Goal: Contribute content

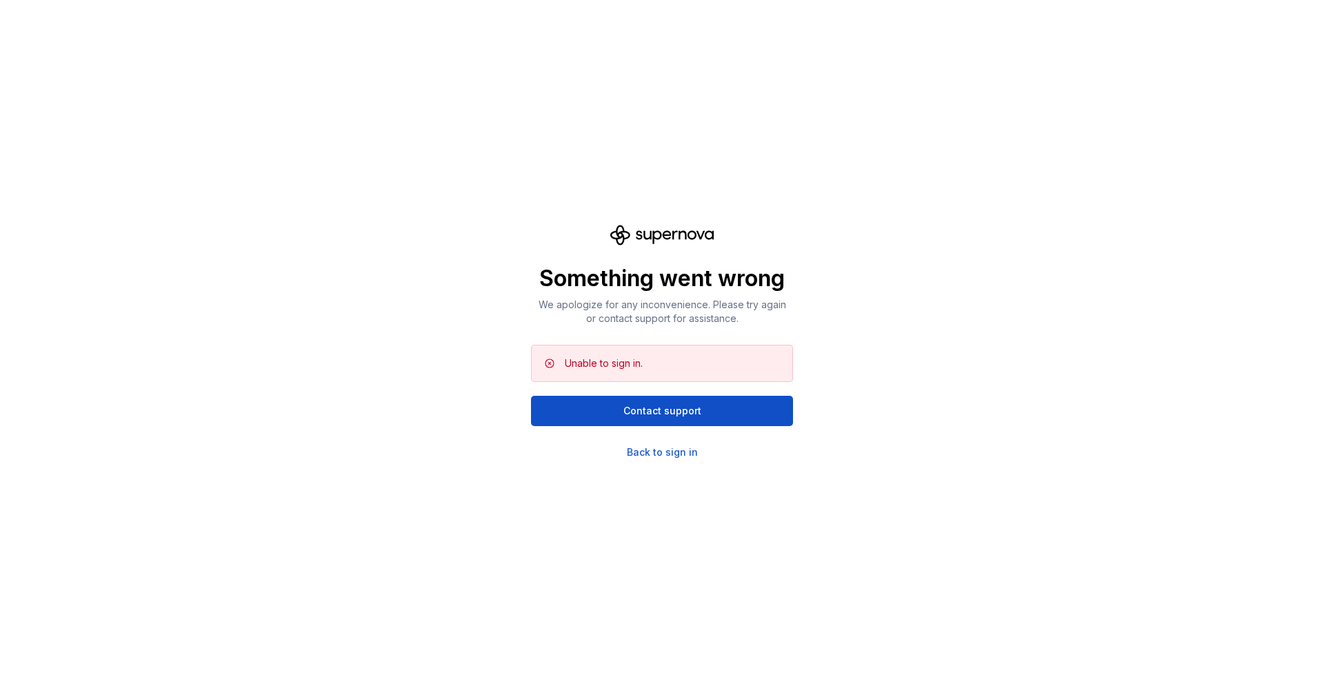
click at [656, 444] on div "Something went wrong We apologize for any inconvenience. Please try again or co…" at bounding box center [662, 342] width 262 height 234
click at [654, 450] on div "Back to sign in" at bounding box center [662, 452] width 71 height 14
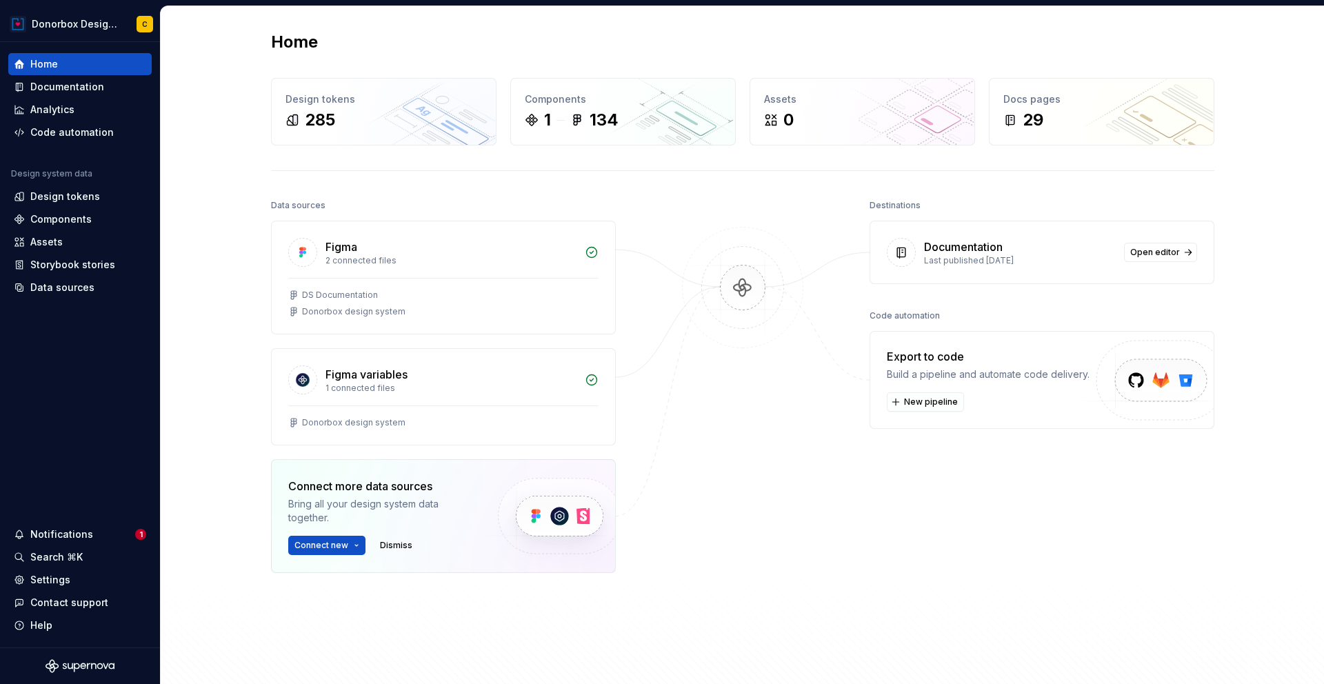
click at [1051, 253] on div "Documentation" at bounding box center [1020, 247] width 192 height 17
click at [1144, 253] on span "Open editor" at bounding box center [1155, 252] width 50 height 11
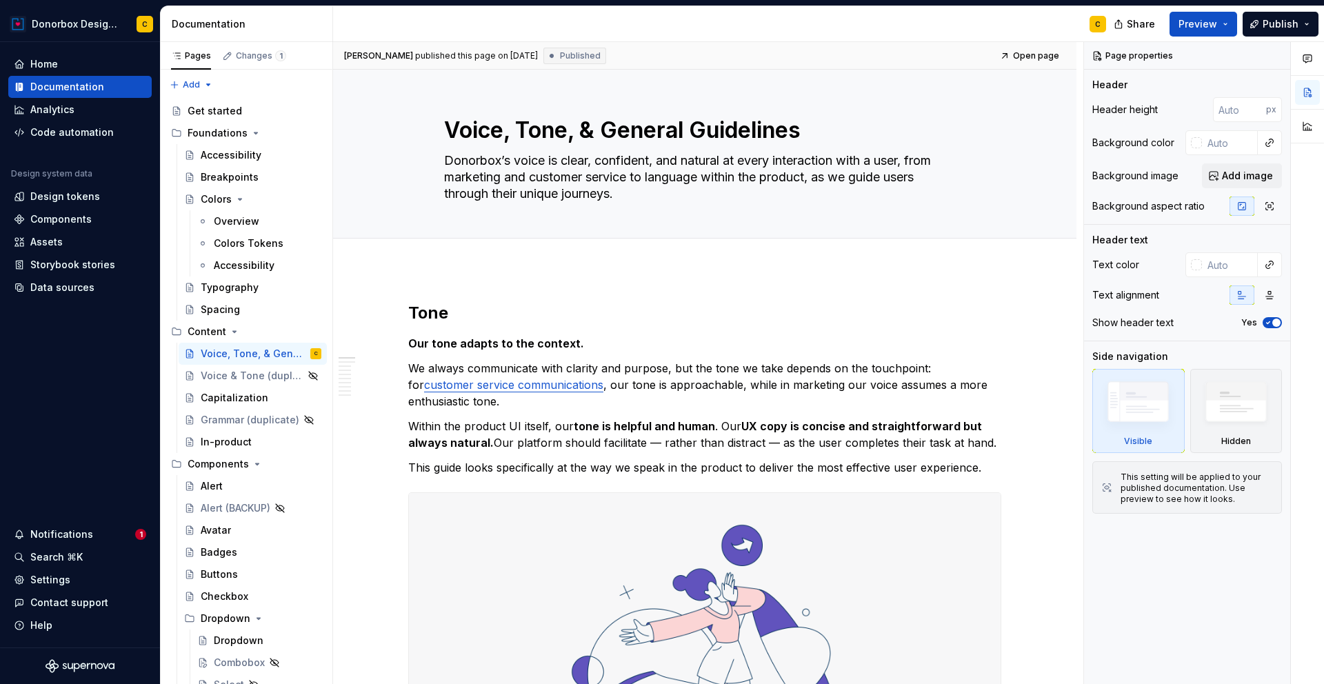
click at [883, 28] on div "C" at bounding box center [725, 24] width 784 height 36
click at [284, 351] on button "Page tree" at bounding box center [292, 353] width 19 height 19
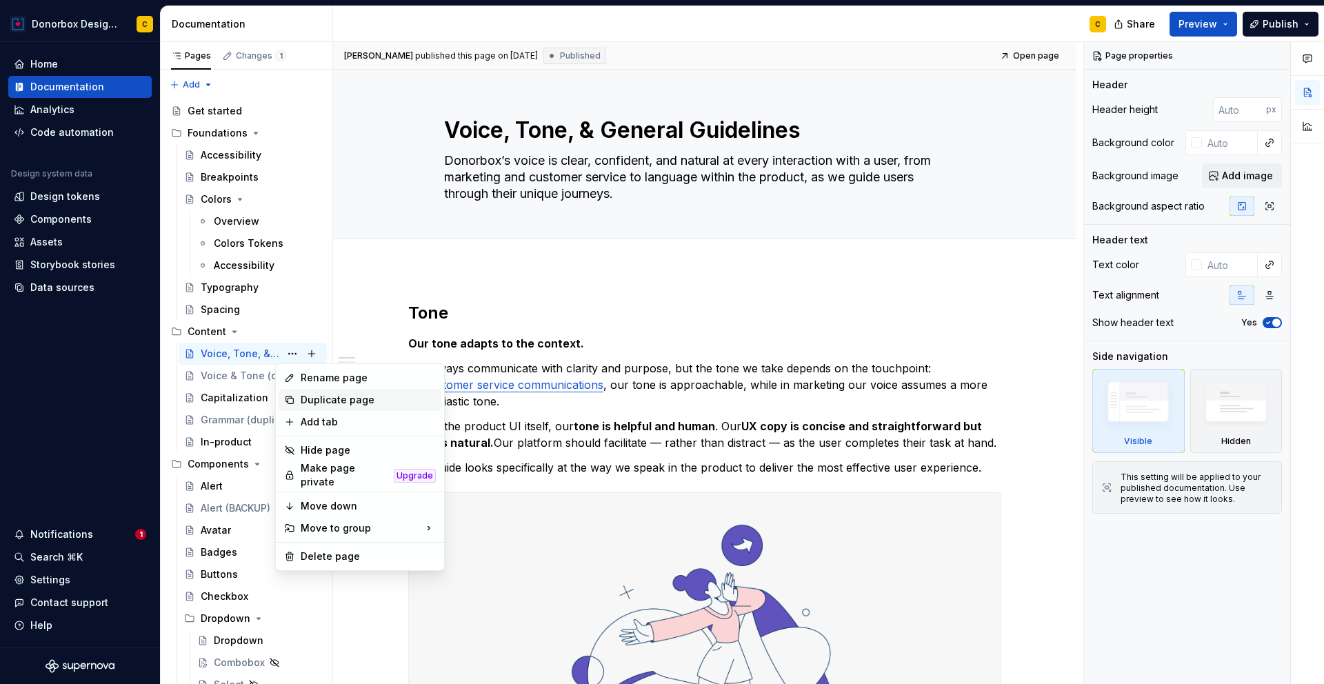
click at [324, 395] on div "Duplicate page" at bounding box center [368, 400] width 135 height 14
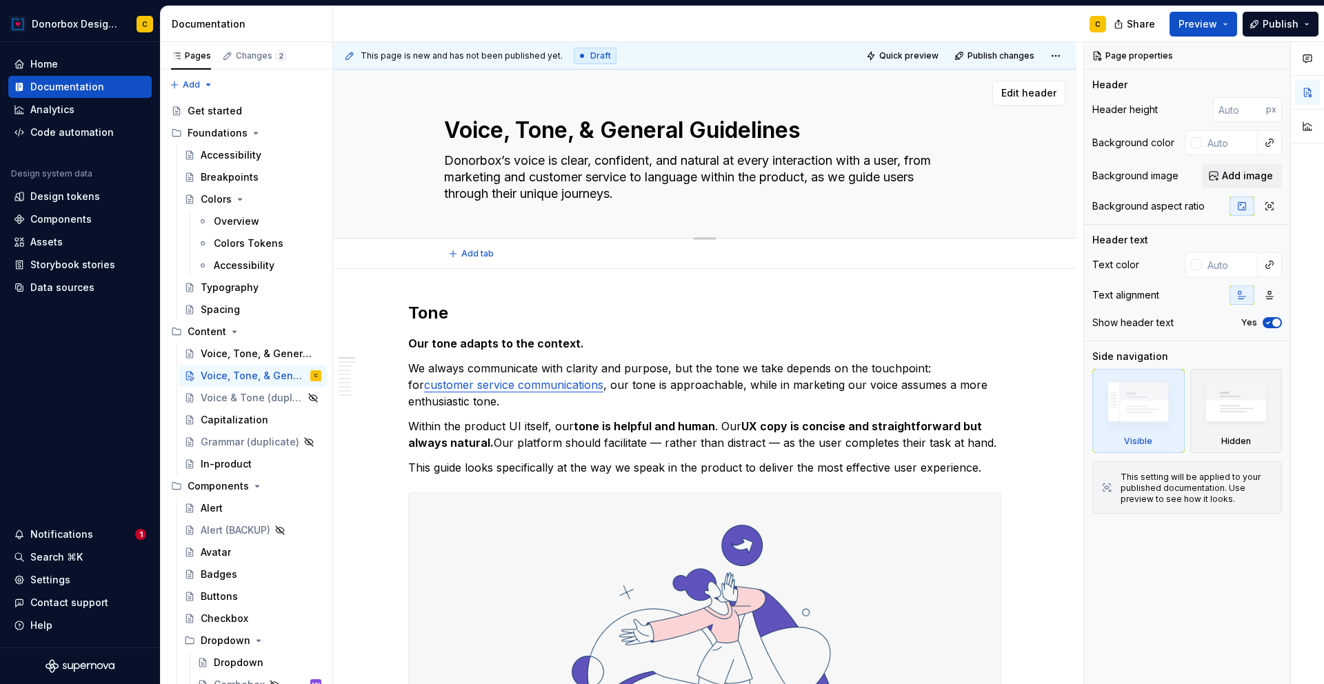
click at [512, 134] on textarea "Voice, Tone, & General Guidelines" at bounding box center [701, 130] width 521 height 33
type textarea "*"
type textarea "Voice Tone, & General Guidelines"
type textarea "*"
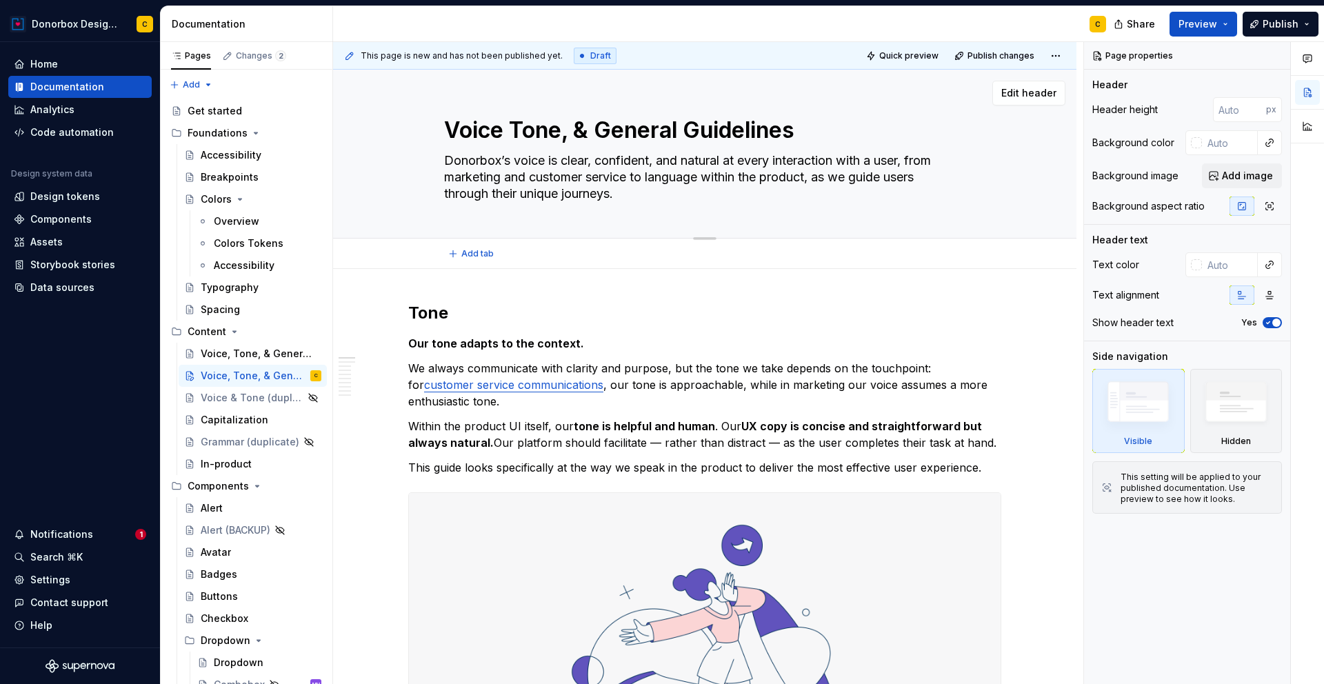
type textarea "Voice Tone, & General Guidelines"
type textarea "*"
type textarea "Voice & Tone, & General Guidelines"
drag, startPoint x: 583, startPoint y: 129, endPoint x: 817, endPoint y: 130, distance: 233.7
click at [817, 130] on textarea "Voice & Tone, & General Guidelines" at bounding box center [701, 130] width 521 height 33
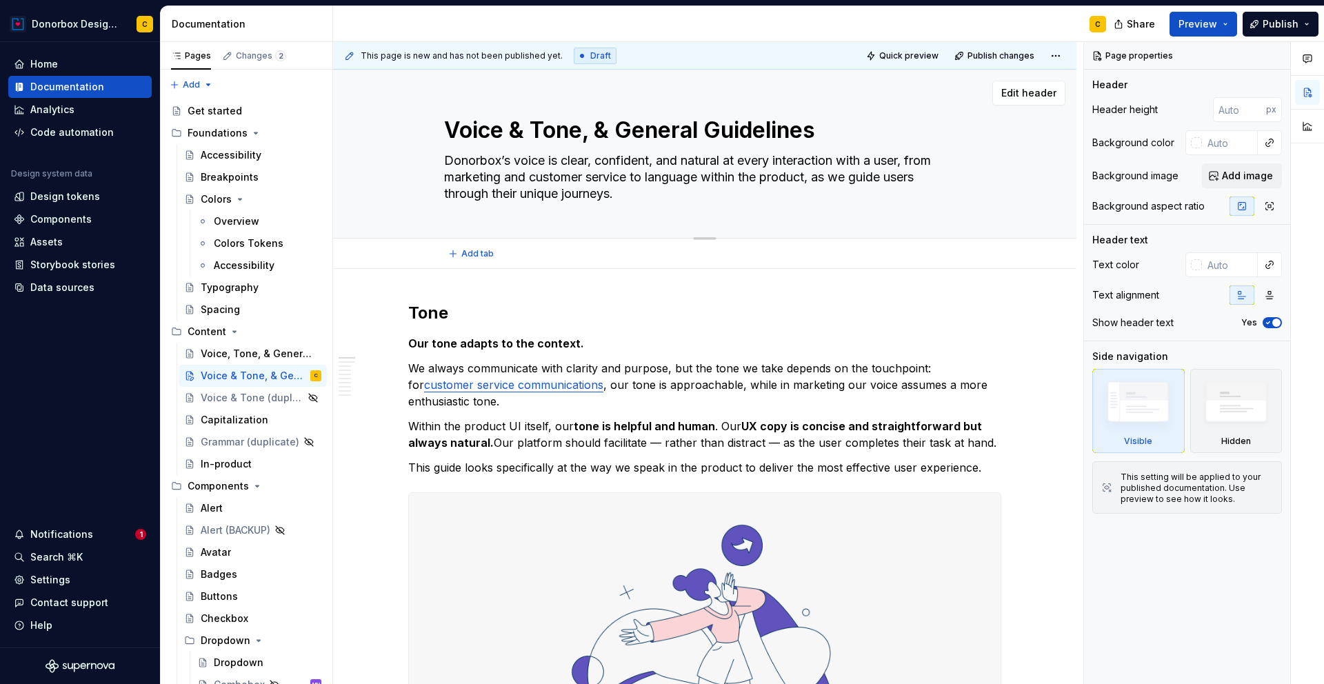
type textarea "*"
type textarea "Voice & Tone"
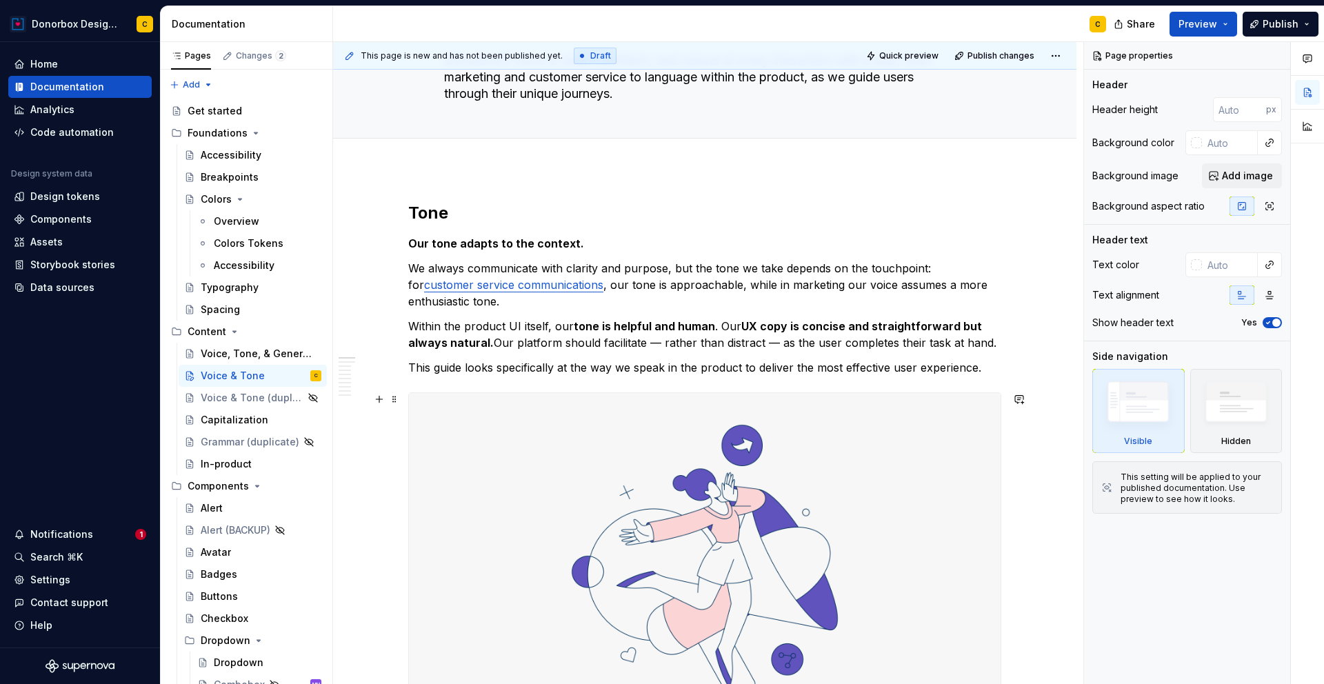
scroll to position [127, 0]
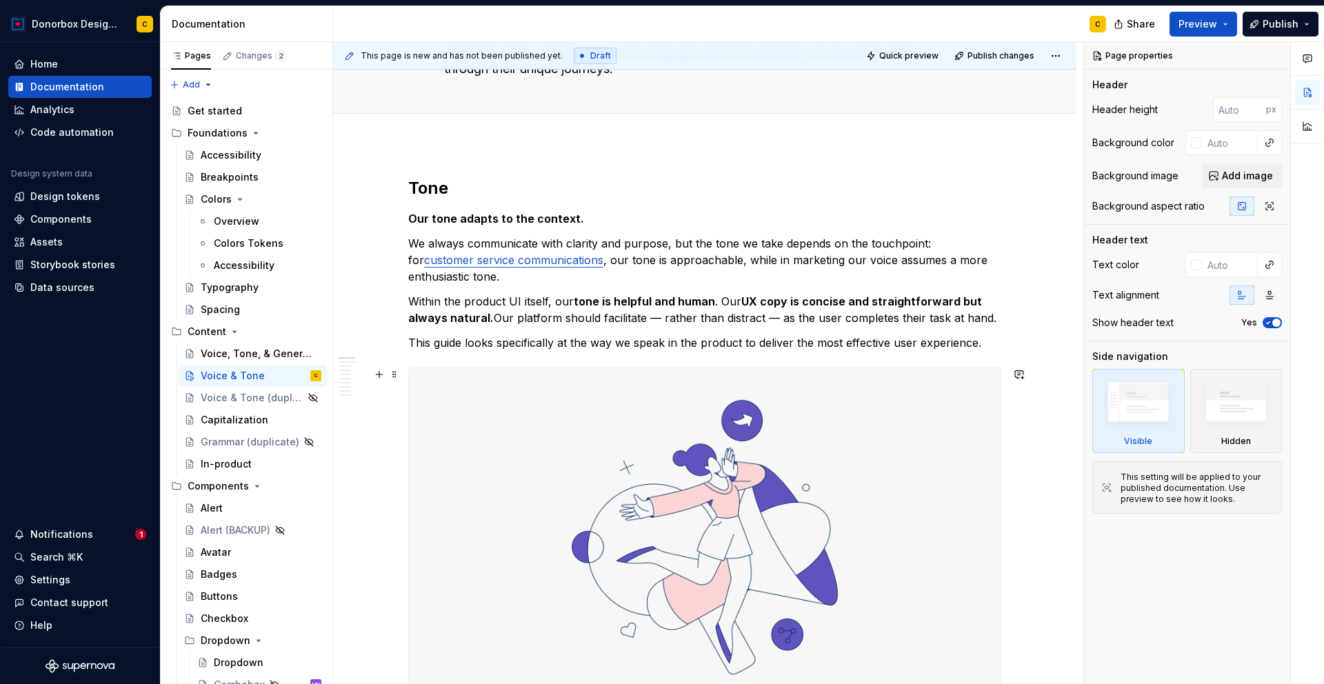
type textarea "*"
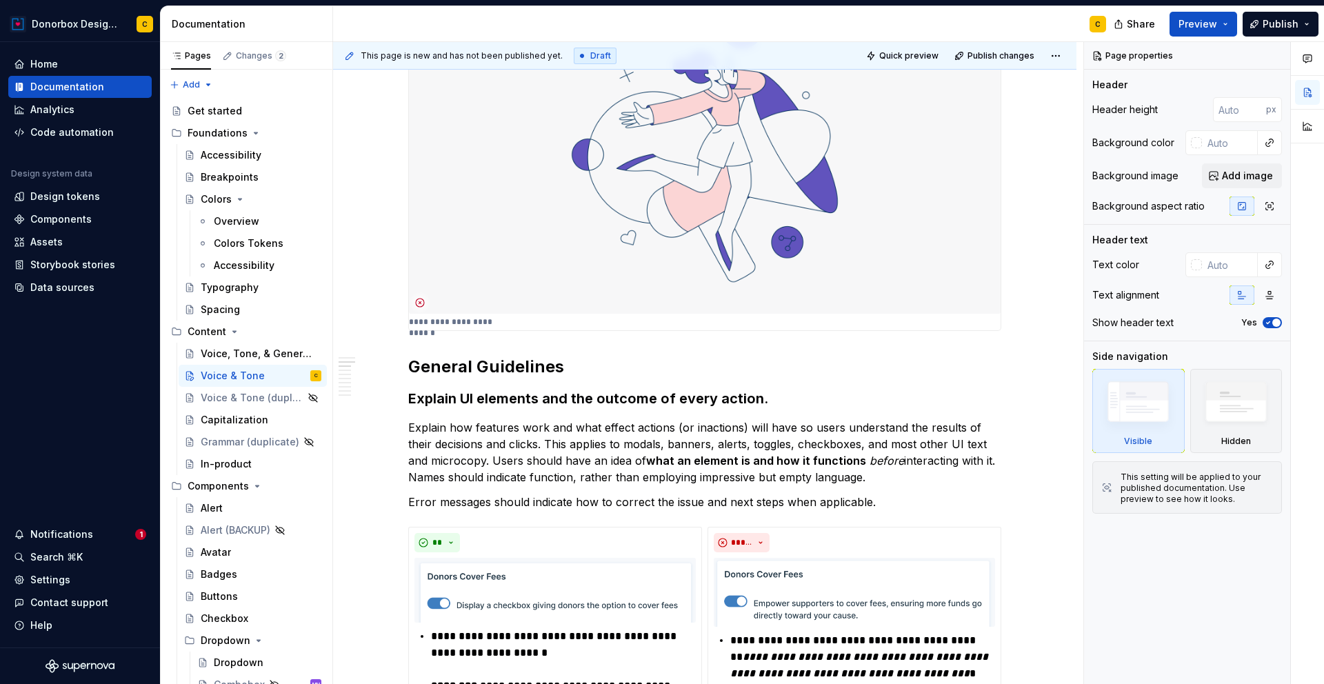
scroll to position [518, 0]
type textarea "Voice & Tone"
click at [421, 360] on h2 "General Guidelines" at bounding box center [704, 365] width 593 height 22
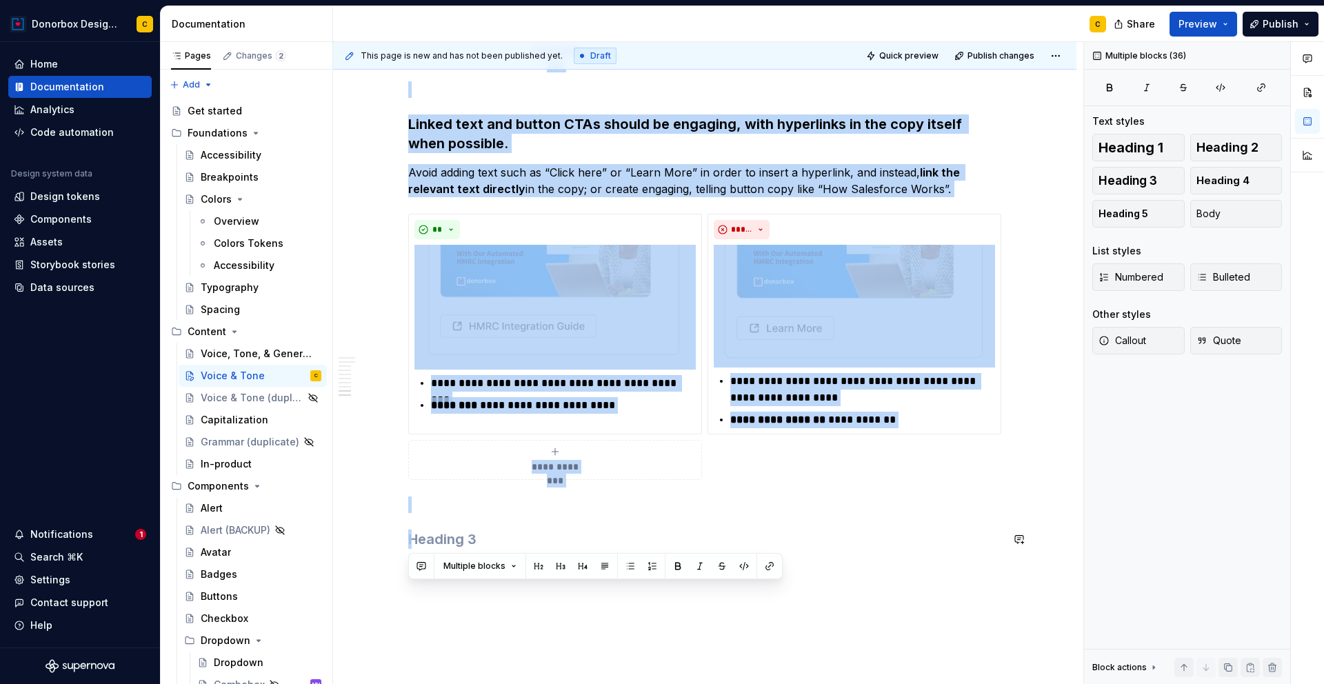
scroll to position [3567, 0]
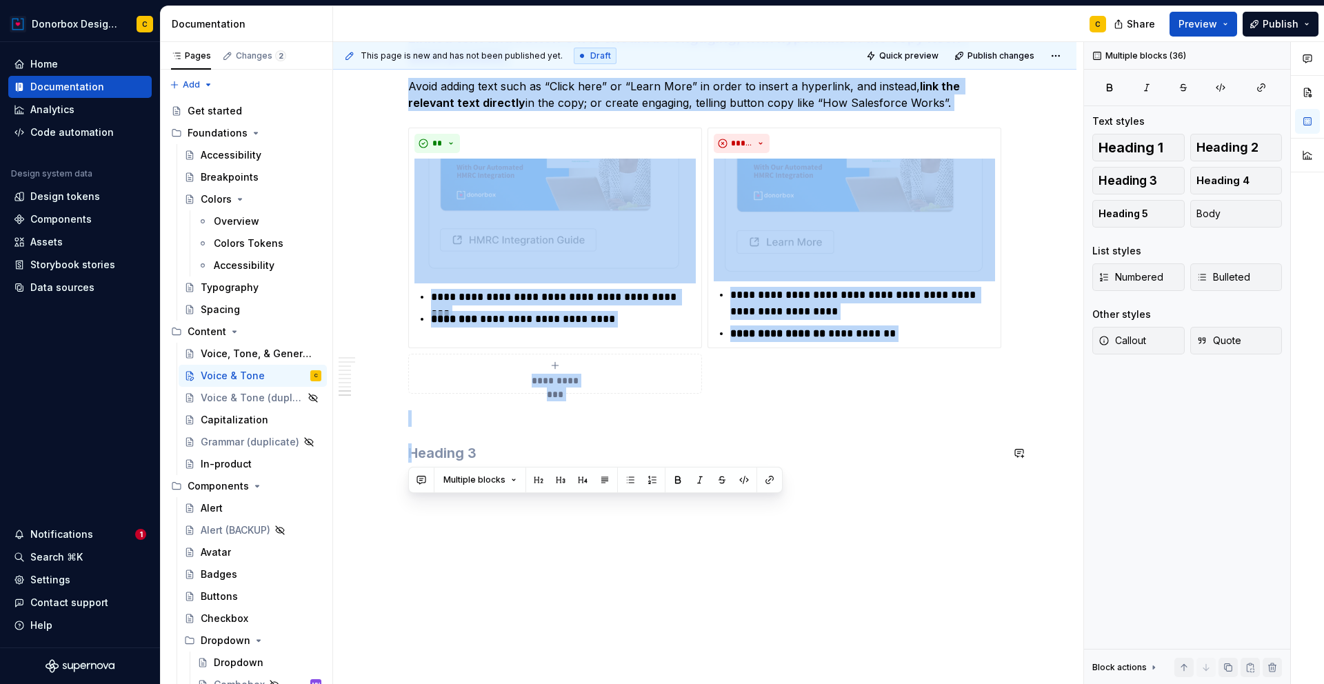
drag, startPoint x: 413, startPoint y: 345, endPoint x: 847, endPoint y: 635, distance: 521.5
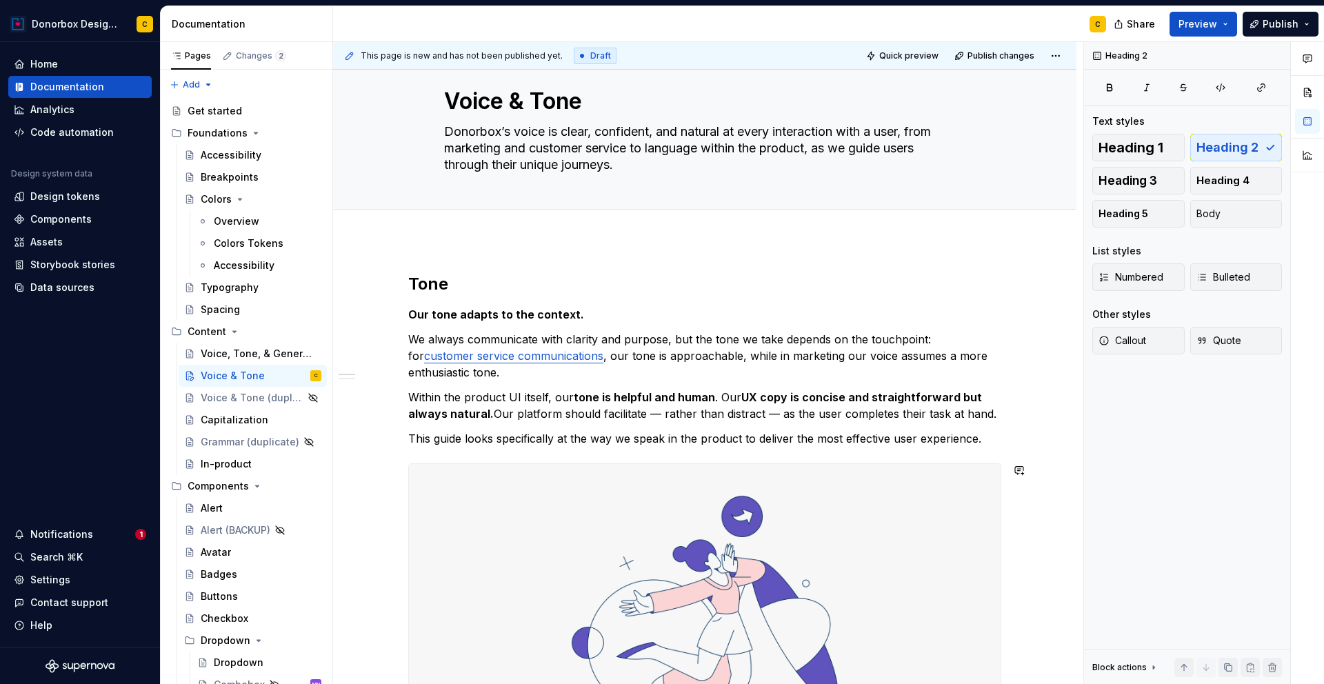
scroll to position [13, 0]
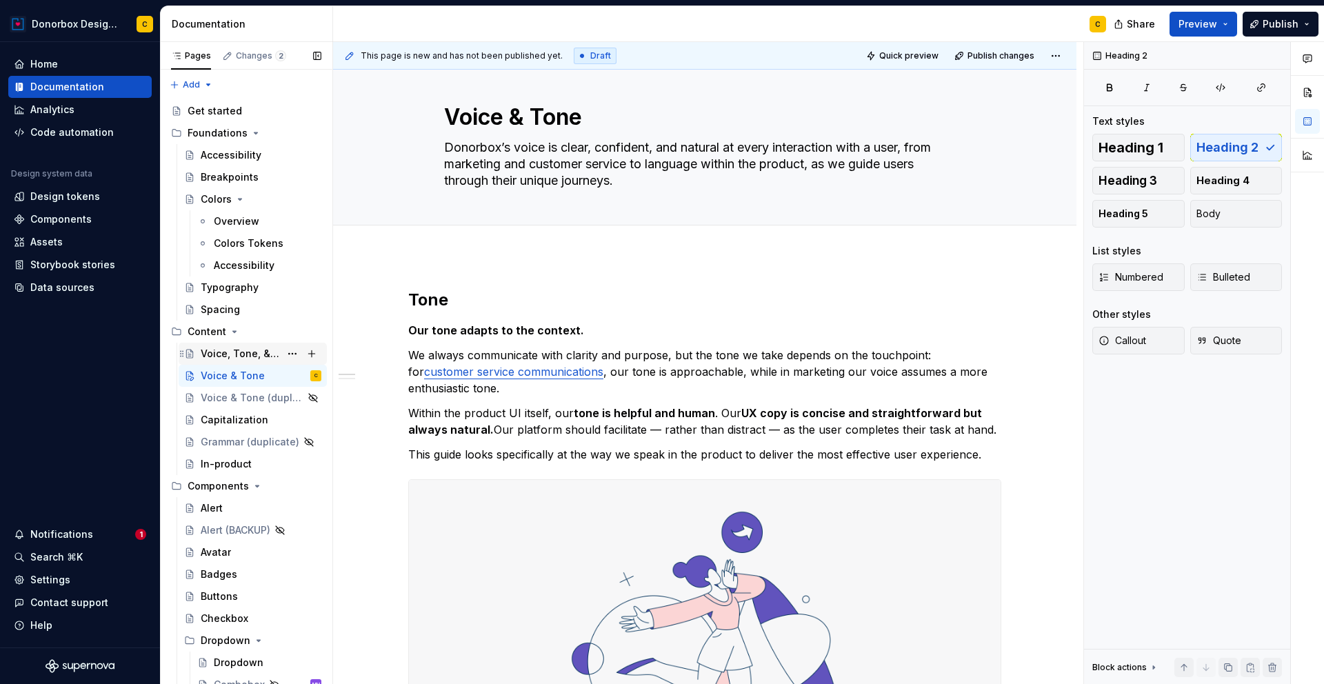
click at [232, 348] on div "Voice, Tone, & General Guidelines" at bounding box center [240, 354] width 79 height 14
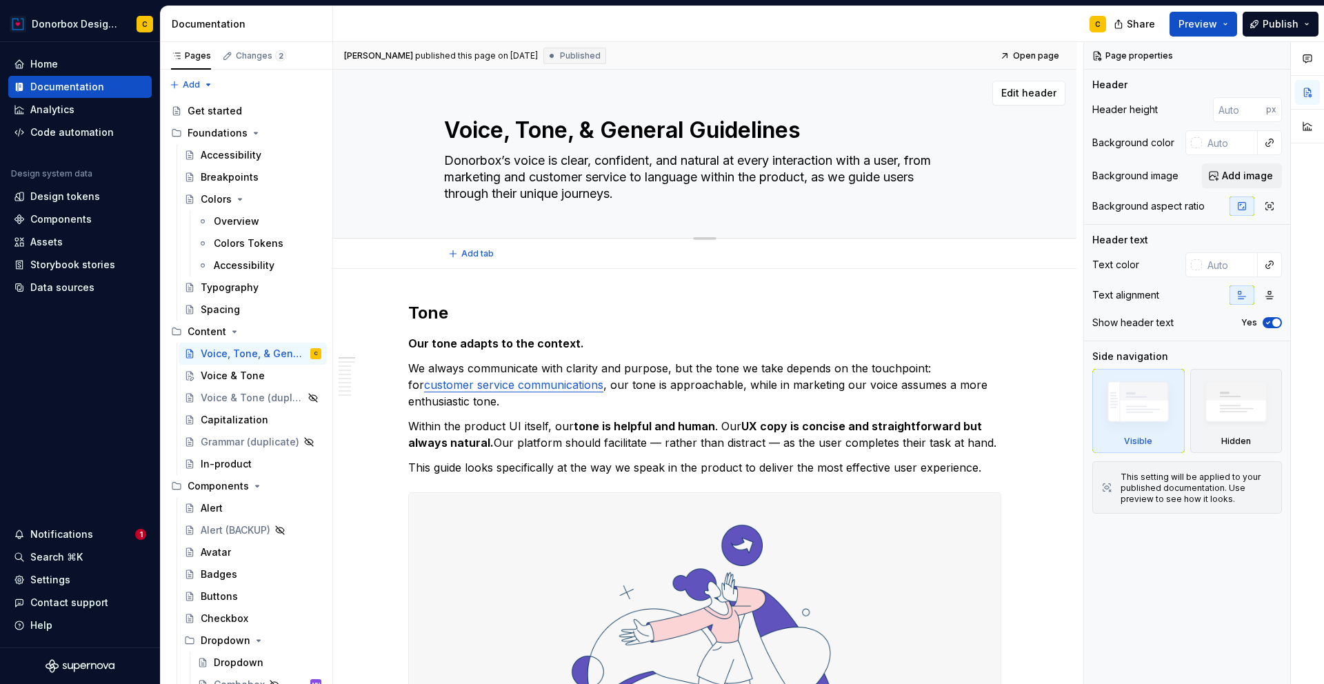
drag, startPoint x: 603, startPoint y: 128, endPoint x: 432, endPoint y: 103, distance: 172.9
click at [432, 103] on div "Voice, Tone, & General Guidelines Donorbox’s voice is clear, confident, and nat…" at bounding box center [704, 154] width 743 height 169
drag, startPoint x: 446, startPoint y: 125, endPoint x: 601, endPoint y: 127, distance: 154.5
click at [601, 127] on textarea "Voice, Tone, & General Guidelines" at bounding box center [701, 130] width 521 height 33
type textarea "*"
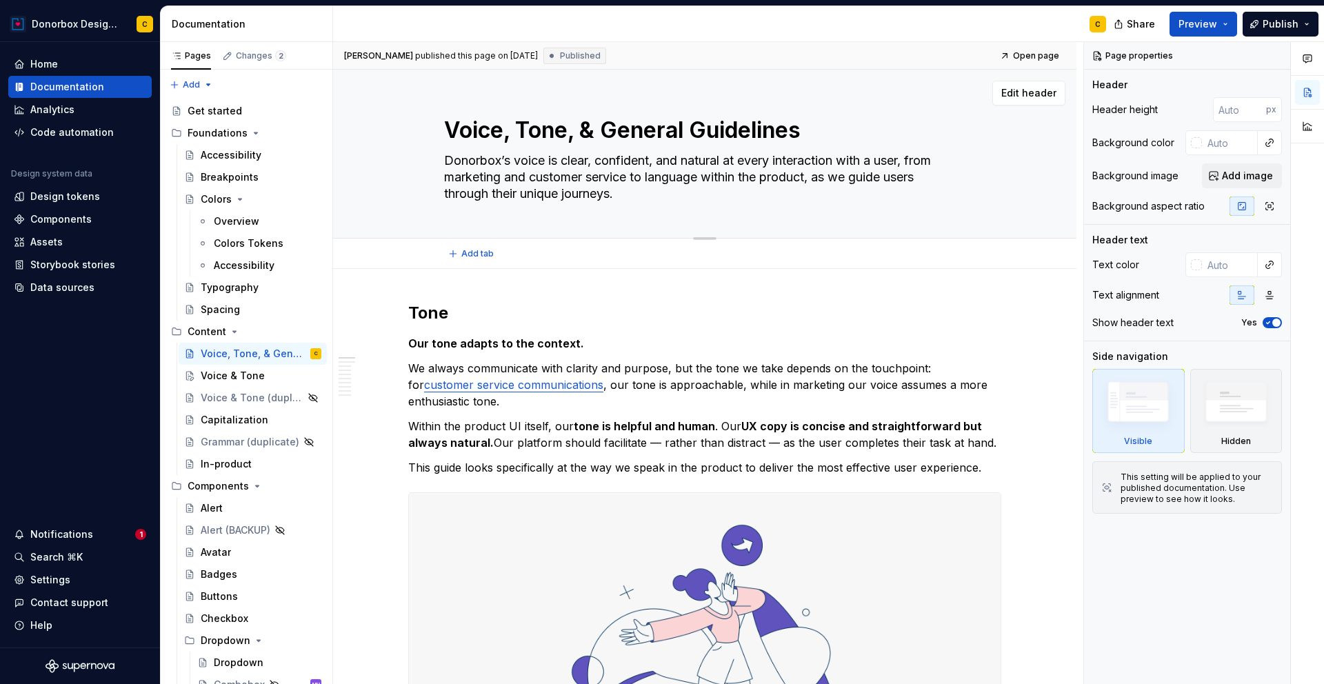
type textarea "General Guidelines"
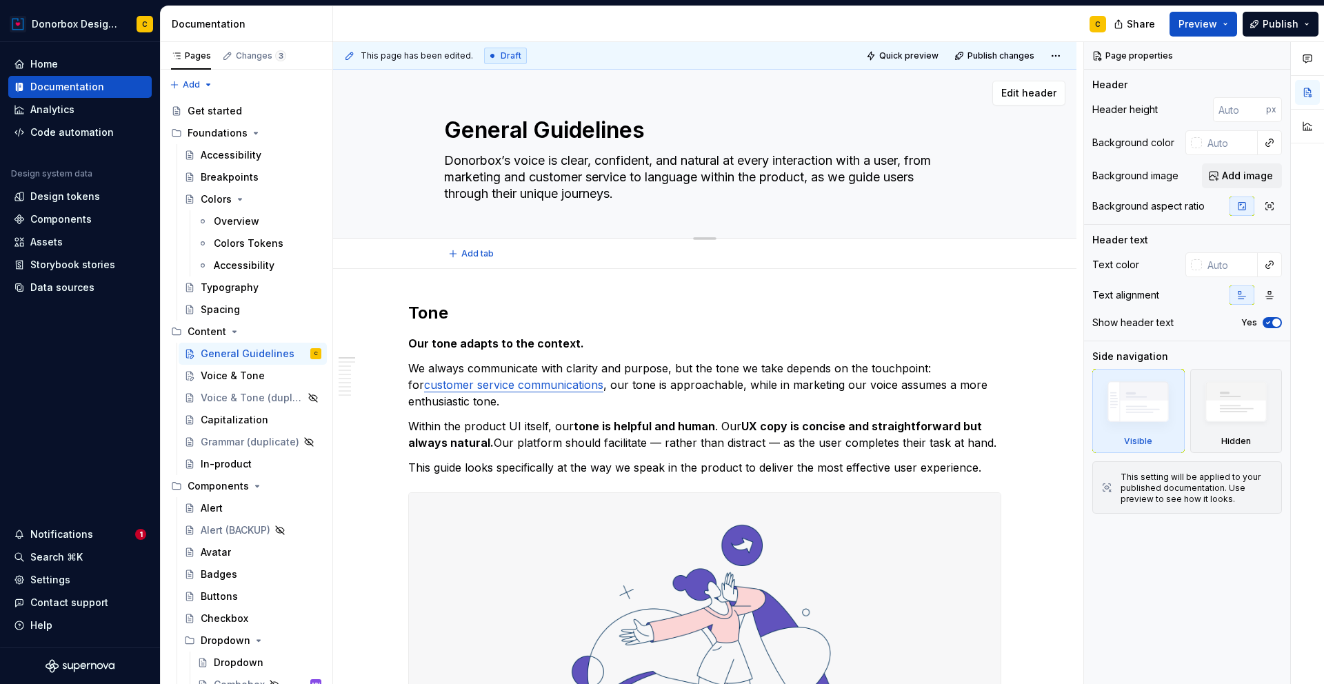
click at [536, 132] on textarea "General Guidelines" at bounding box center [701, 130] width 521 height 33
type textarea "*"
type textarea "General PGuidelines"
type textarea "*"
type textarea "General ProGuidelines"
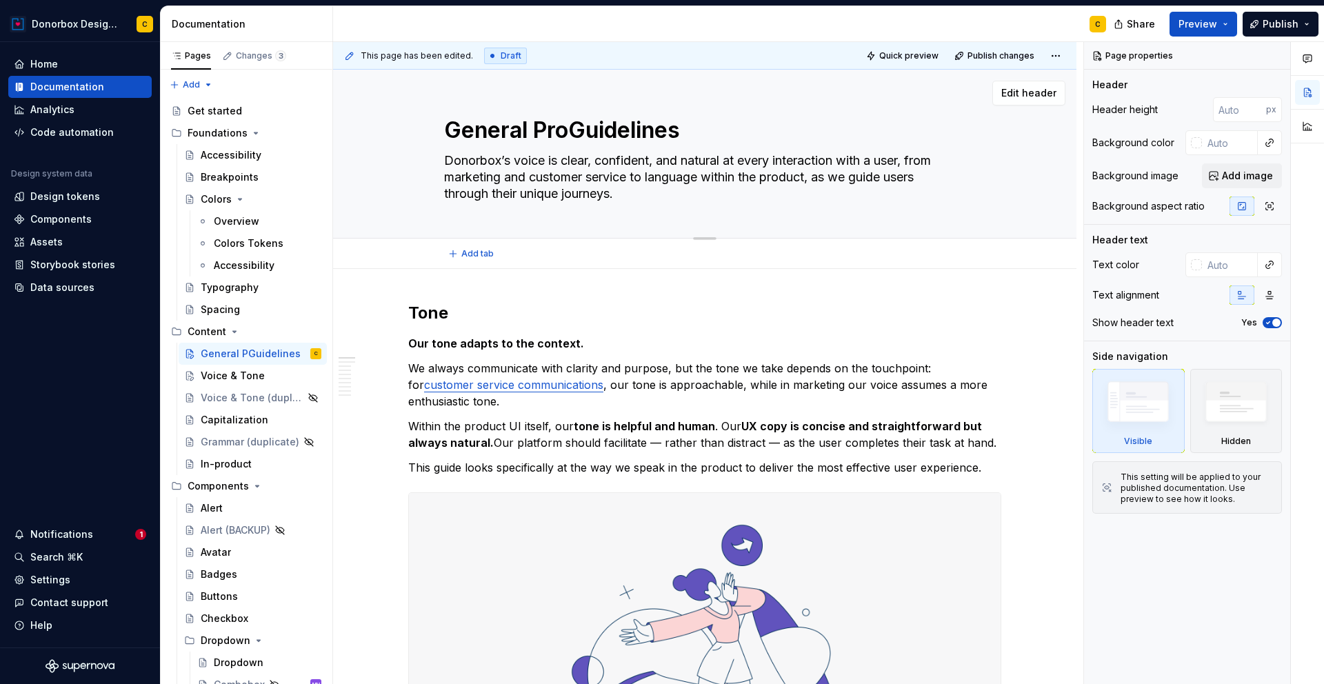
type textarea "*"
type textarea "General ProdGuidelines"
type textarea "*"
type textarea "General ProduGuidelines"
type textarea "*"
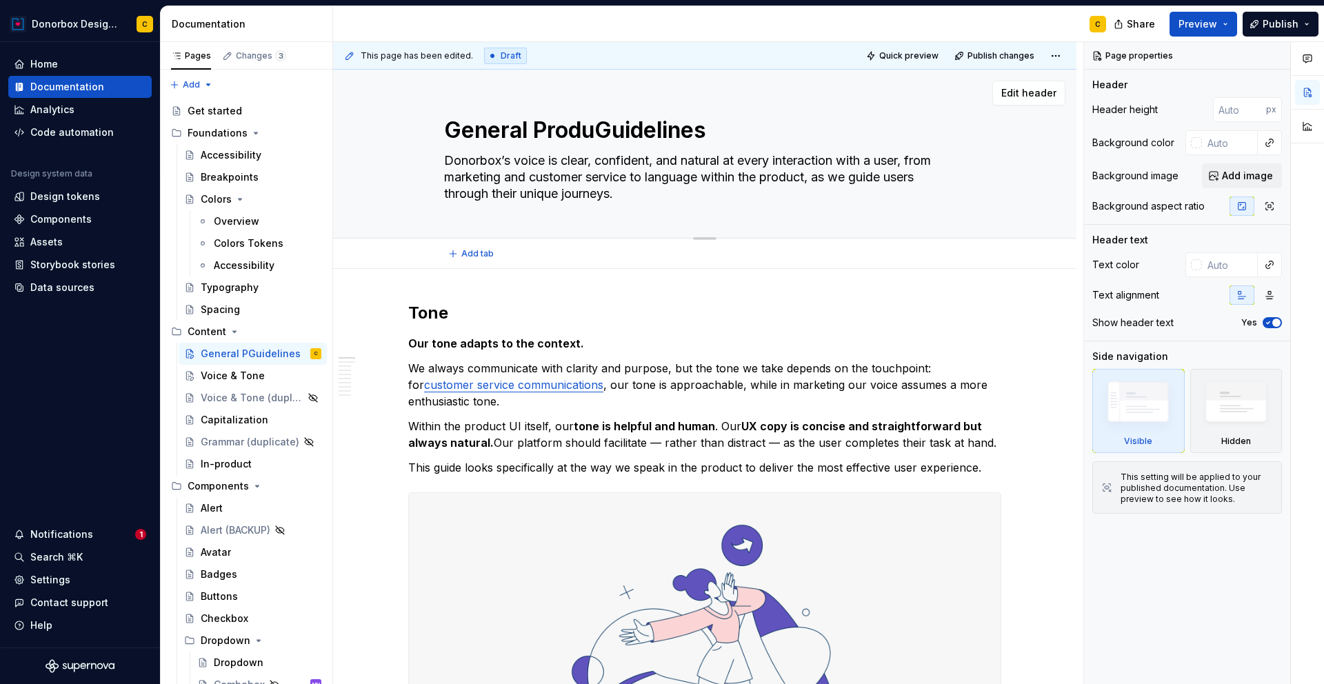
type textarea "General ProducGuidelines"
type textarea "*"
type textarea "General ProductGuidelines"
type textarea "*"
type textarea "General Product Guidelines"
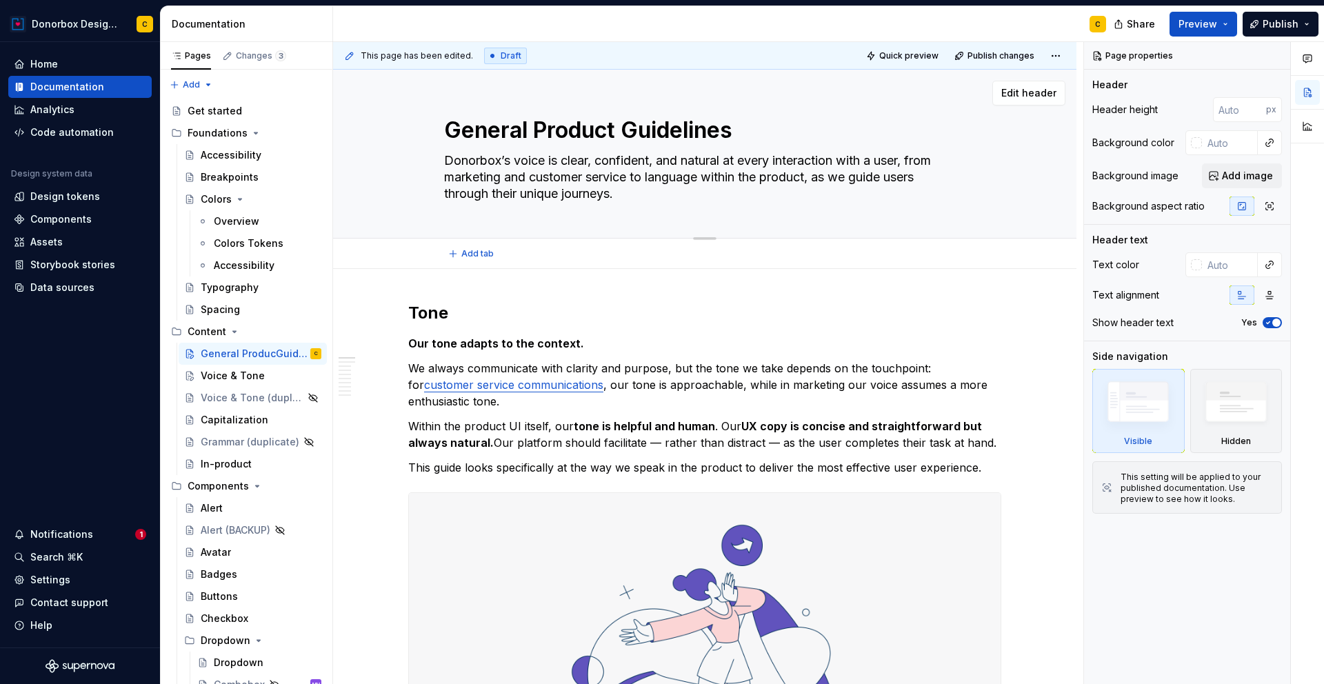
type textarea "*"
type textarea "General Product CGuidelines"
type textarea "*"
type textarea "General Product CoGuidelines"
type textarea "*"
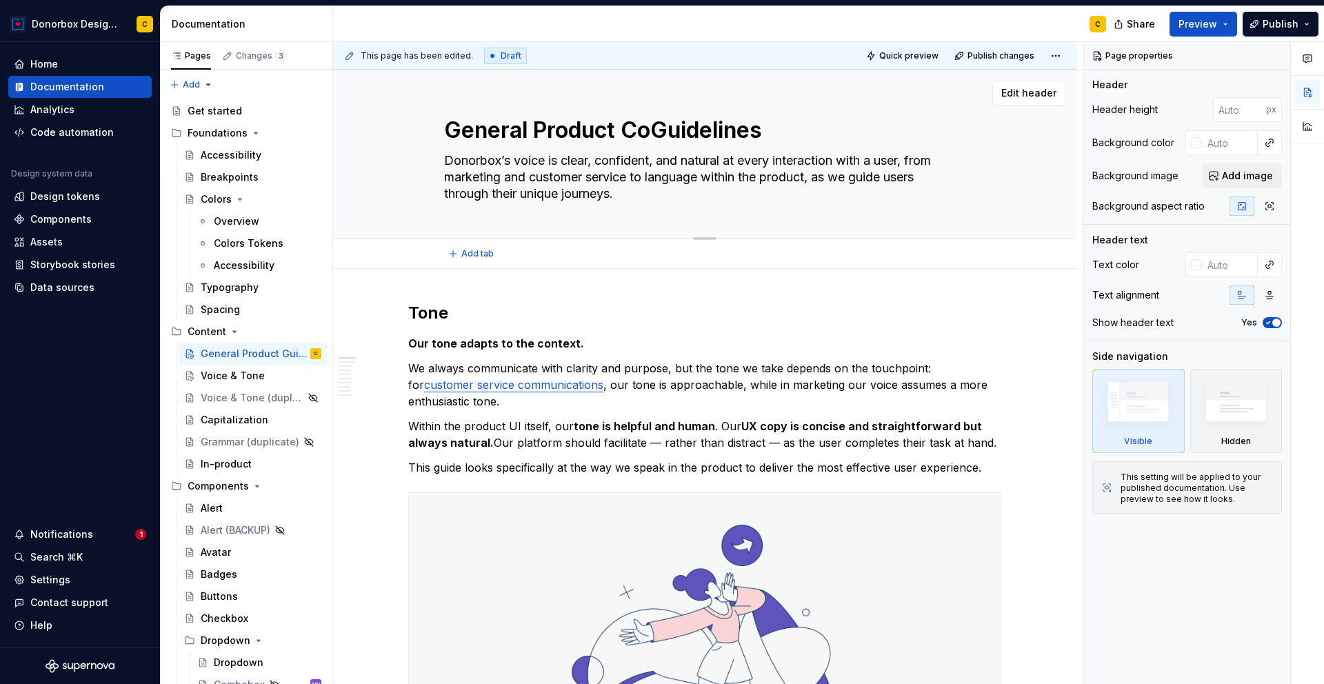
type textarea "General Product ConGuidelines"
type textarea "*"
type textarea "General Product ContGuidelines"
type textarea "*"
type textarea "General Product ConteGuidelines"
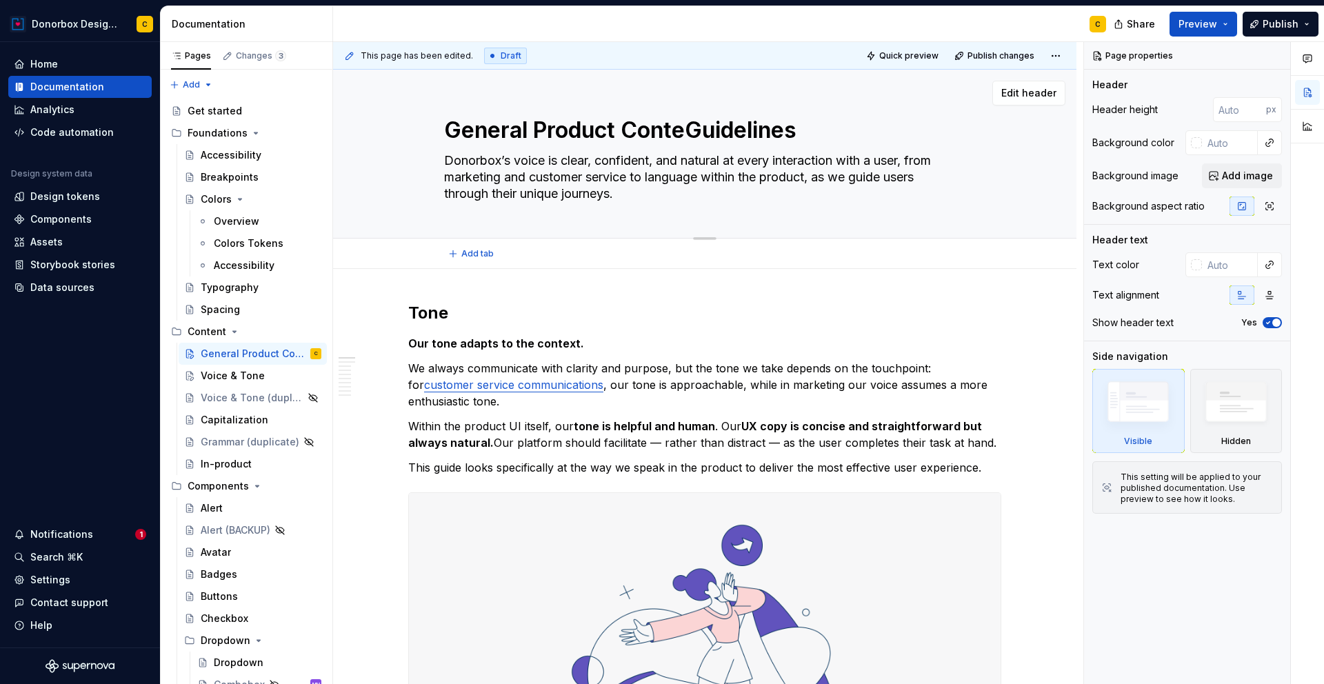
type textarea "*"
type textarea "General Product ContenGuidelines"
type textarea "*"
type textarea "General Product ContentGuidelines"
type textarea "*"
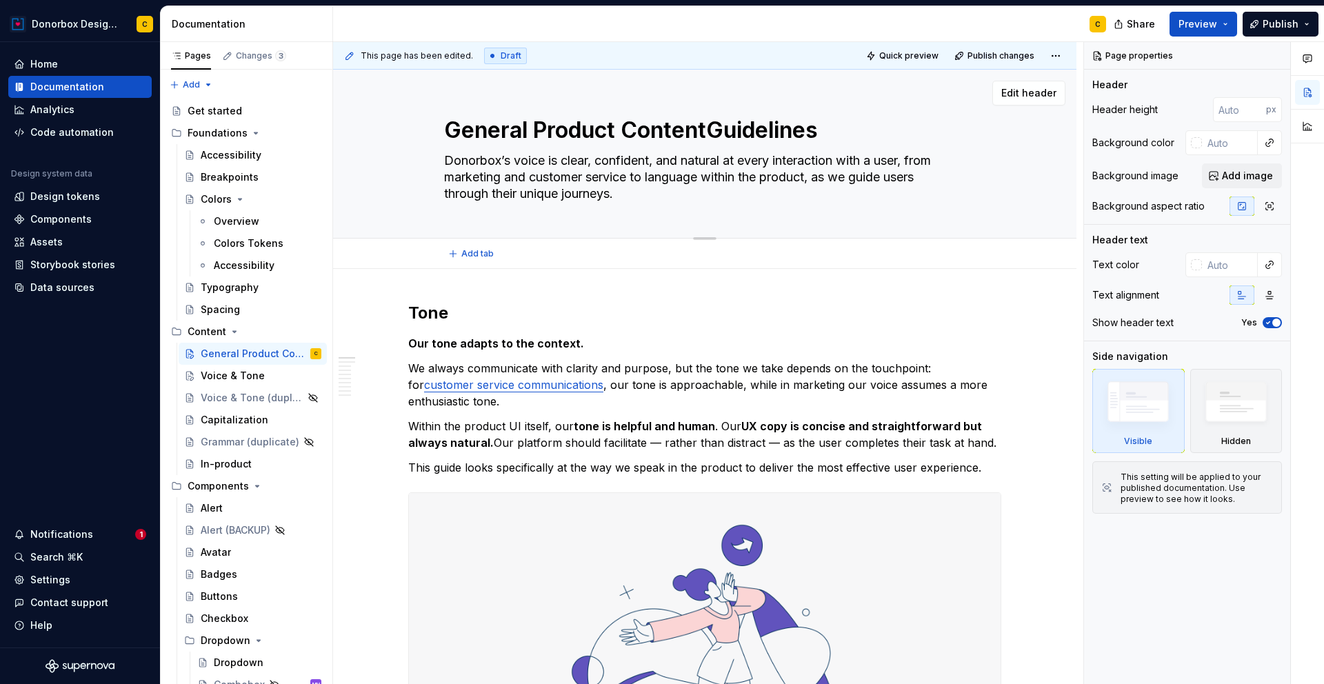
type textarea "General Product Content Guidelines"
drag, startPoint x: 532, startPoint y: 128, endPoint x: 627, endPoint y: 139, distance: 95.9
click at [627, 139] on textarea "General Product Content Guidelines" at bounding box center [701, 130] width 521 height 33
type textarea "*"
type textarea "General Product Content Guidelines"
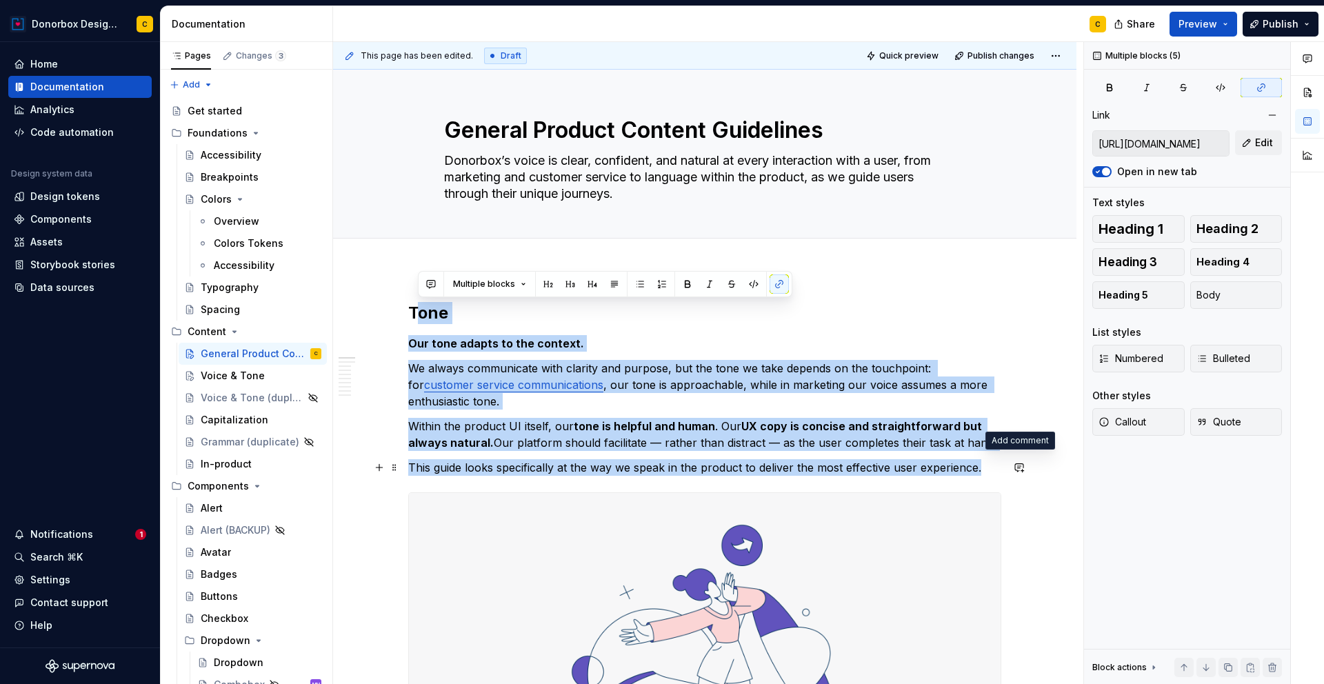
drag, startPoint x: 413, startPoint y: 312, endPoint x: 1000, endPoint y: 463, distance: 606.7
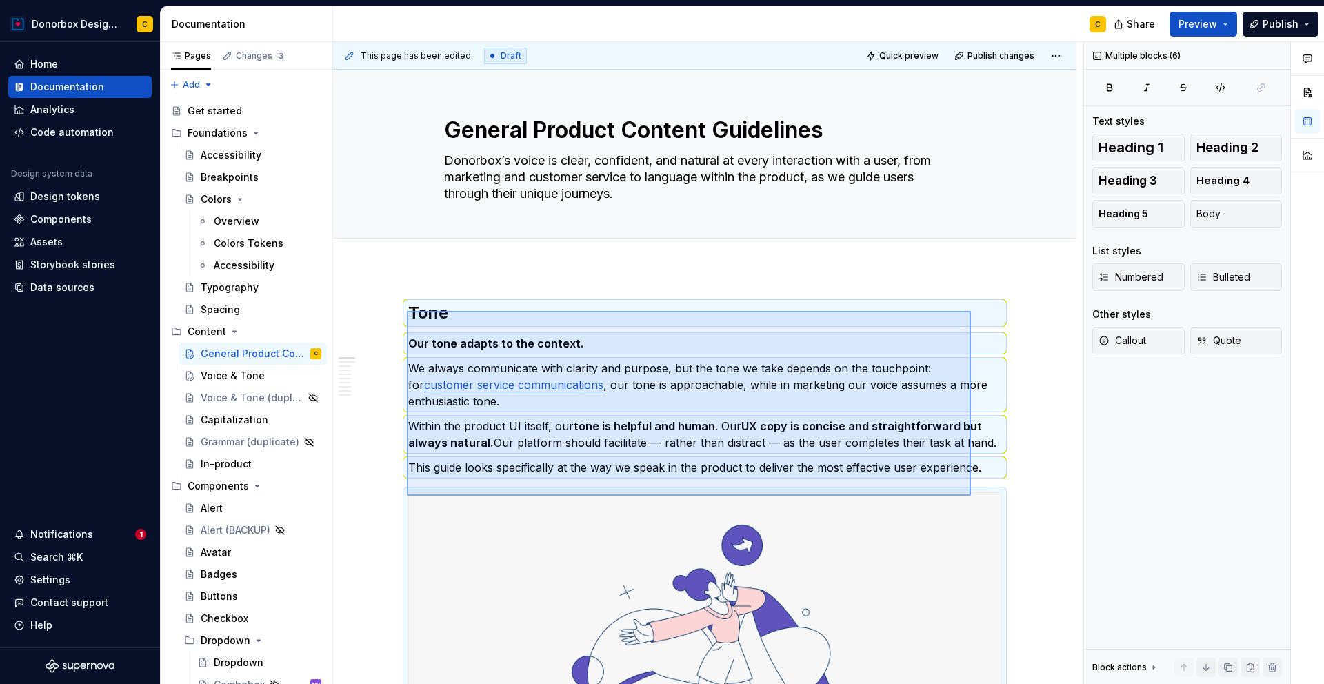
drag, startPoint x: 407, startPoint y: 311, endPoint x: 971, endPoint y: 496, distance: 593.7
click at [971, 496] on div "This page has been edited. Draft Quick preview Publish changes General Product …" at bounding box center [708, 363] width 750 height 643
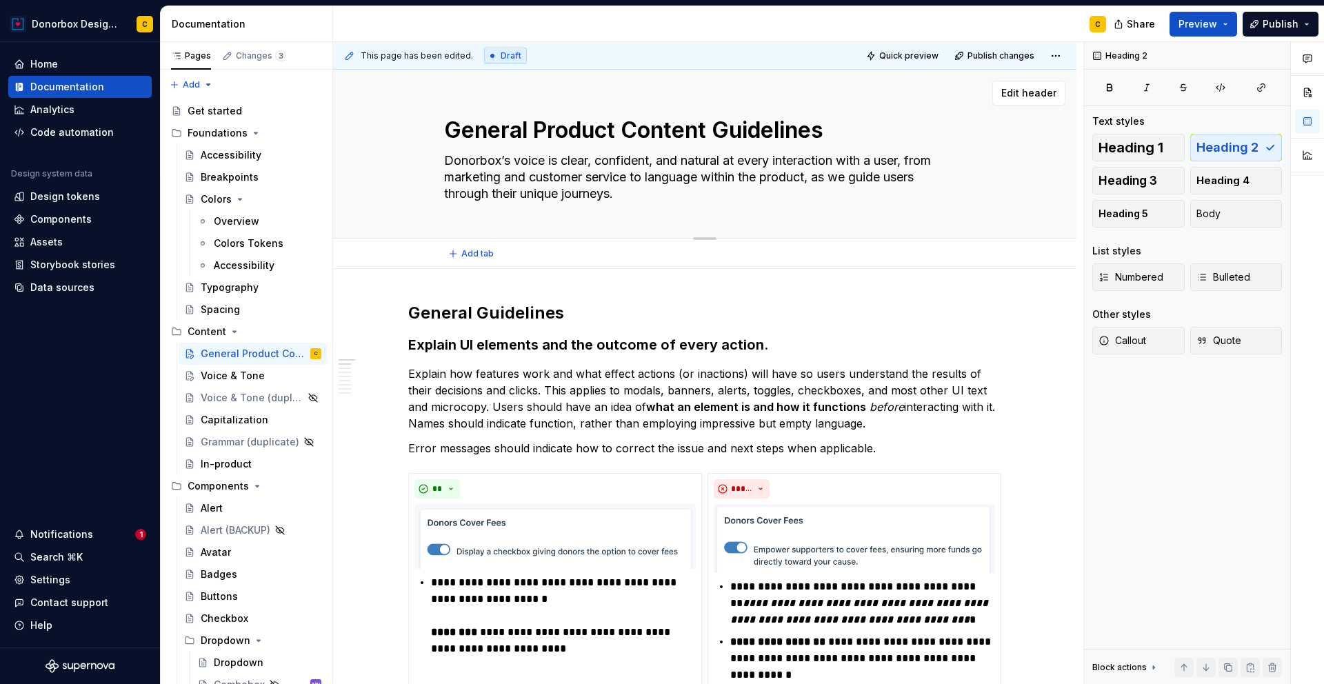
click at [641, 130] on textarea "General Product Content Guidelines" at bounding box center [701, 130] width 521 height 33
type textarea "*"
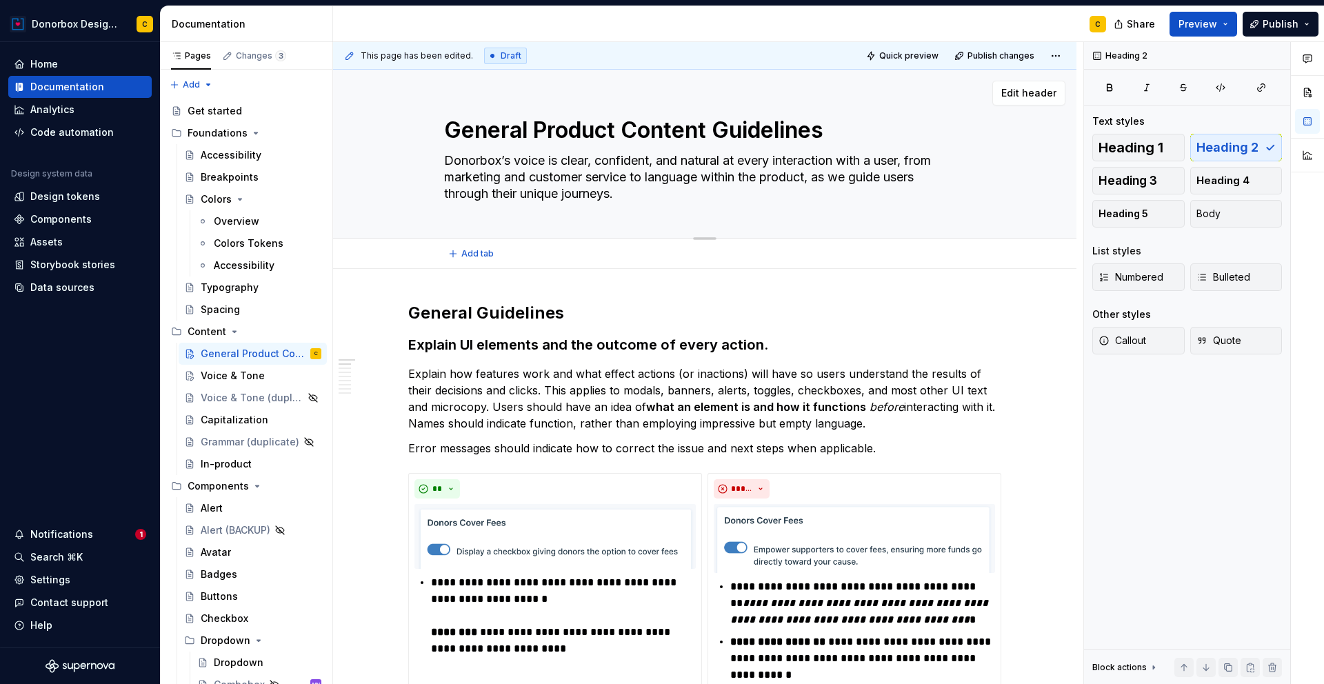
type textarea "General Product Guidelines"
type textarea "*"
type textarea "General Product Guidelines"
click at [497, 159] on textarea "Donorbox’s voice is clear, confident, and natural at every interaction with a u…" at bounding box center [701, 177] width 521 height 55
click at [503, 157] on textarea "Donorbox’s voice is clear, confident, and natural at every interaction with a u…" at bounding box center [701, 177] width 521 height 55
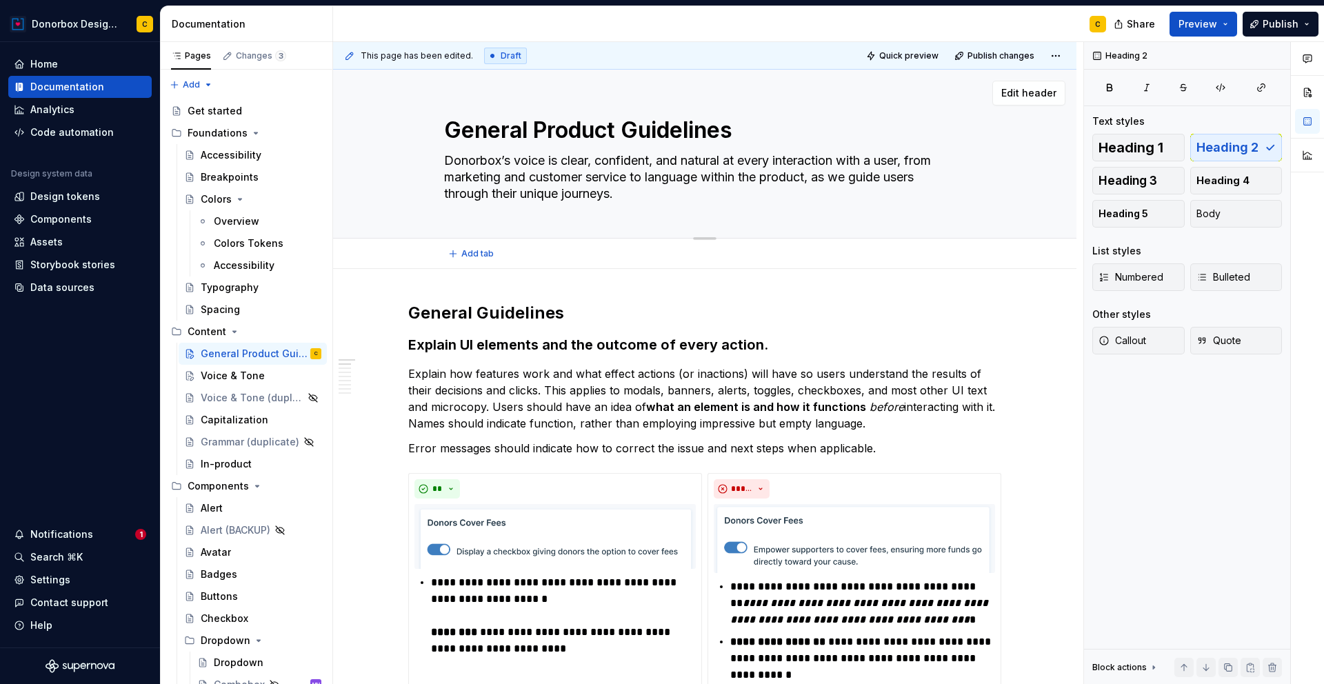
drag, startPoint x: 501, startPoint y: 159, endPoint x: 616, endPoint y: 190, distance: 119.3
click at [616, 190] on textarea "Donorbox’s voice is clear, confident, and natural at every interaction with a u…" at bounding box center [701, 177] width 521 height 55
click at [496, 184] on textarea "Donorbox’s voice is clear, confident, and natural at every interaction with a u…" at bounding box center [701, 177] width 521 height 55
click at [444, 157] on textarea "Donorbox’s voice is clear, confident, and natural at every interaction with a u…" at bounding box center [701, 177] width 521 height 55
type textarea "*"
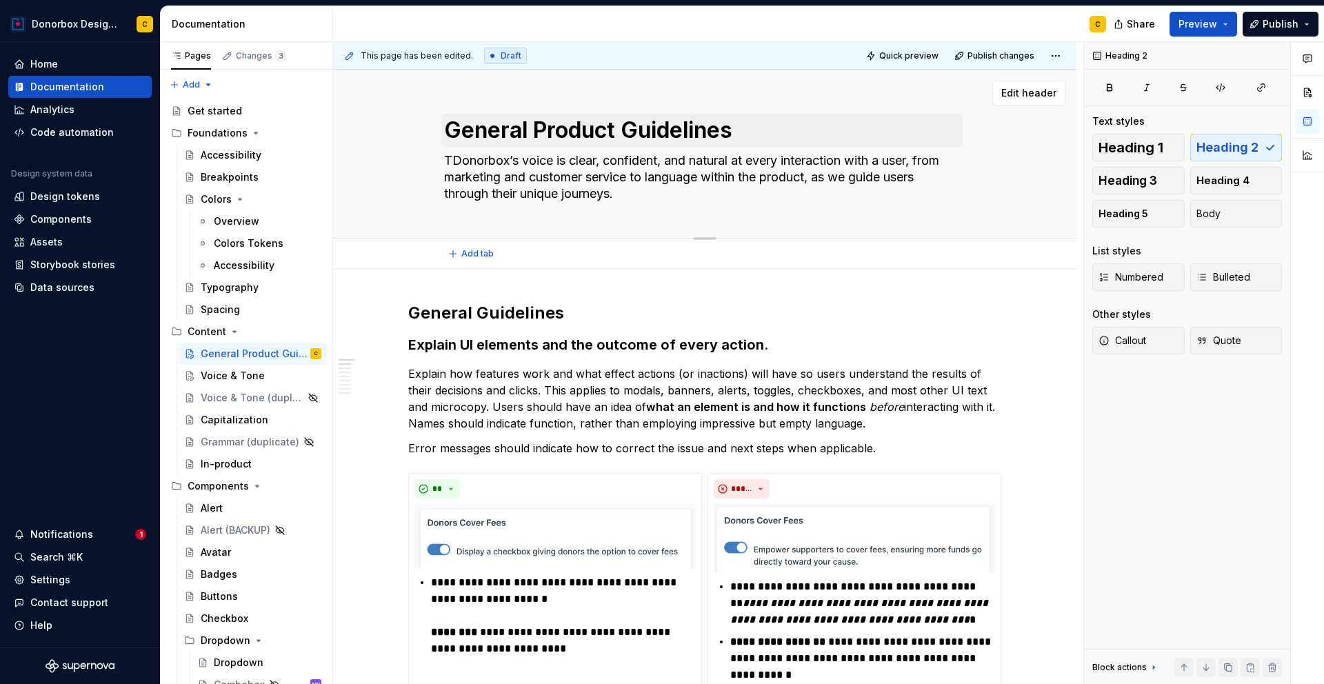
type textarea "ThDonorbox’s voice is clear, confident, and natural at every interaction with a…"
type textarea "*"
type textarea "TheDonorbox’s voice is clear, confident, and natural at every interaction with …"
type textarea "*"
type textarea "The Donorbox’s voice is clear, confident, and natural at every interaction with…"
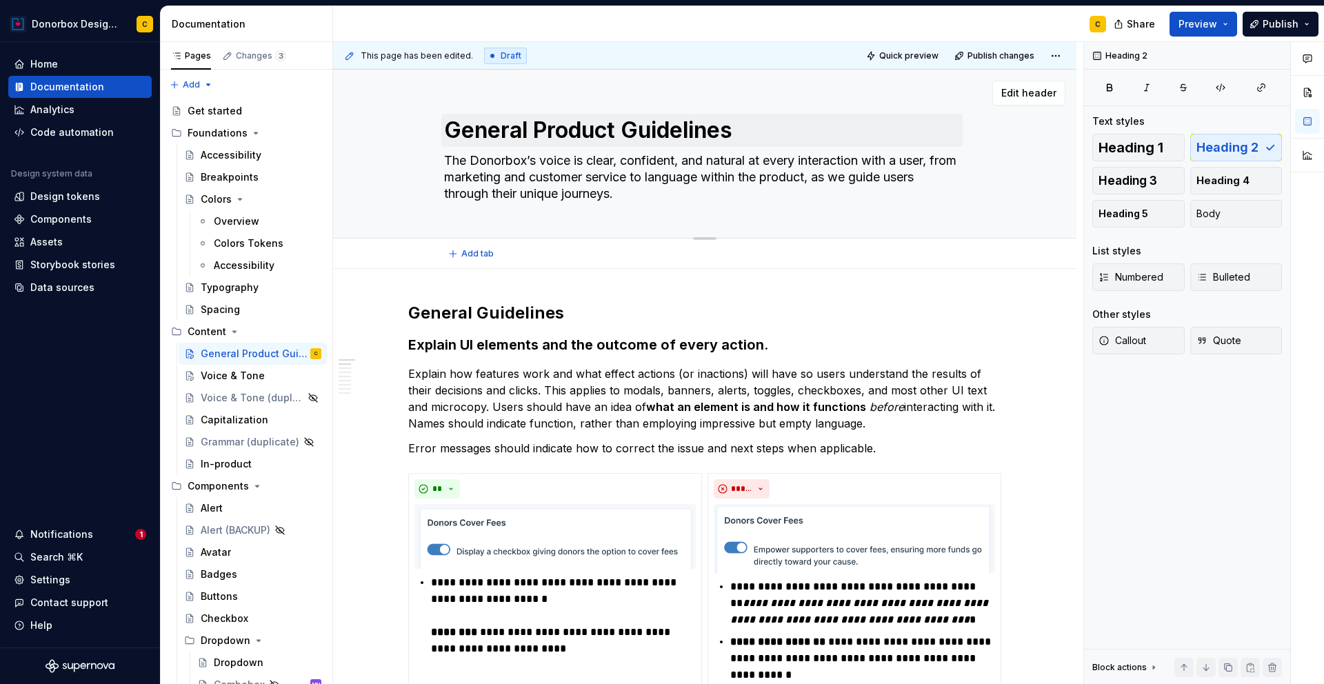
type textarea "*"
type textarea "The cDonorbox’s voice is clear, confident, and natural at every interaction wit…"
type textarea "*"
type textarea "The coDonorbox’s voice is clear, confident, and natural at every interaction wi…"
type textarea "*"
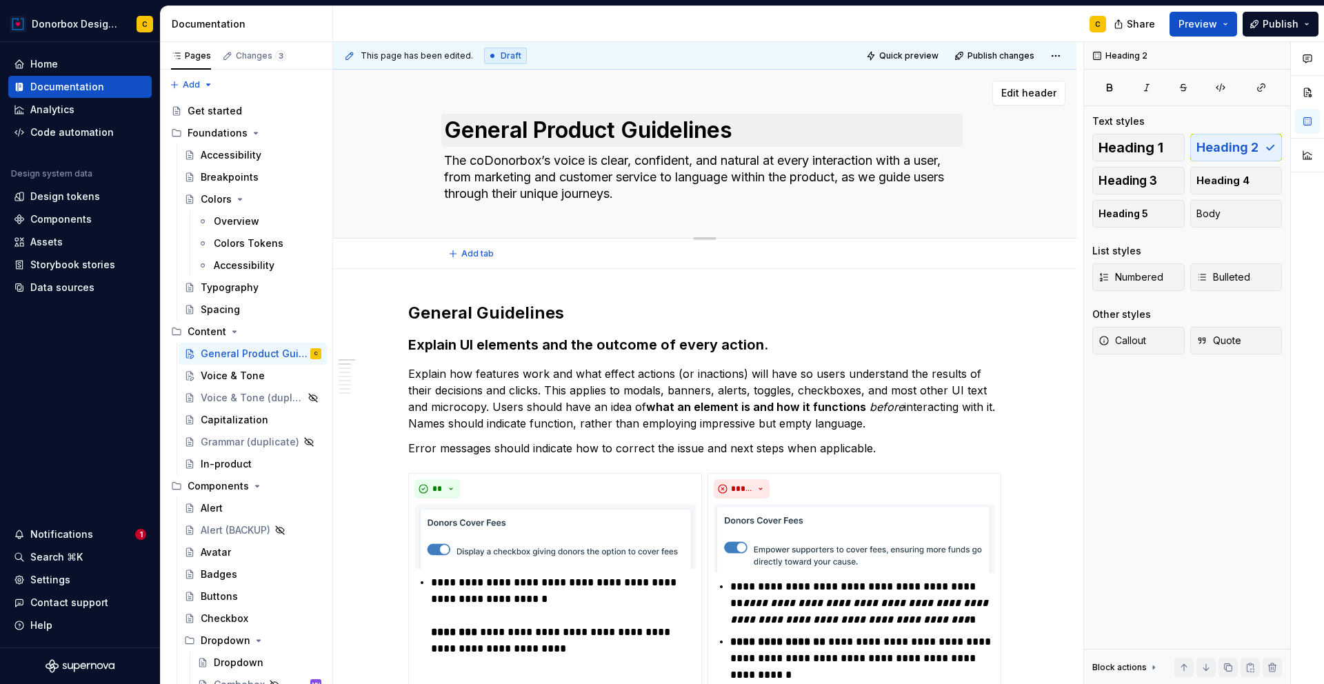
type textarea "The conDonorbox’s voice is clear, confident, and natural at every interaction w…"
type textarea "*"
type textarea "The contDonorbox’s voice is clear, confident, and natural at every interaction …"
type textarea "*"
type textarea "The conteDonorbox’s voice is clear, confident, and natural at every interaction…"
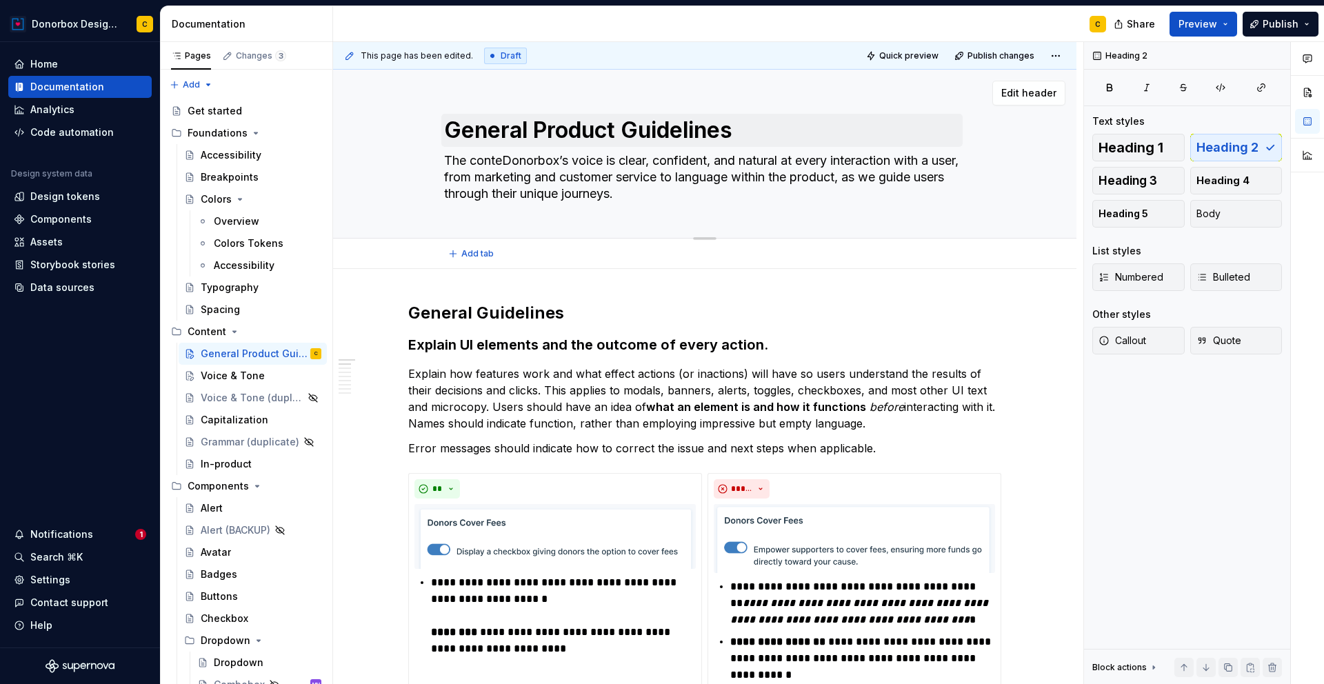
type textarea "*"
type textarea "The contentDonorbox’s voice is clear, confident, and natural at every interacti…"
type textarea "*"
type textarea "The content Donorbox’s voice is clear, confident, and natural at every interact…"
type textarea "*"
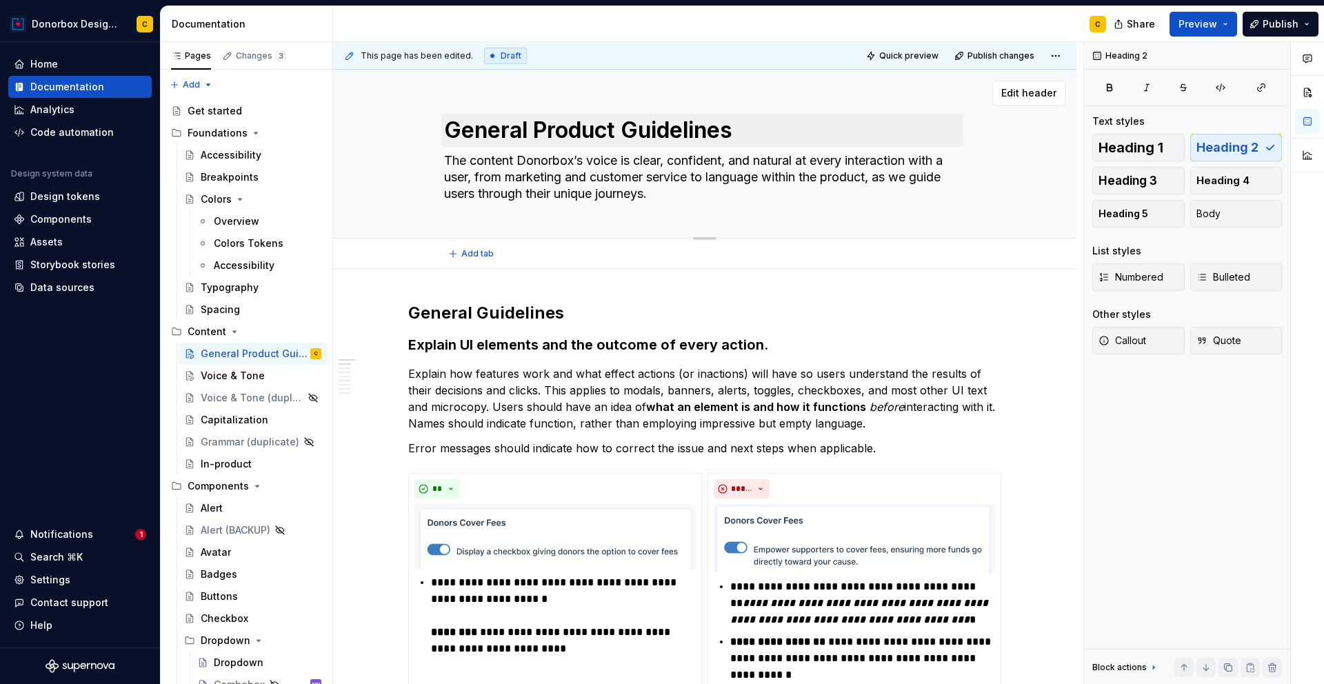
type textarea "The content pDonorbox’s voice is clear, confident, and natural at every interac…"
type textarea "*"
type textarea "The content prDonorbox’s voice is clear, confident, and natural at every intera…"
type textarea "*"
type textarea "The content preDonorbox’s voice is clear, confident, and natural at every inter…"
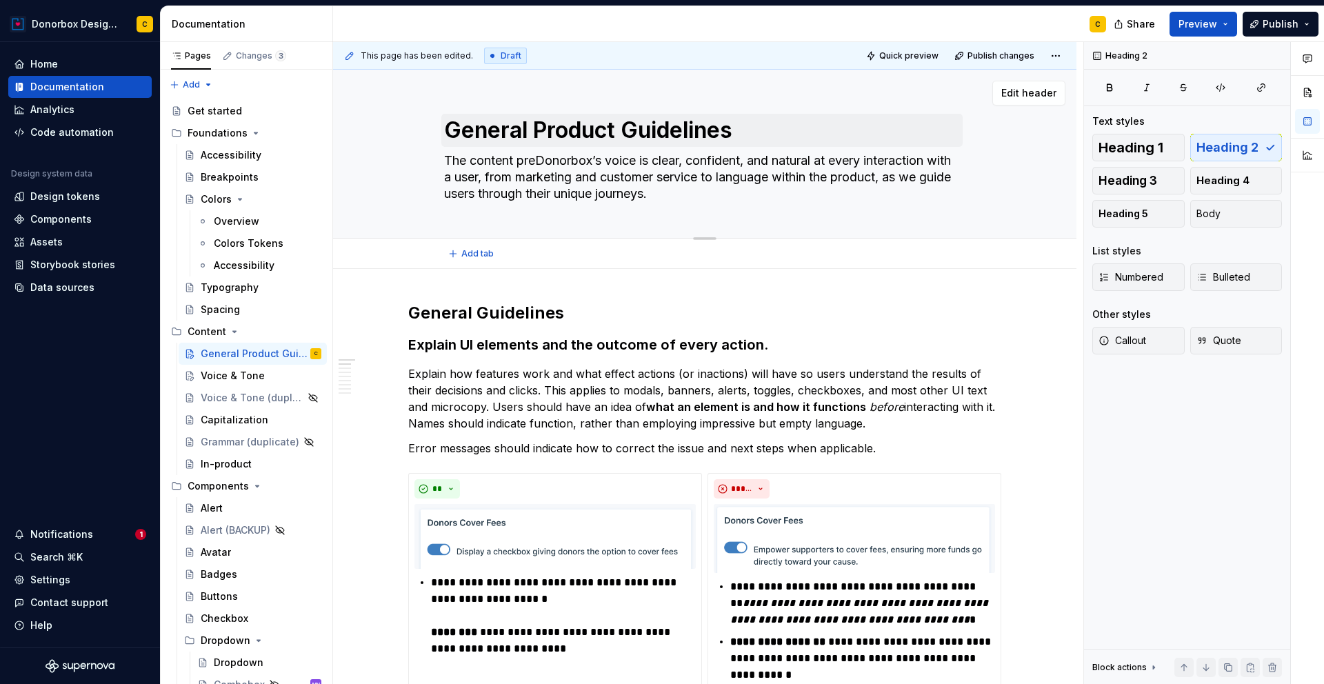
type textarea "*"
type textarea "The content presDonorbox’s voice is clear, confident, and natural at every inte…"
type textarea "*"
type textarea "The content preseDonorbox’s voice is clear, confident, and natural at every int…"
type textarea "*"
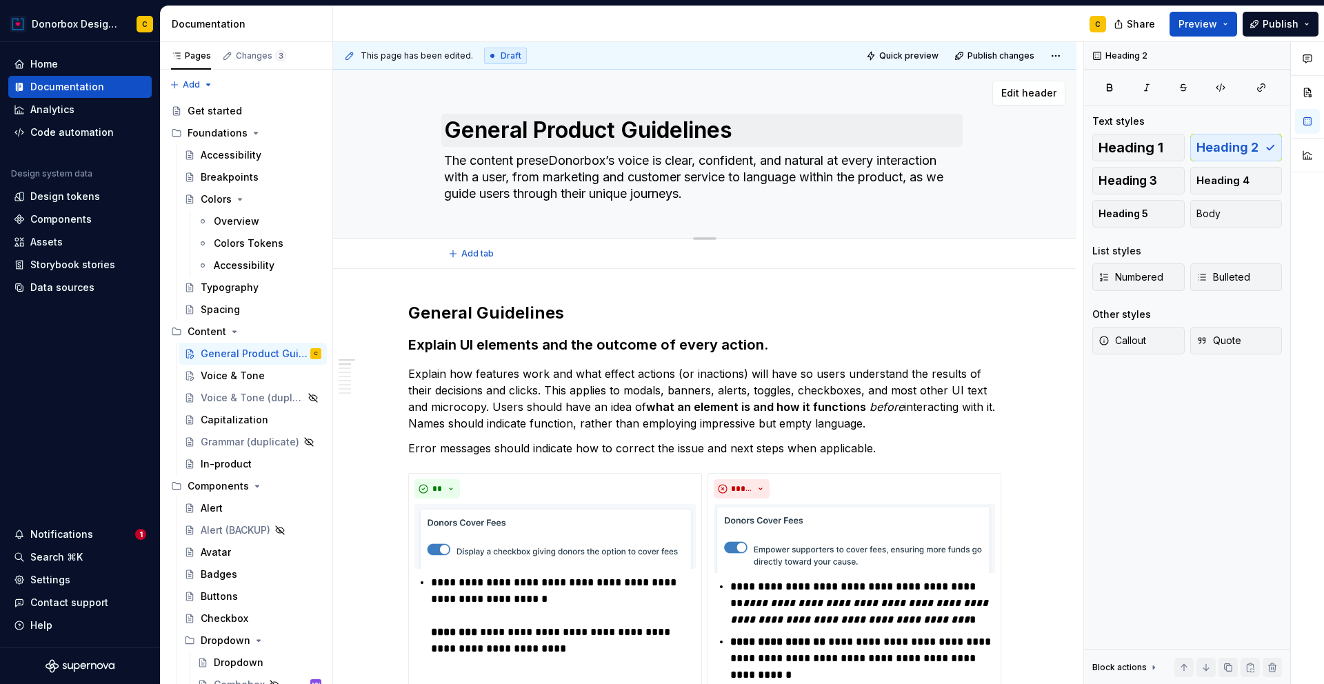
type textarea "The content presenDonorbox’s voice is clear, confident, and natural at every in…"
type textarea "*"
type textarea "The content presenteDonorbox’s voice is clear, confident, and natural at every …"
type textarea "*"
type textarea "The content presentedDonorbox’s voice is clear, confident, and natural at every…"
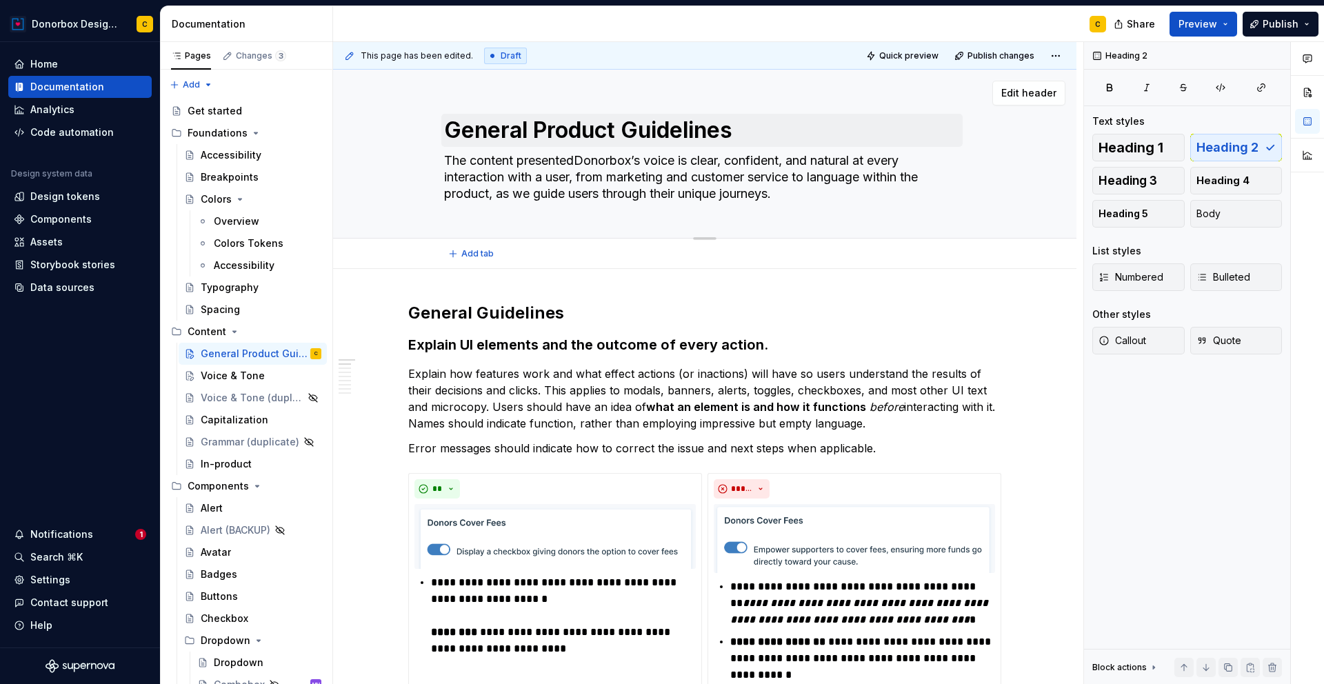
type textarea "*"
type textarea "The content presented Donorbox’s voice is clear, confident, and natural at ever…"
type textarea "*"
type textarea "The content presented iDonorbox’s voice is clear, confident, and natural at eve…"
type textarea "*"
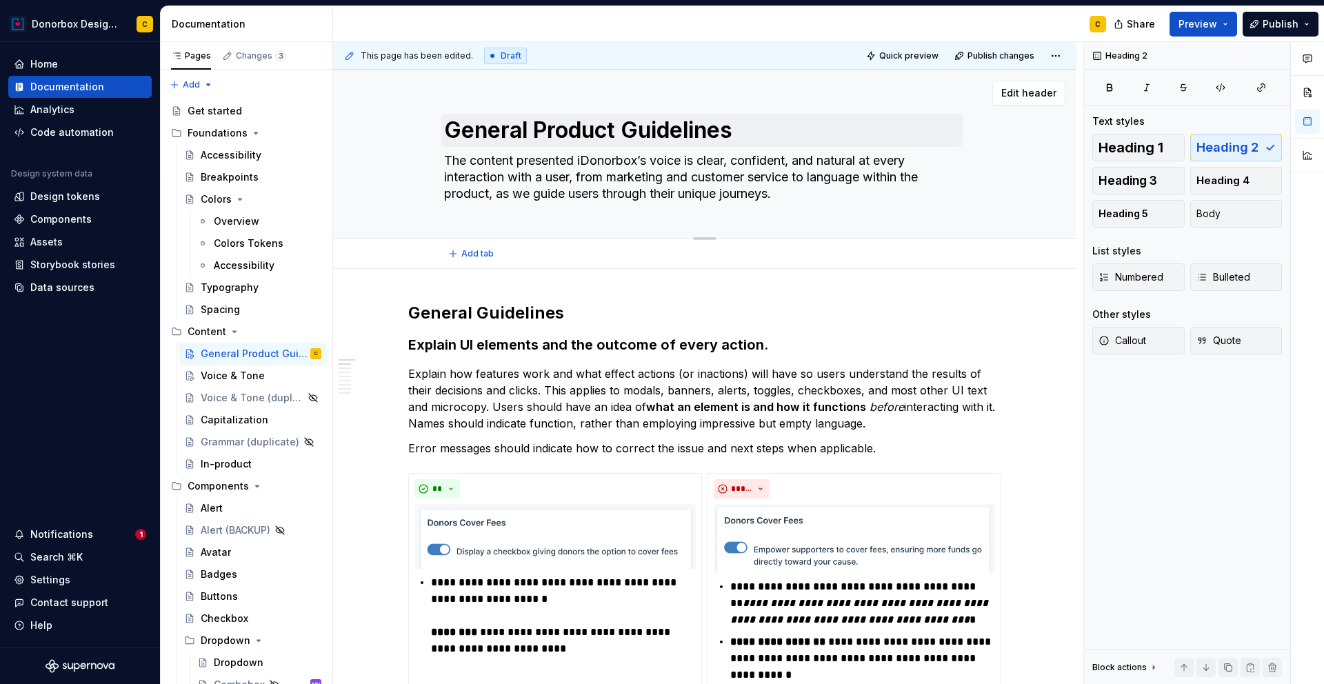
type textarea "The content presented inDonorbox’s voice is clear, confident, and natural at ev…"
type textarea "*"
type textarea "The content presented in Donorbox’s voice is clear, confident, and natural at e…"
click at [658, 161] on textarea "The content presented in Donorbox’s voice is clear, confident, and natural at e…" at bounding box center [701, 177] width 521 height 55
type textarea "*"
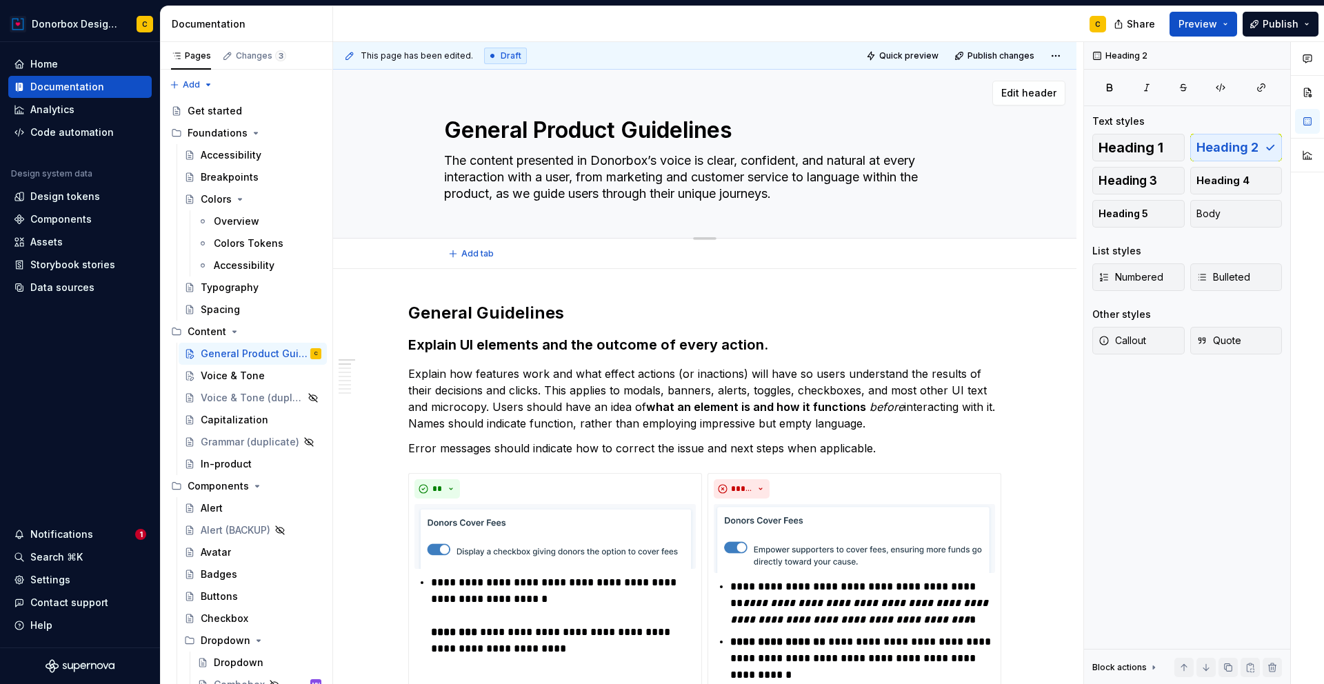
type textarea "The content presented in Donorbox’ voice is clear, confident, and natural at ev…"
type textarea "*"
type textarea "The content presented in Donorbox voice is clear, confident, and natural at eve…"
type textarea "*"
type textarea "The content presented in Donorbox voice is clear, confident, and natural at eve…"
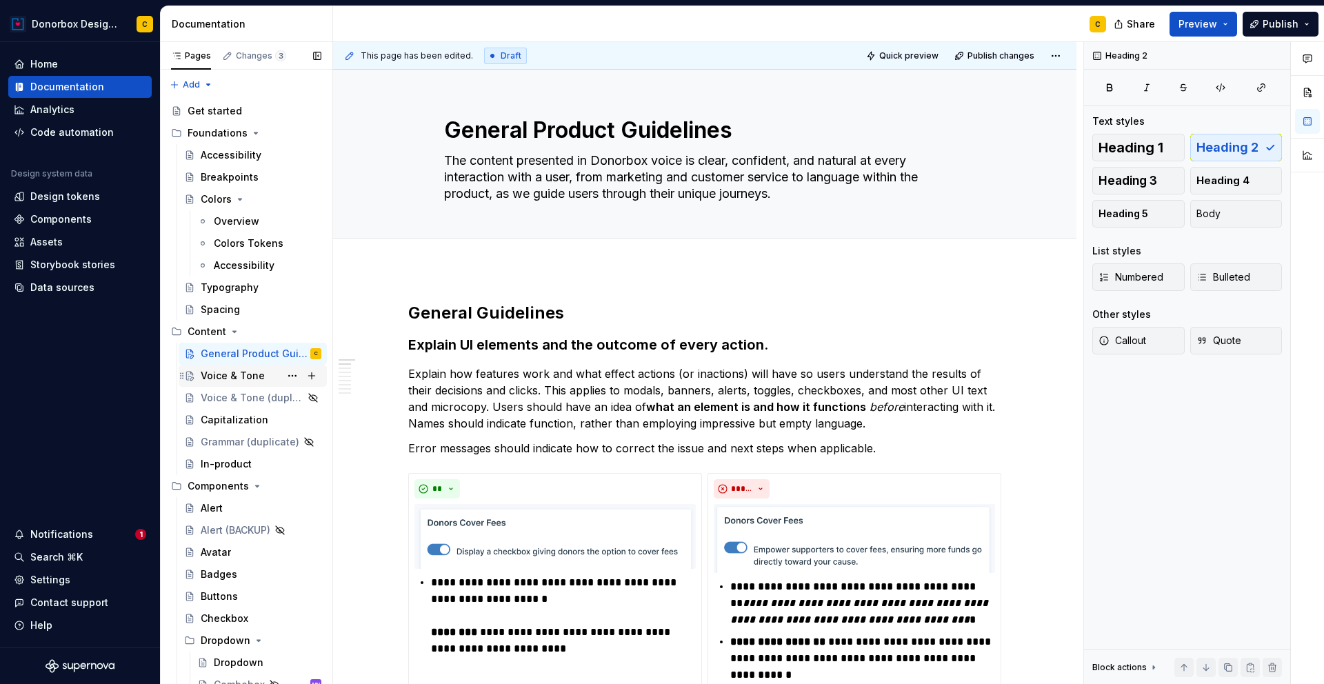
click at [225, 376] on div "Voice & Tone" at bounding box center [233, 376] width 64 height 14
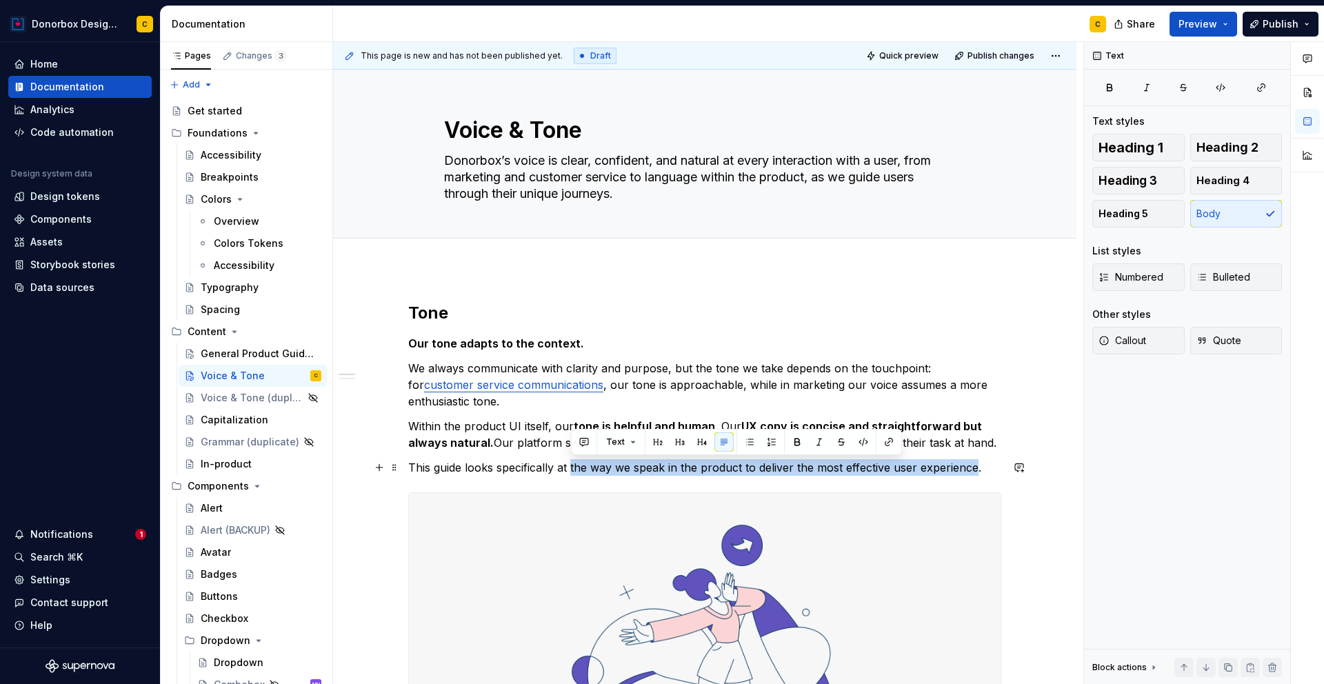
drag, startPoint x: 572, startPoint y: 467, endPoint x: 974, endPoint y: 461, distance: 402.0
click at [974, 461] on p "This guide looks specifically at the way we speak in the product to deliver the…" at bounding box center [704, 467] width 593 height 17
copy p "the way we speak in the product to deliver the most effective user experience"
click at [236, 353] on div "General Product Guidelines" at bounding box center [240, 354] width 79 height 14
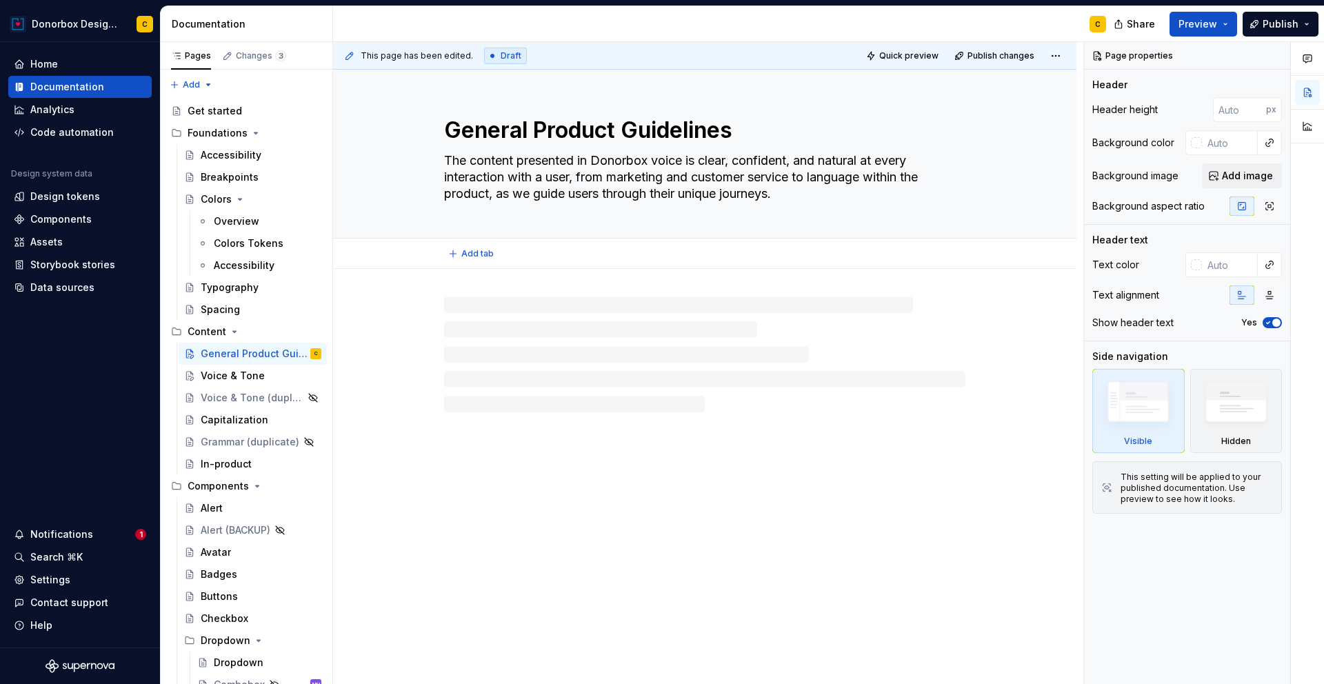
click at [654, 177] on textarea "The content presented in Donorbox voice is clear, confident, and natural at eve…" at bounding box center [701, 177] width 521 height 55
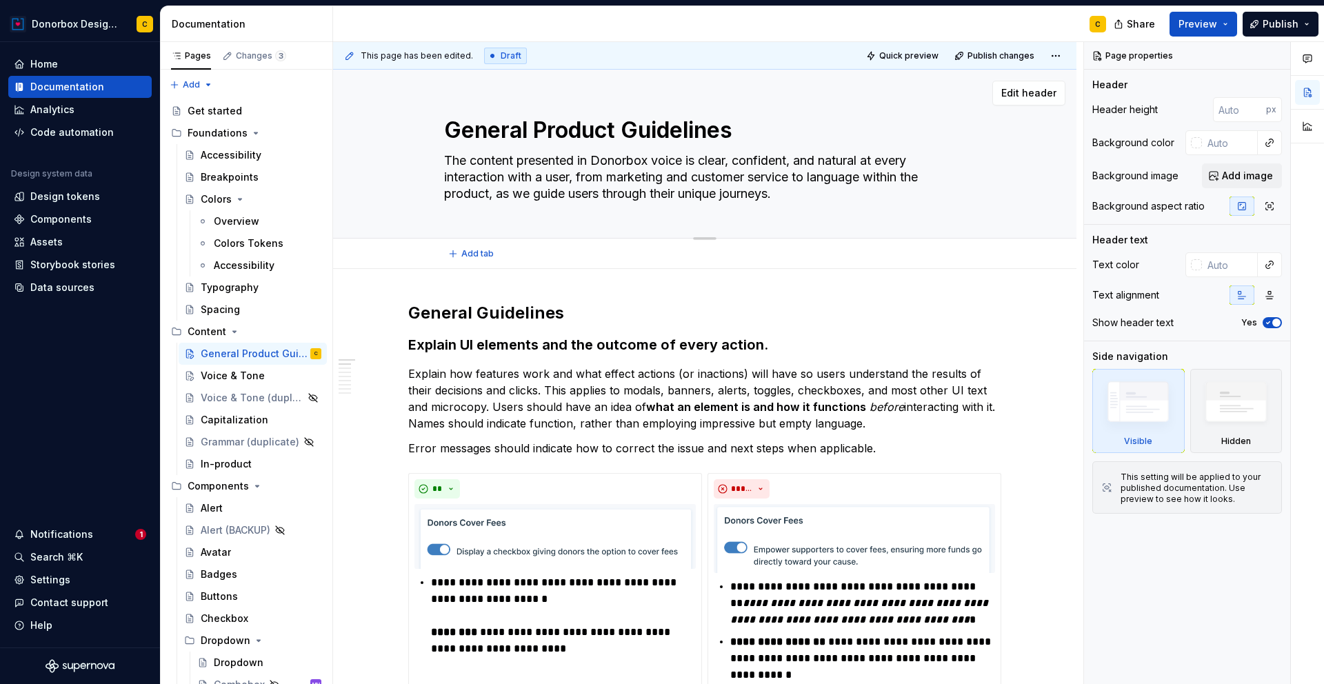
drag, startPoint x: 444, startPoint y: 156, endPoint x: 776, endPoint y: 193, distance: 333.7
click at [776, 193] on textarea "The content presented in Donorbox voice is clear, confident, and natural at eve…" at bounding box center [701, 177] width 521 height 55
paste textarea "the way we speak in the product to deliver the most effective user experience"
type textarea "*"
type textarea "the way we speak in the product to deliver the most effective user experience."
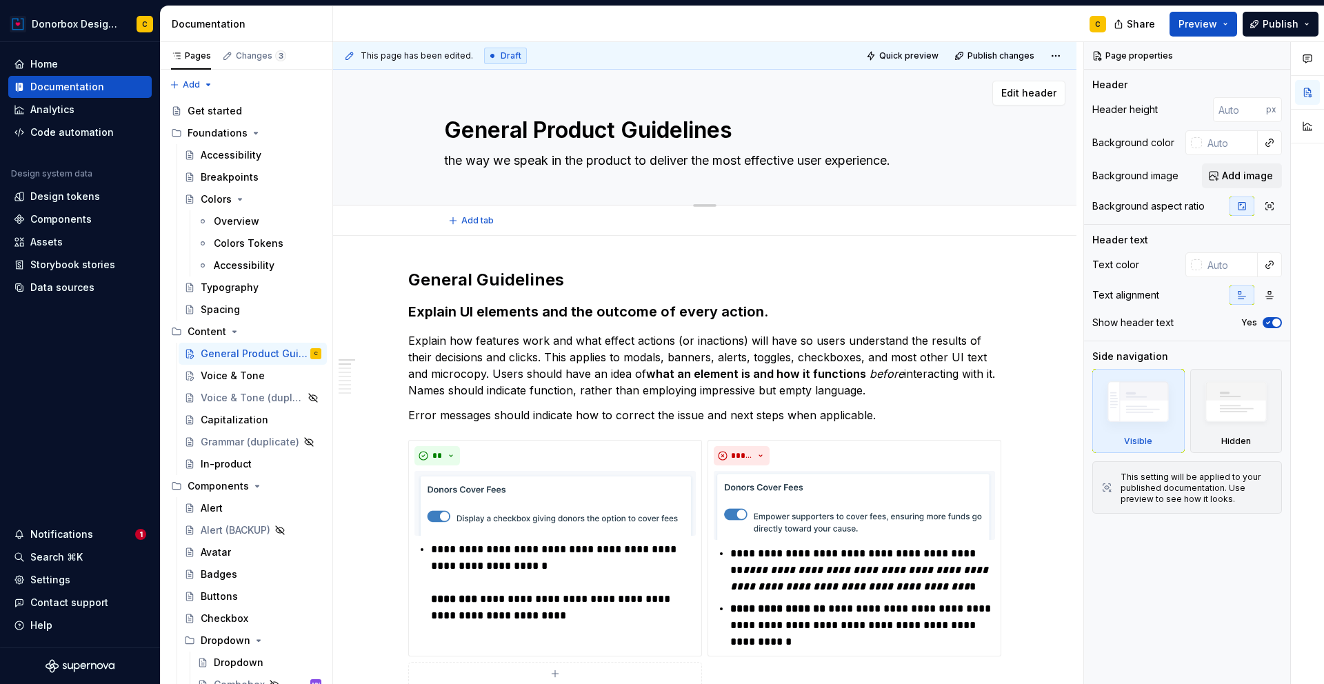
click at [445, 160] on textarea "the way we speak in the product to deliver the most effective user experience." at bounding box center [701, 161] width 521 height 22
drag, startPoint x: 445, startPoint y: 161, endPoint x: 658, endPoint y: 160, distance: 212.4
click at [658, 160] on textarea "the way we speak in the product to deliver the most effective user experience." at bounding box center [701, 161] width 521 height 22
type textarea "*"
type textarea "[PERSON_NAME] the most effective user experience."
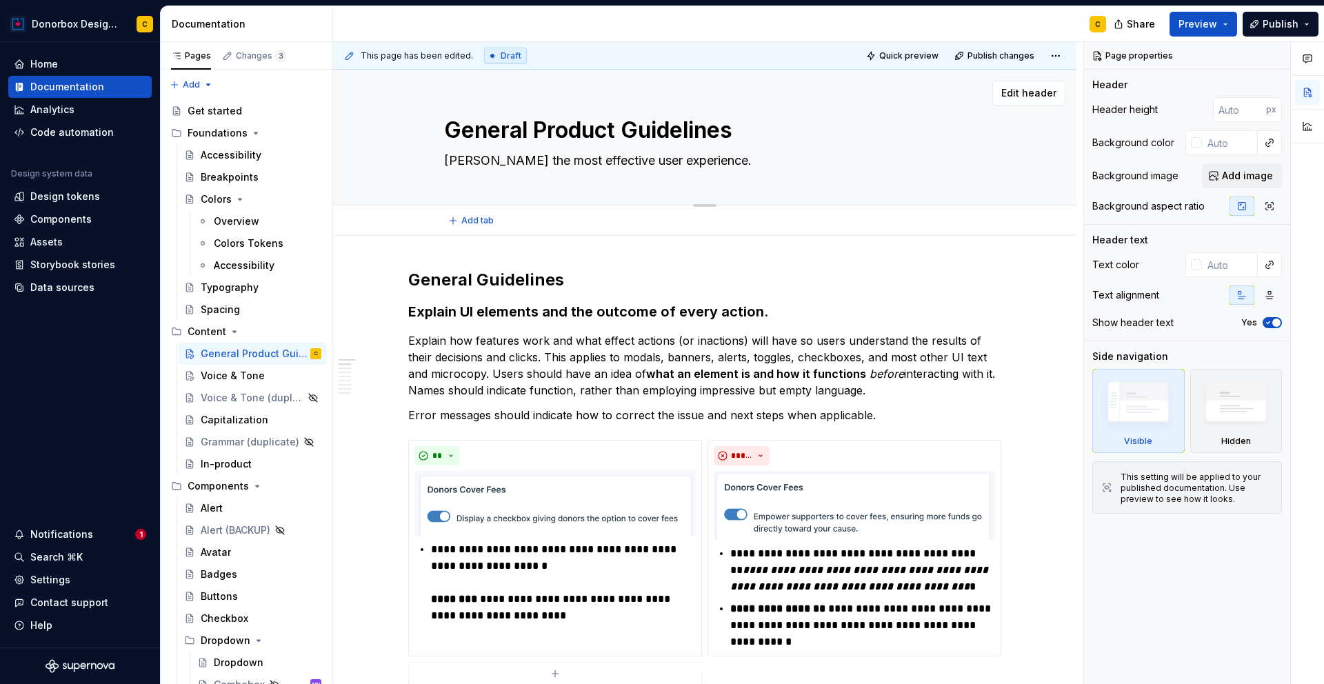
type textarea "*"
type textarea "Weeliver the most effective user experience."
type textarea "*"
type textarea "We eliver the most effective user experience."
type textarea "*"
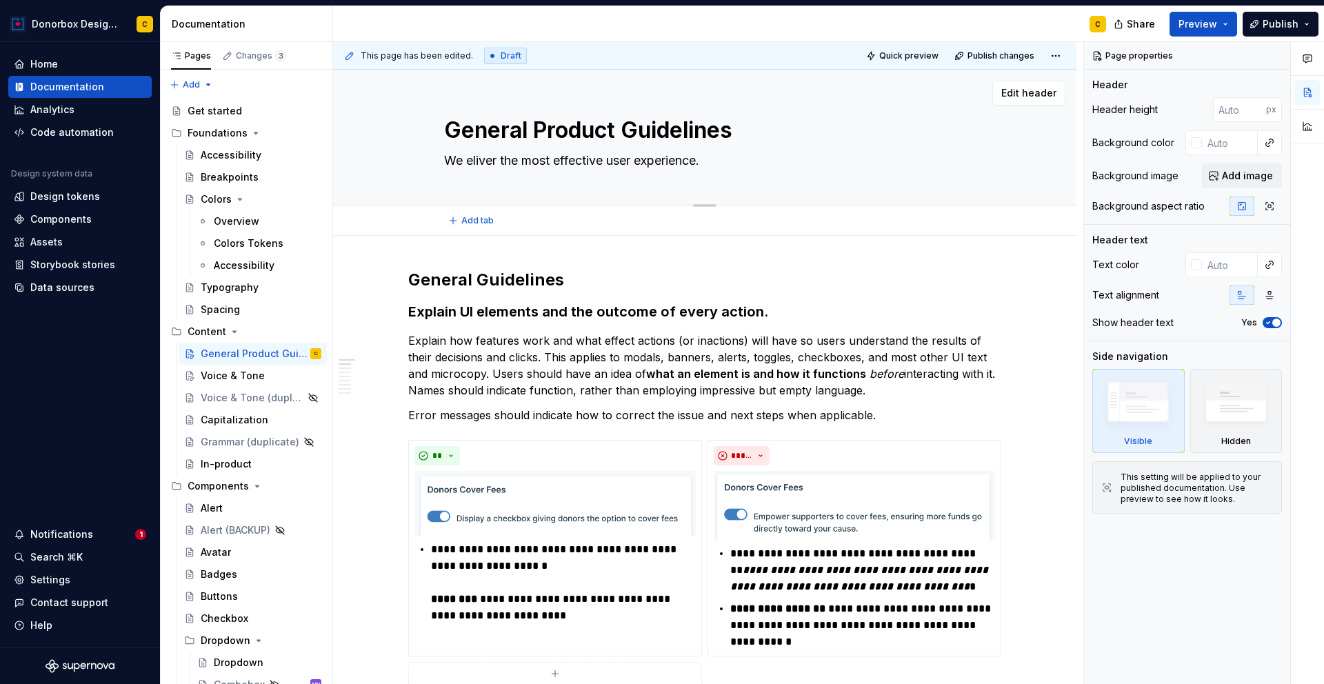
type textarea "We [PERSON_NAME] the most effective user experience."
type textarea "*"
type textarea "We waeliver the most effective user experience."
type textarea "*"
type textarea "We waneliver the most effective user experience."
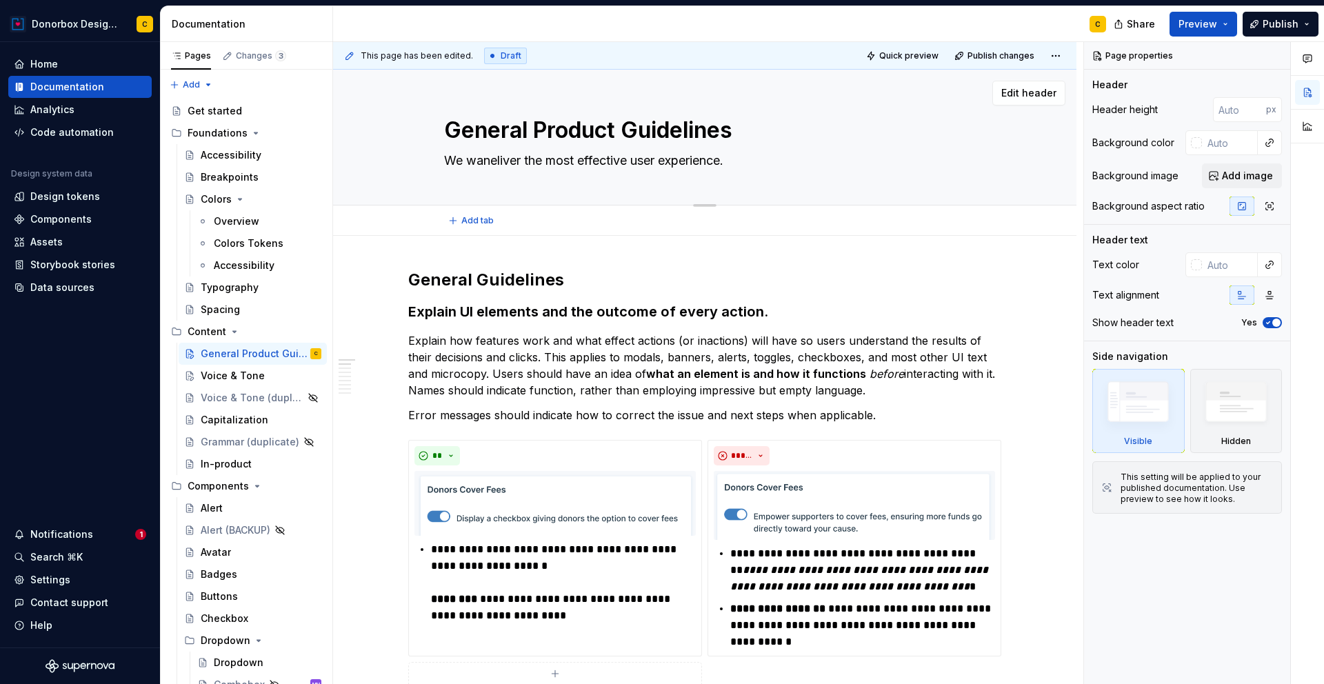
type textarea "*"
type textarea "We wanteliver the most effective user experience."
type textarea "*"
type textarea "We want [PERSON_NAME] the most effective user experience."
type textarea "*"
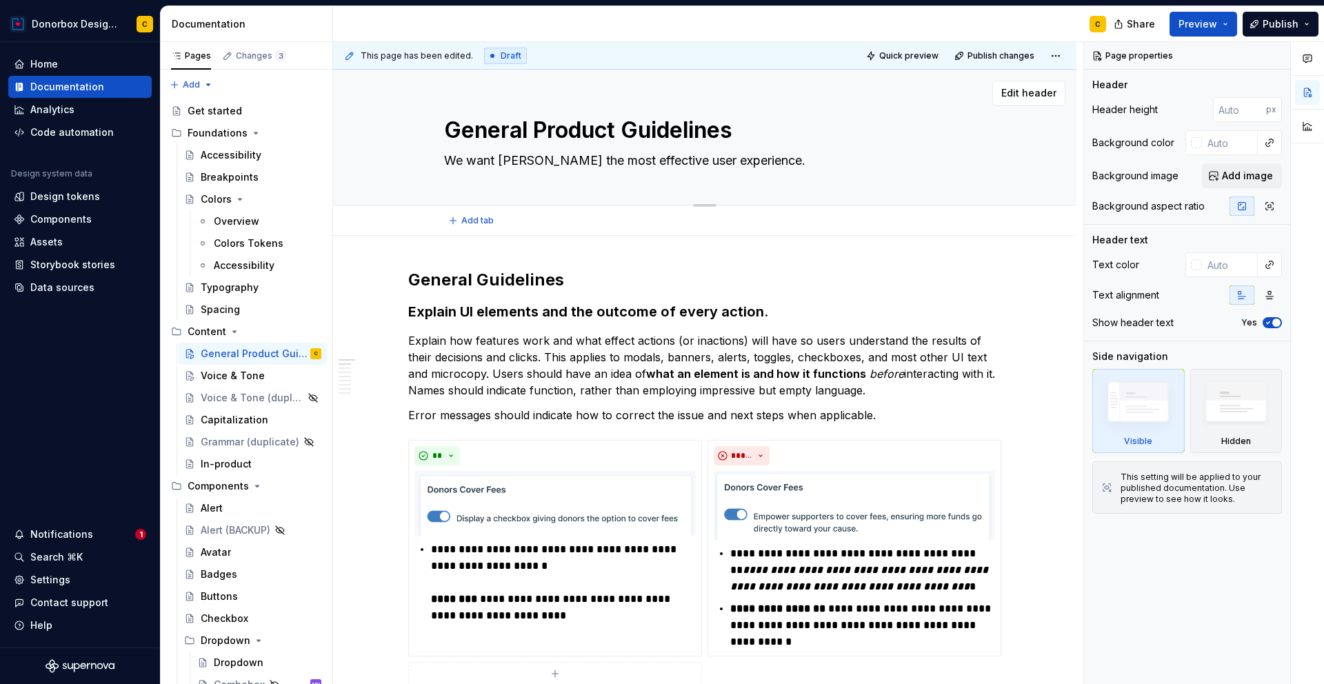
type textarea "We want teliver the most effective user experience."
type textarea "*"
type textarea "We want toeliver the most effective user experience."
type textarea "*"
type textarea "We want to eliver the most effective user experience."
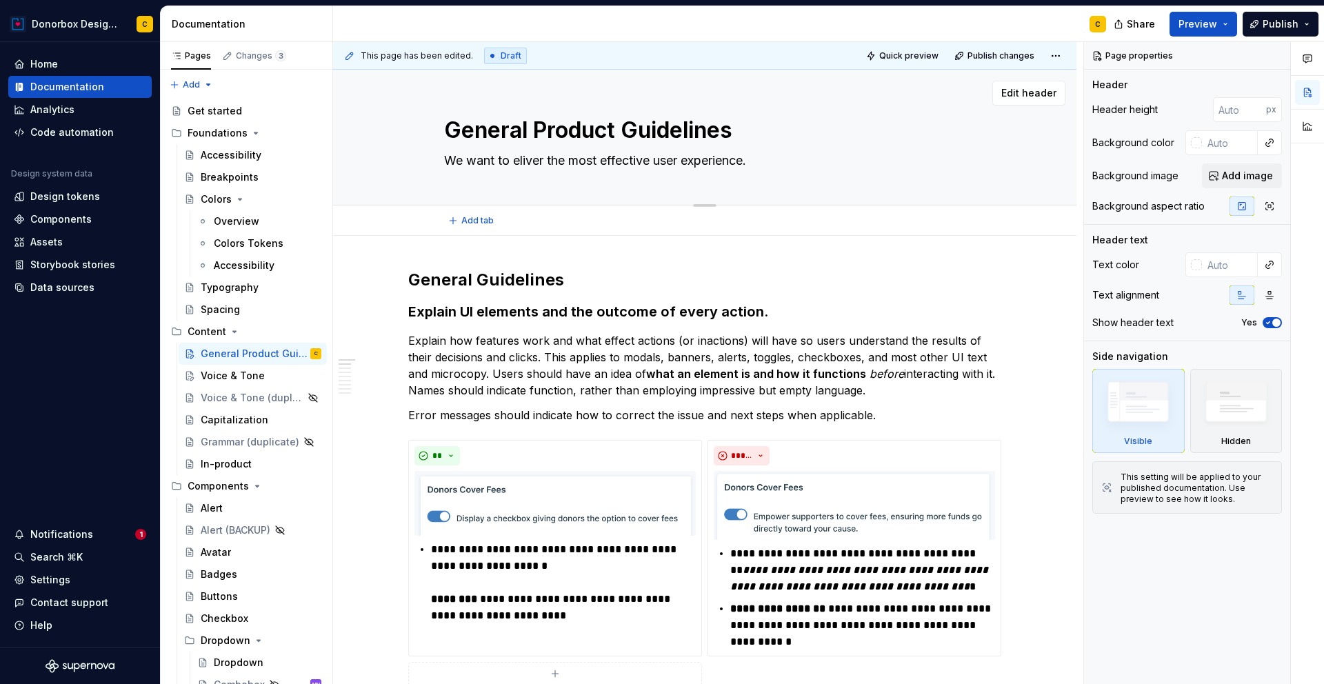
type textarea "*"
type textarea "We want to peliver the most effective user experience."
type textarea "*"
type textarea "We want to proeliver the most effective user experience."
type textarea "*"
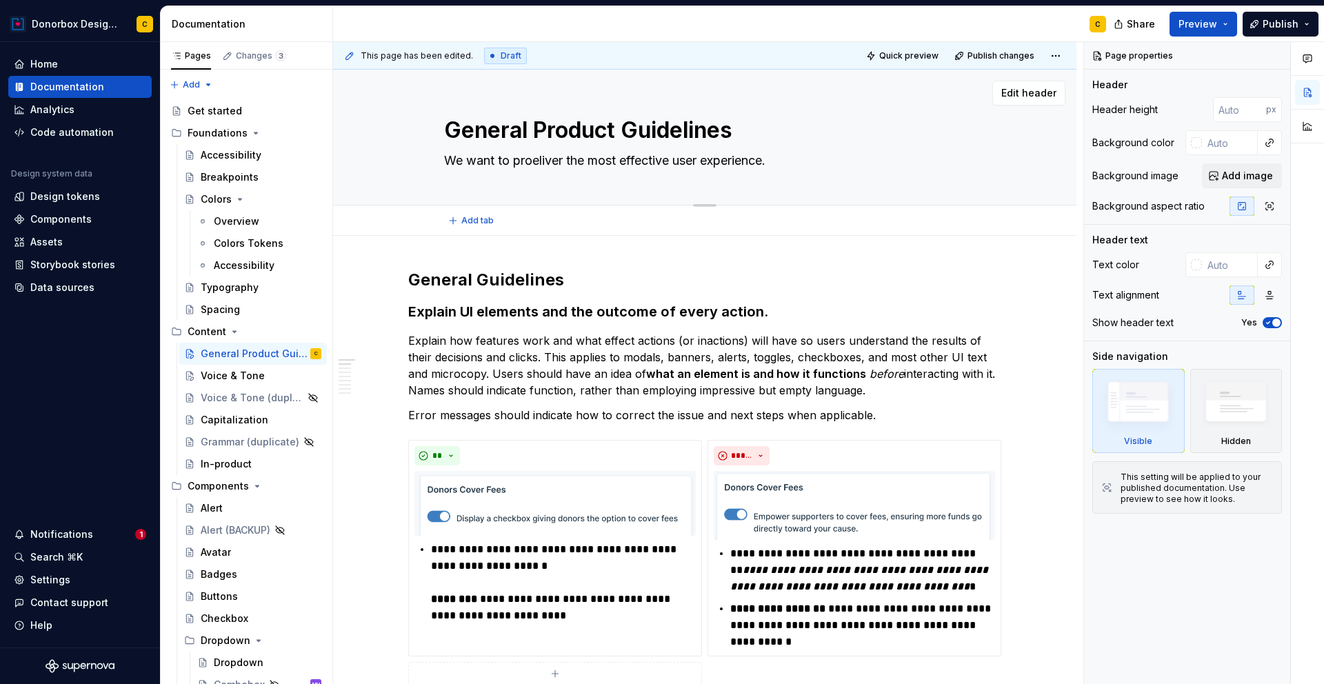
type textarea "We want to proveliver the most effective user experience."
type textarea "*"
type textarea "We want to provieliver the most effective user experience."
type textarea "*"
type textarea "We want to provideliver the most effective user experience."
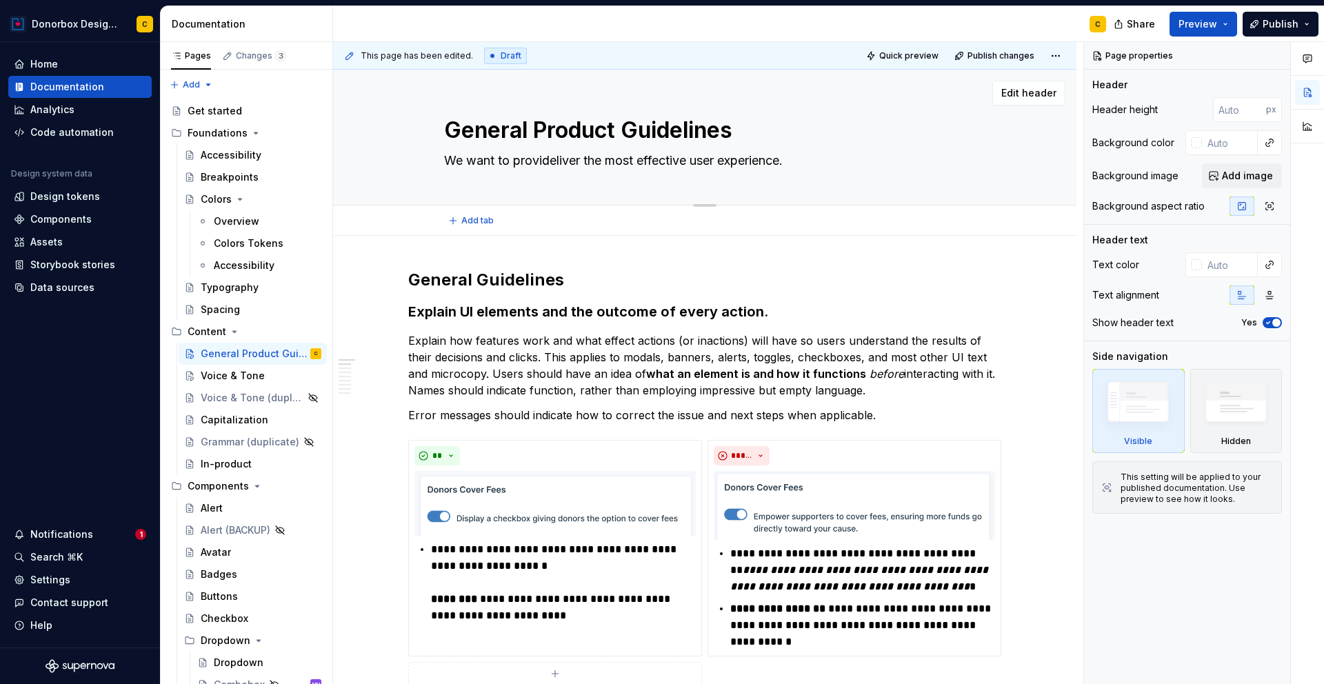
type textarea "*"
type textarea "We want to provideeliver the most effective user experience."
type textarea "*"
type textarea "We want to provide eliver the most effective user experience."
drag, startPoint x: 561, startPoint y: 159, endPoint x: 796, endPoint y: 163, distance: 235.8
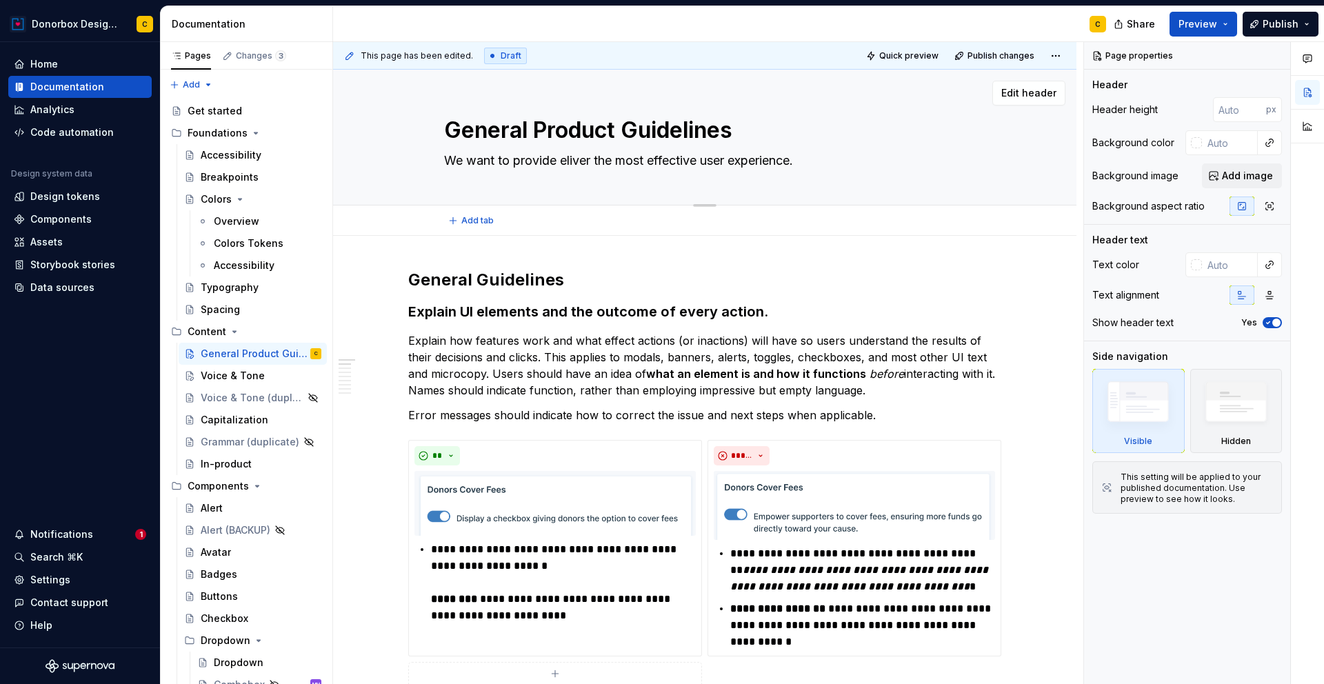
click at [796, 163] on textarea "We want to provide eliver the most effective user experience." at bounding box center [701, 161] width 521 height 22
type textarea "*"
type textarea "We want to provide a."
type textarea "*"
type textarea "We want to provide a ."
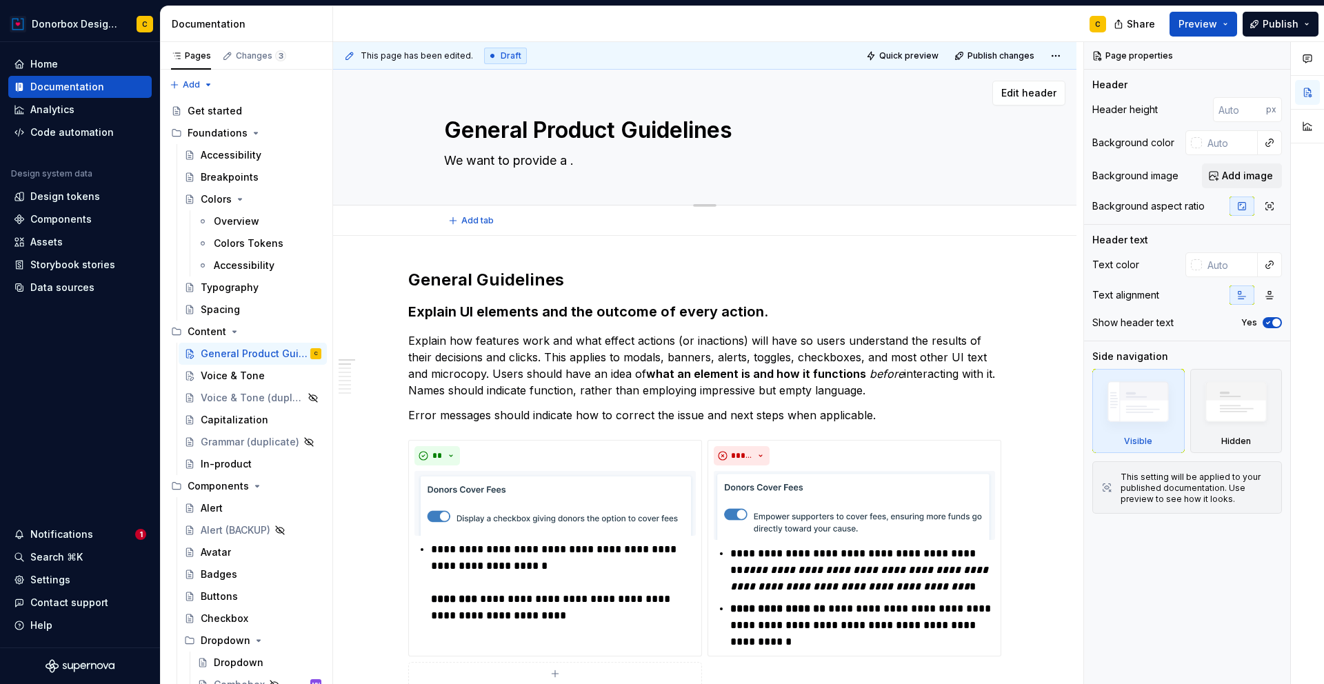
type textarea "*"
type textarea "We want to provide a s."
type textarea "*"
type textarea "We want to provide a se."
type textarea "*"
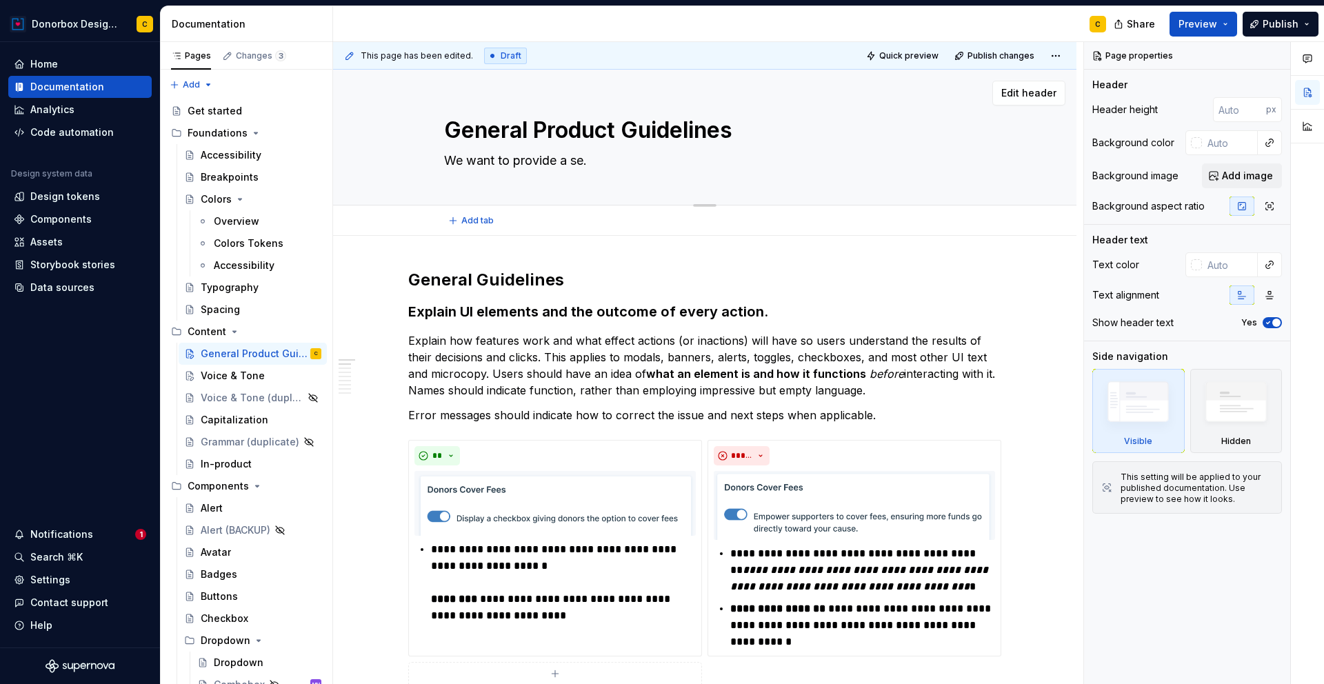
type textarea "We want to provide a sea."
type textarea "*"
type textarea "We want to provide a seam."
type textarea "*"
type textarea "We want to provide a seaml."
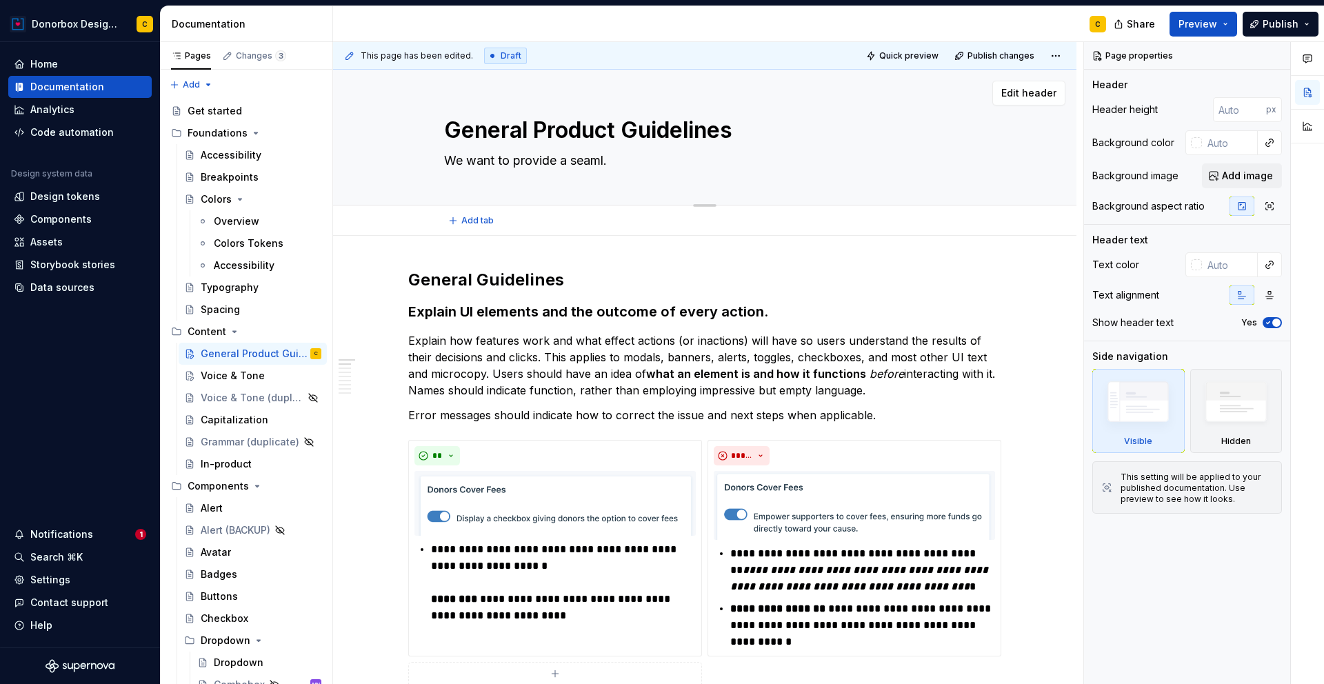
type textarea "*"
type textarea "We want to provide a seamle."
type textarea "*"
type textarea "We want to provide a seamles."
type textarea "*"
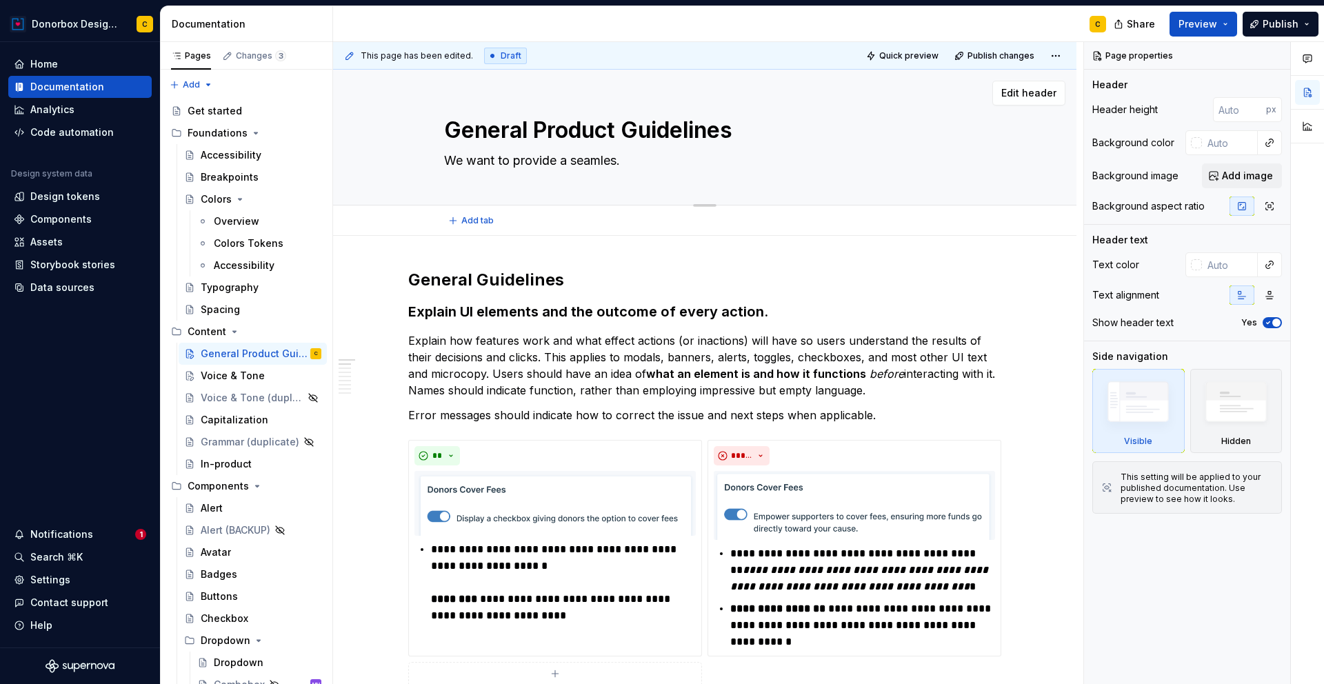
type textarea "We want to provide a seamless."
type textarea "*"
type textarea "We want to provide a seamless,."
type textarea "*"
type textarea "We want to provide a seamless, ."
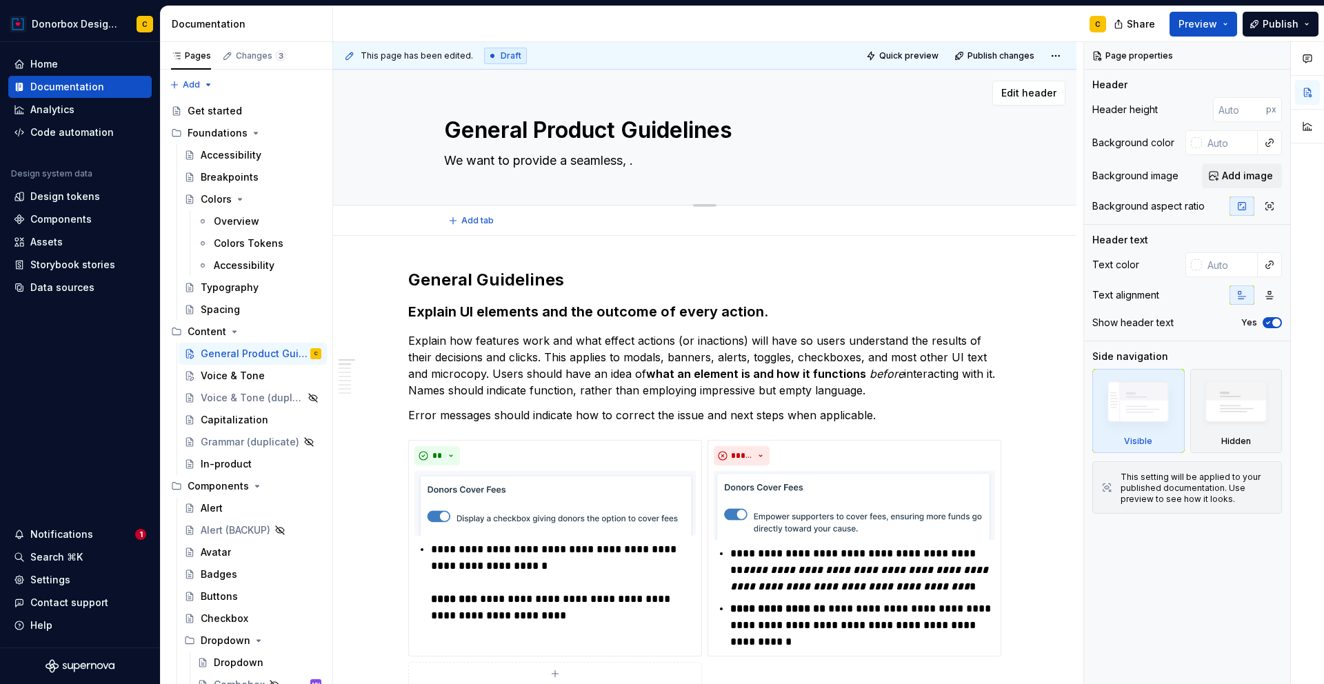
type textarea "*"
type textarea "We want to provide a seamless, e."
type textarea "*"
type textarea "We want to provide a seamless, en."
type textarea "*"
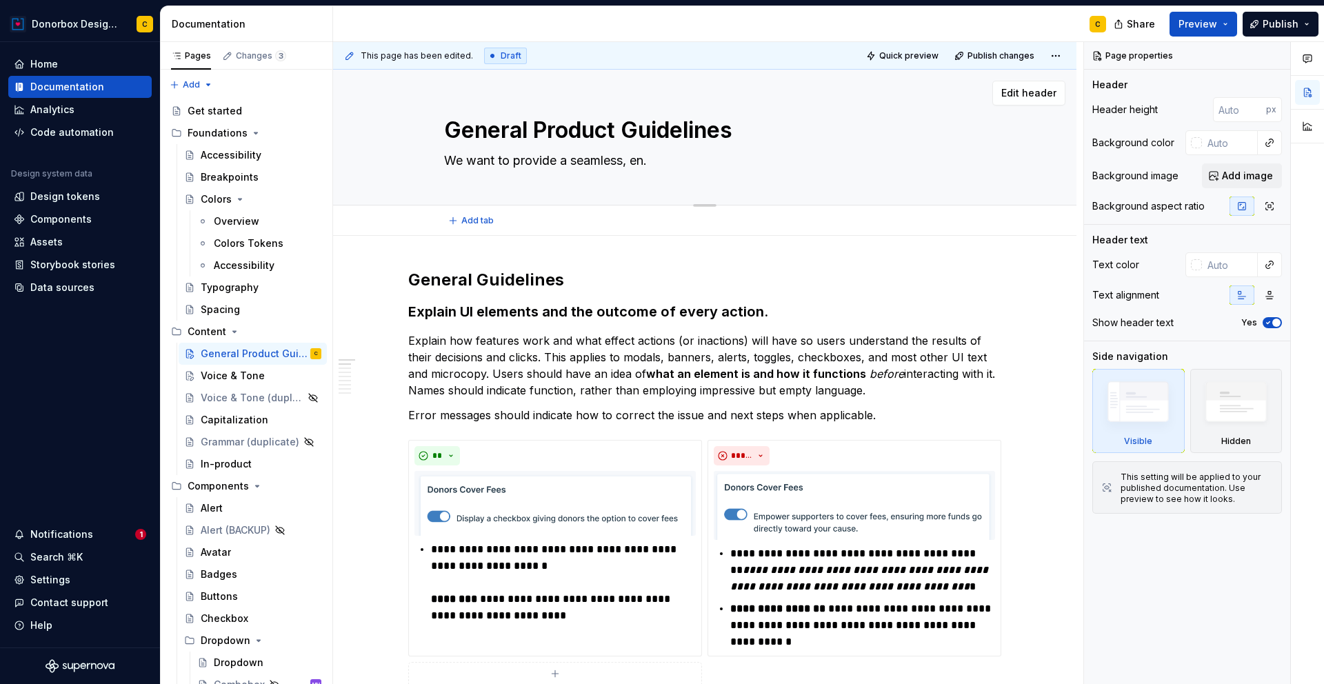
type textarea "We want to provide a seamless, enj."
type textarea "*"
type textarea "We want to provide a seamless, enjo."
type textarea "*"
type textarea "We want to provide a seamless, enjoya."
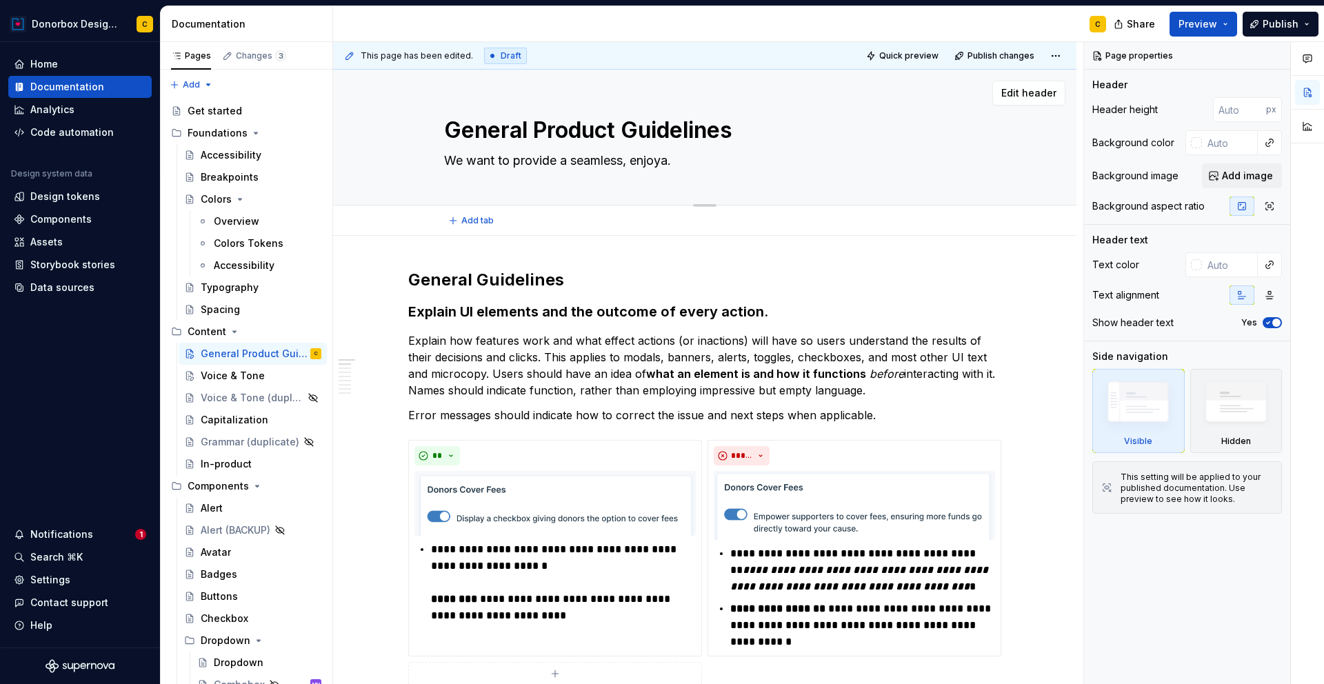
type textarea "*"
type textarea "We want to provide a seamless, enjoyab."
type textarea "*"
type textarea "We want to provide a seamless, enjoyabl."
type textarea "*"
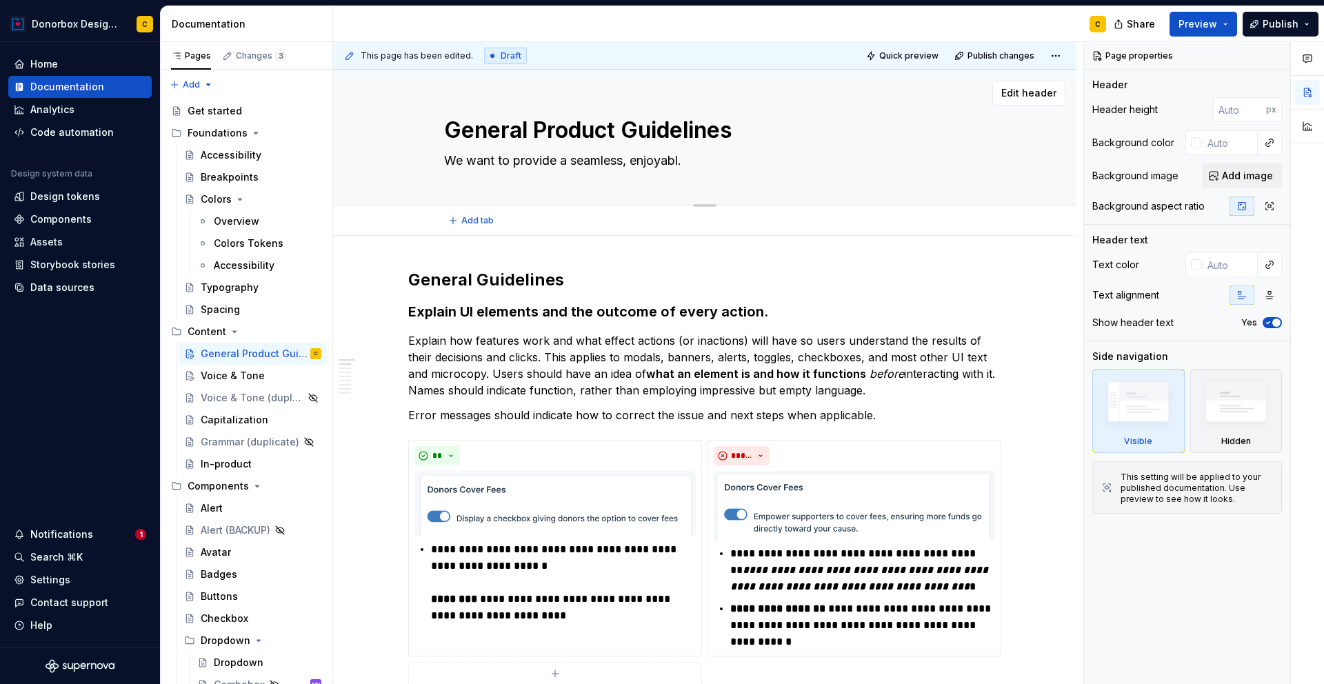
type textarea "We want to provide a seamless, enjoyable."
type textarea "*"
type textarea "We want to provide a seamless, enjoyable ."
type textarea "*"
type textarea "We want to provide a seamless, enjoyable t."
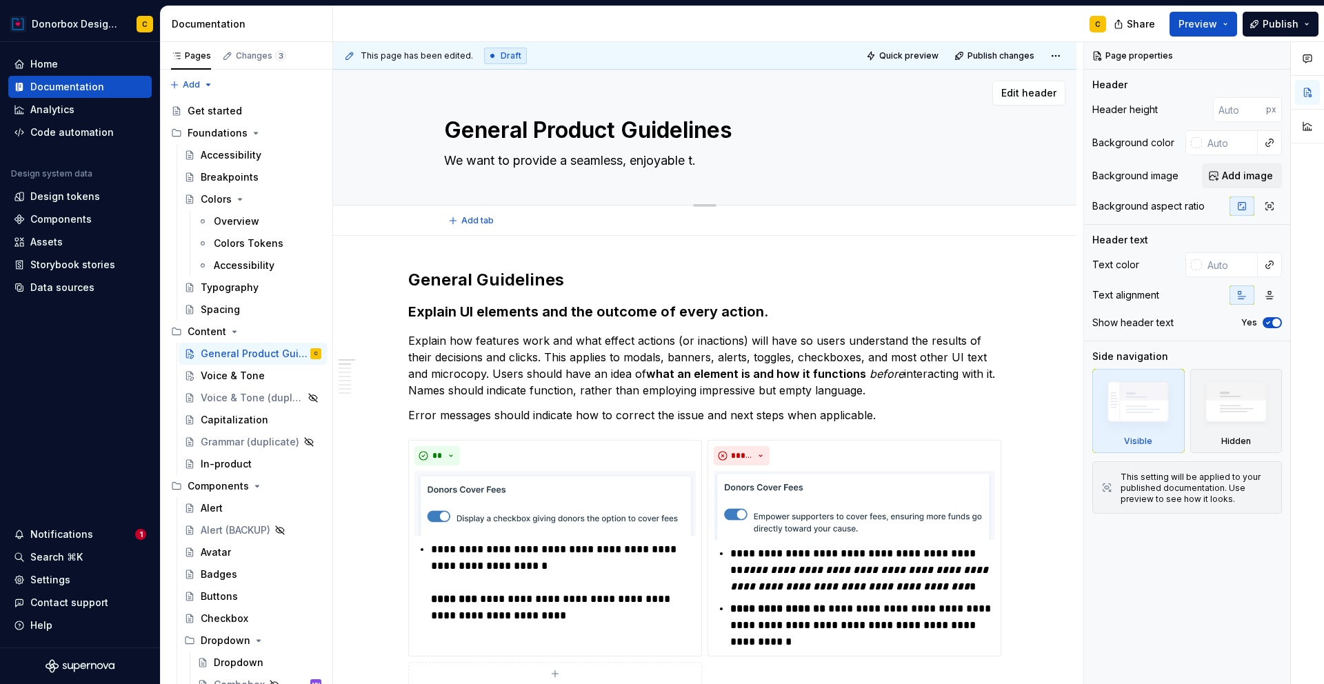
type textarea "*"
type textarea "We want to provide a seamless, enjoyable ."
type textarea "*"
type textarea "We want to provide a seamless, enjoyable."
type textarea "*"
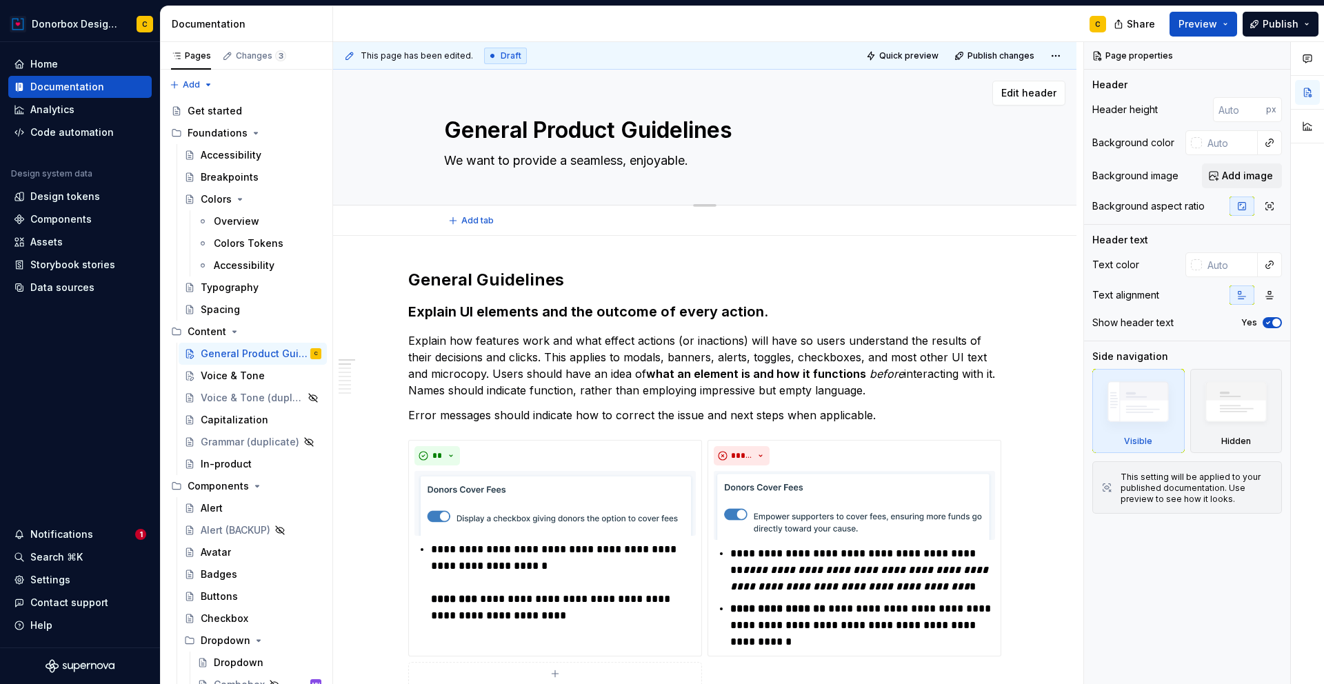
type textarea "We want to provide a seamless, enjoyable,."
type textarea "*"
type textarea "We want to provide a seamless, enjoyable, ."
type textarea "*"
type textarea "We want to provide a seamless, enjoyable, a."
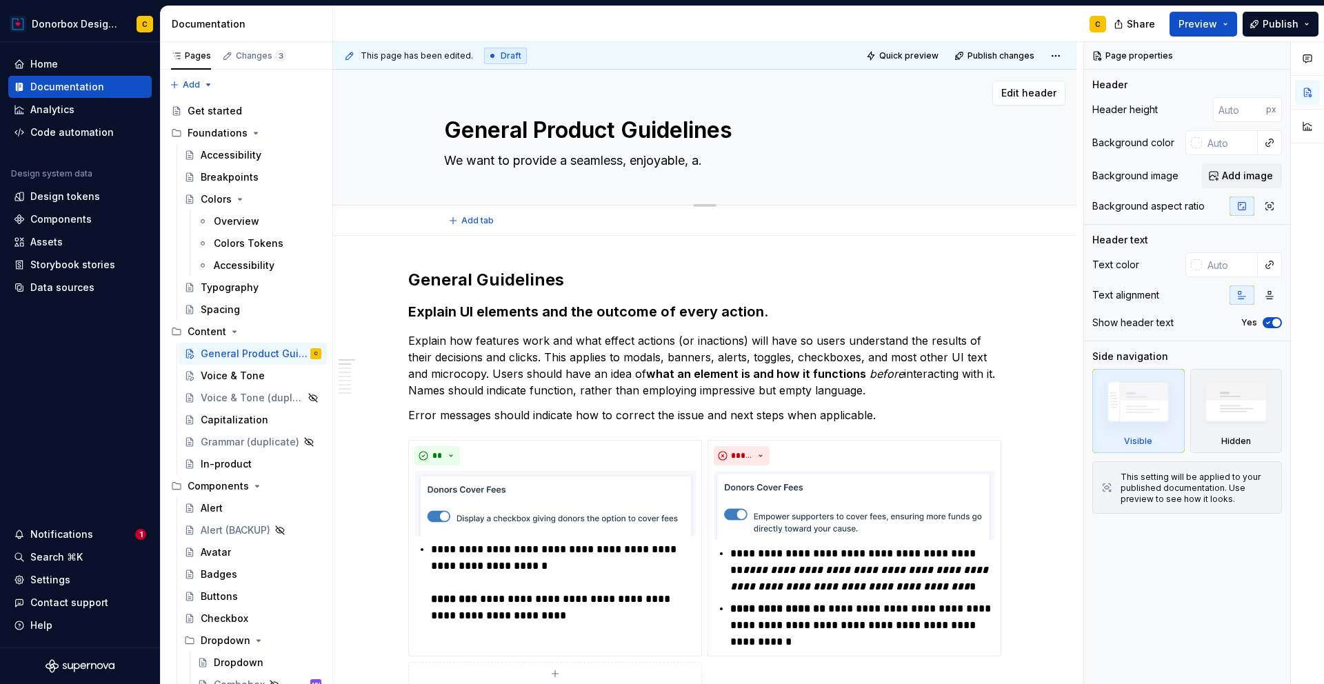
type textarea "*"
type textarea "We want to provide a seamless, enjoyable, an."
type textarea "*"
type textarea "We want to provide a seamless, enjoyable, and."
type textarea "*"
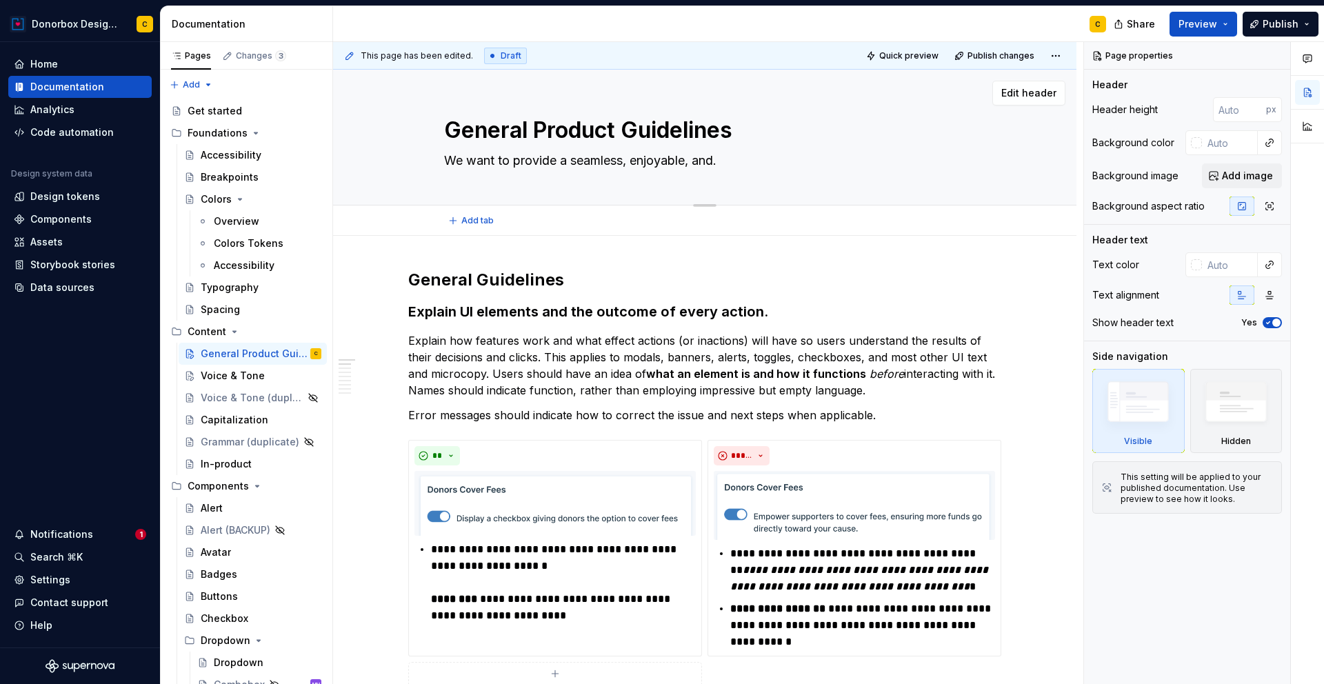
type textarea "We want to provide a seamless, enjoyable, and ."
type textarea "*"
type textarea "We want to provide a seamless, enjoyable, and e."
type textarea "*"
type textarea "We want to provide a seamless, enjoyable, and ef."
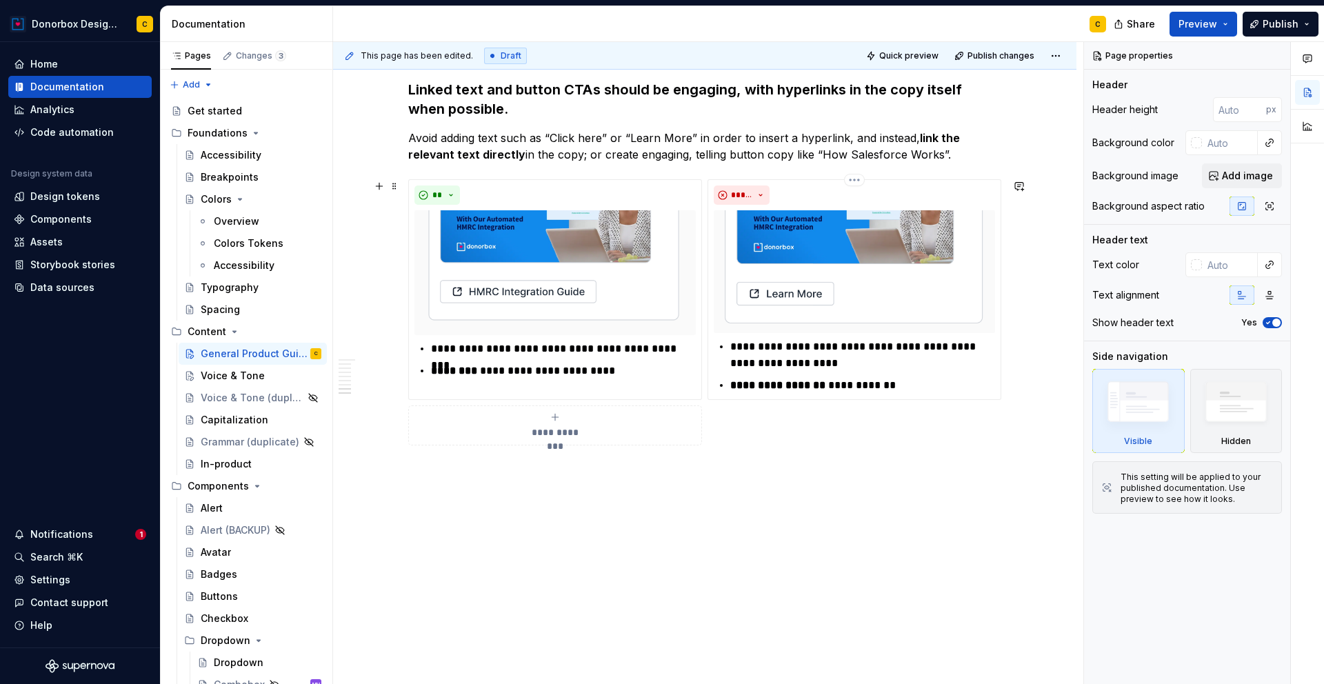
scroll to position [2995, 0]
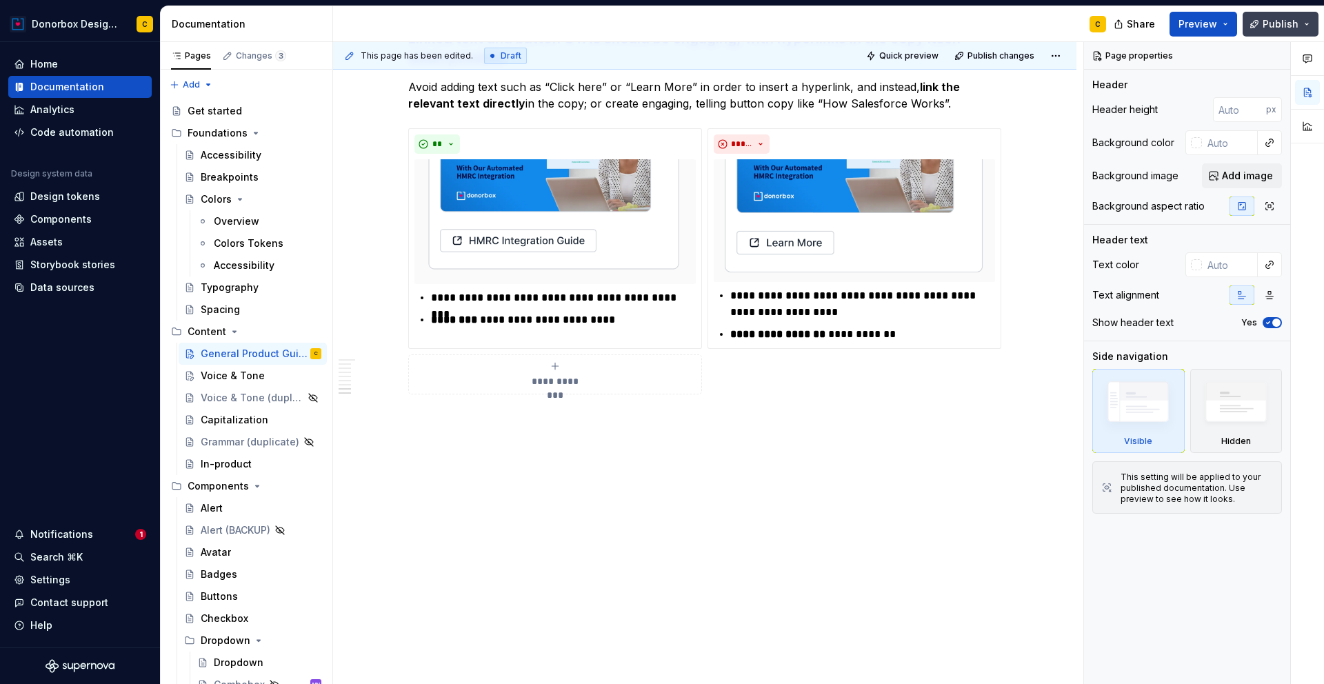
click at [1275, 28] on span "Publish" at bounding box center [1280, 24] width 36 height 14
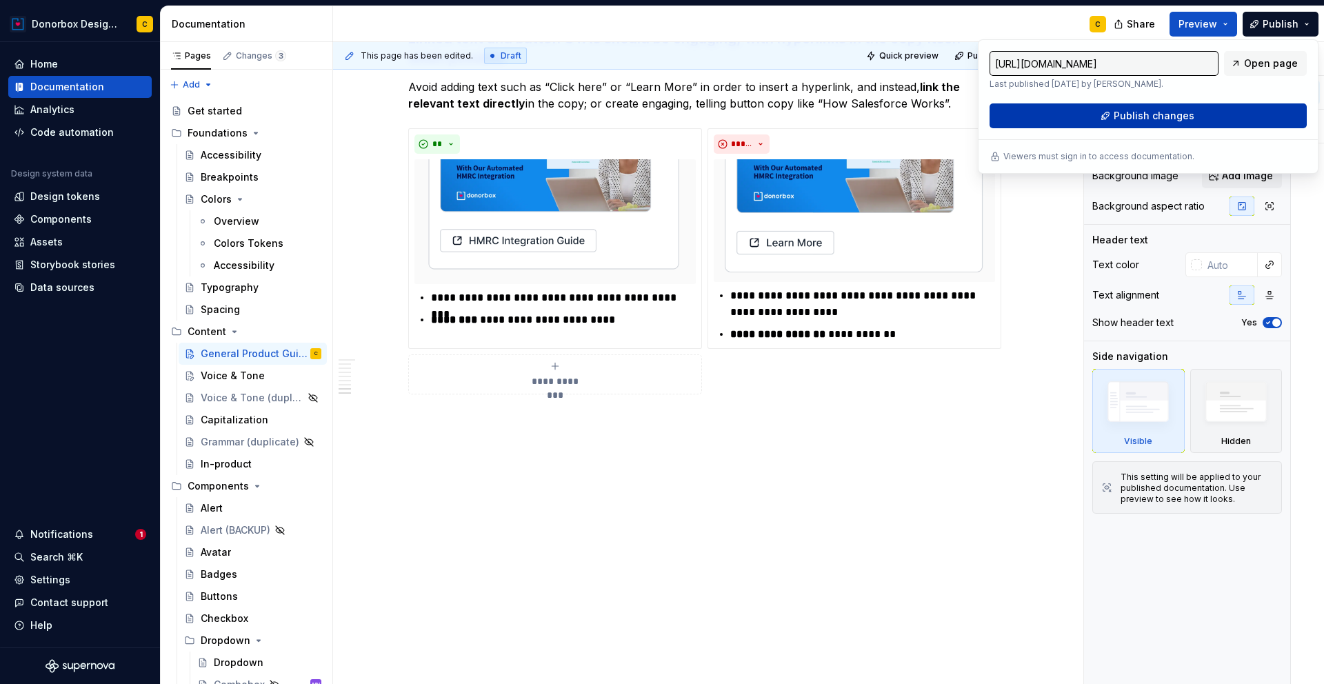
click at [1167, 113] on span "Publish changes" at bounding box center [1154, 116] width 81 height 14
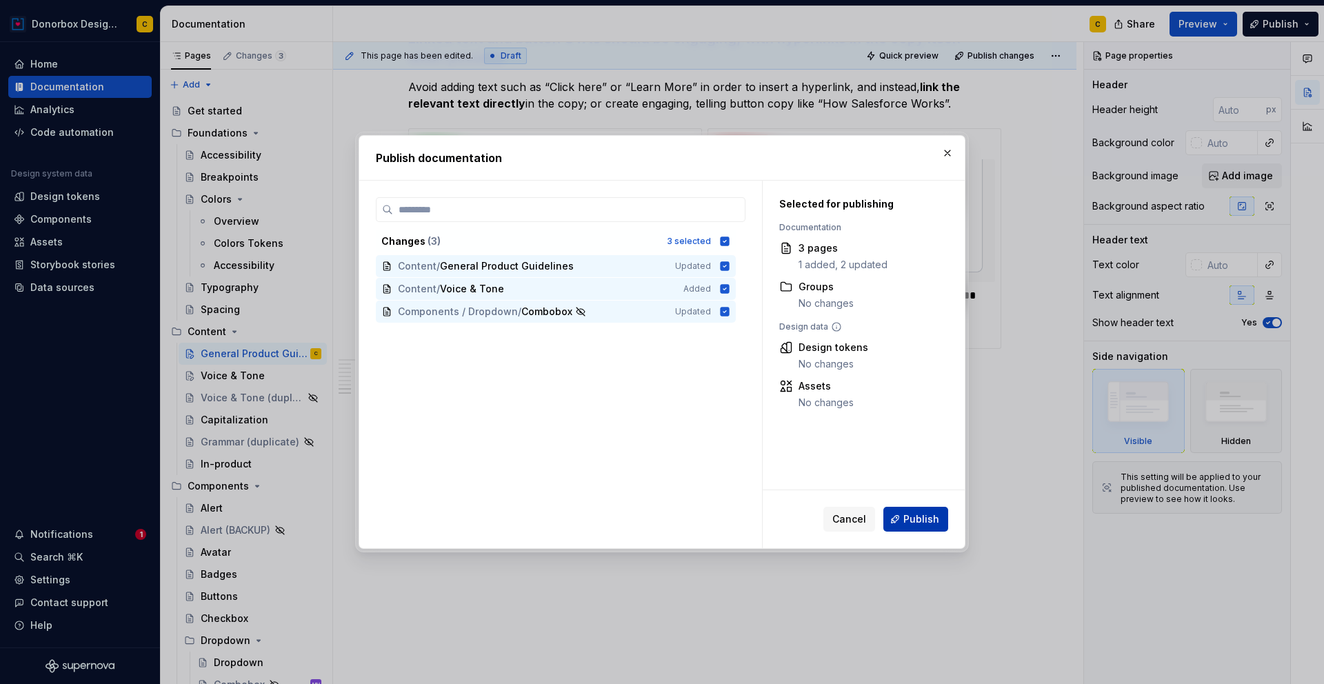
click at [937, 508] on button "Publish" at bounding box center [915, 519] width 65 height 25
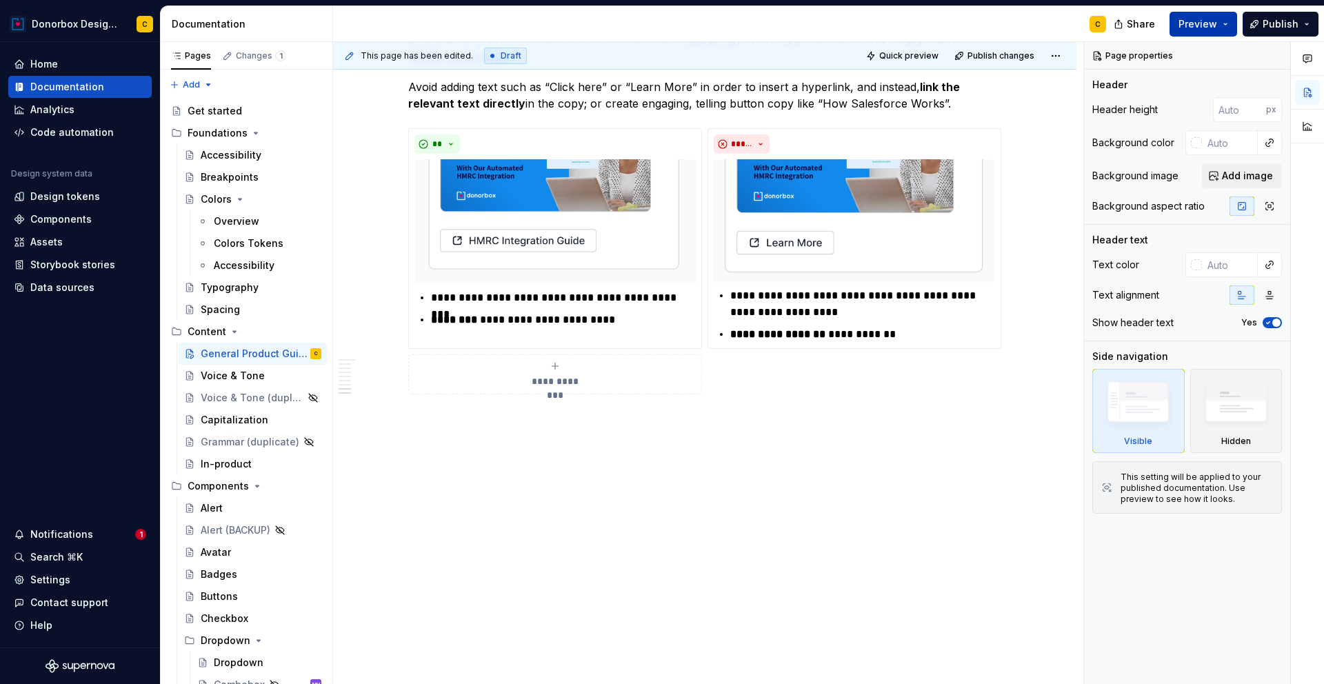
click at [1196, 21] on span "Preview" at bounding box center [1197, 24] width 39 height 14
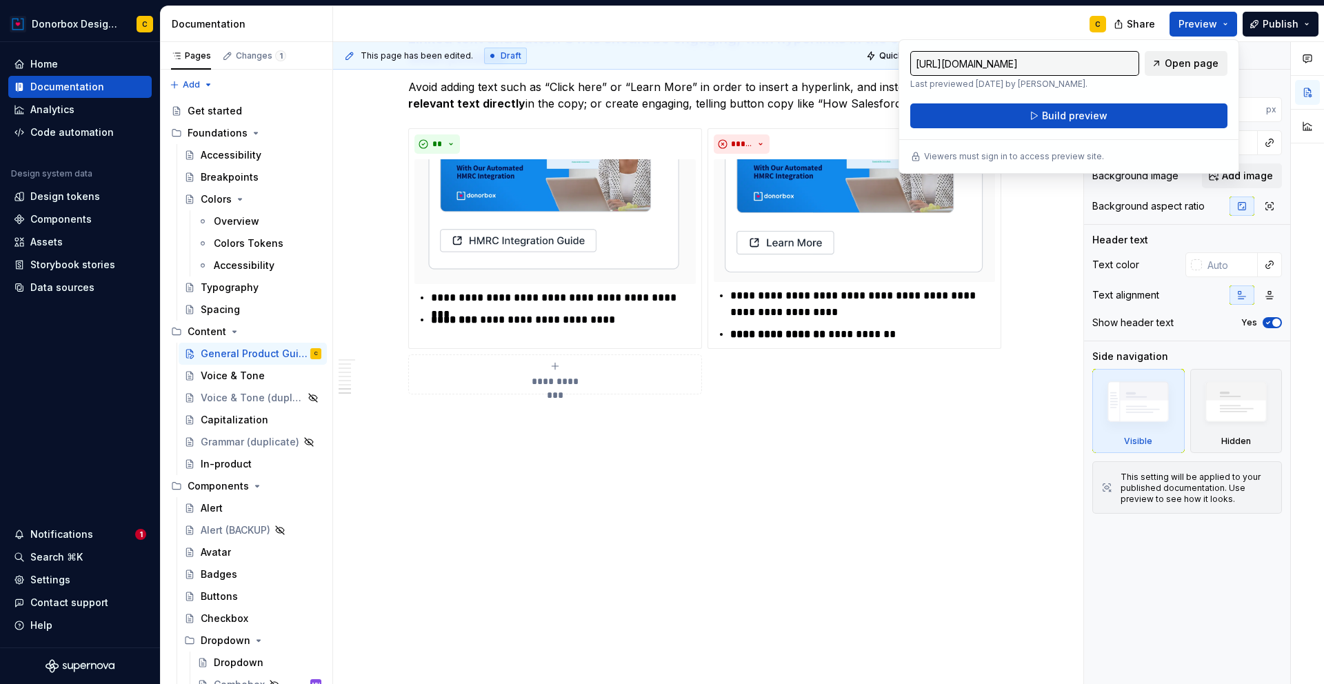
click at [1184, 69] on span "Open page" at bounding box center [1192, 64] width 54 height 14
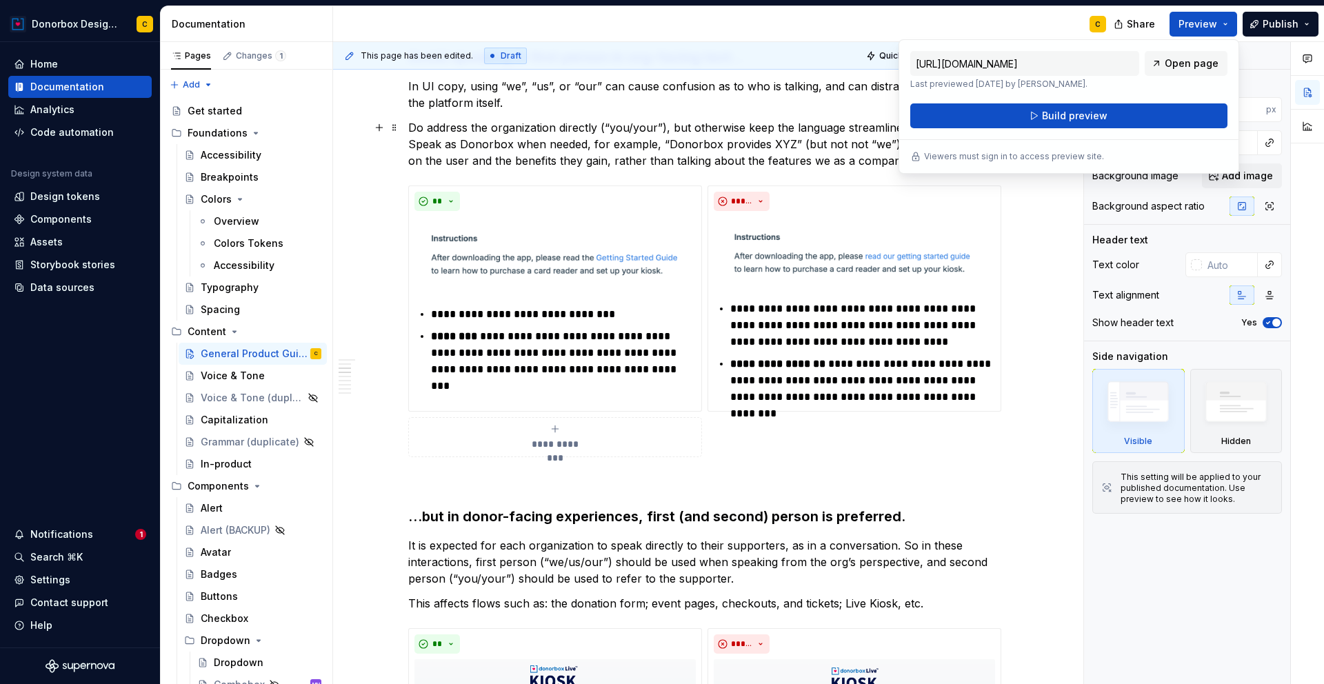
scroll to position [0, 0]
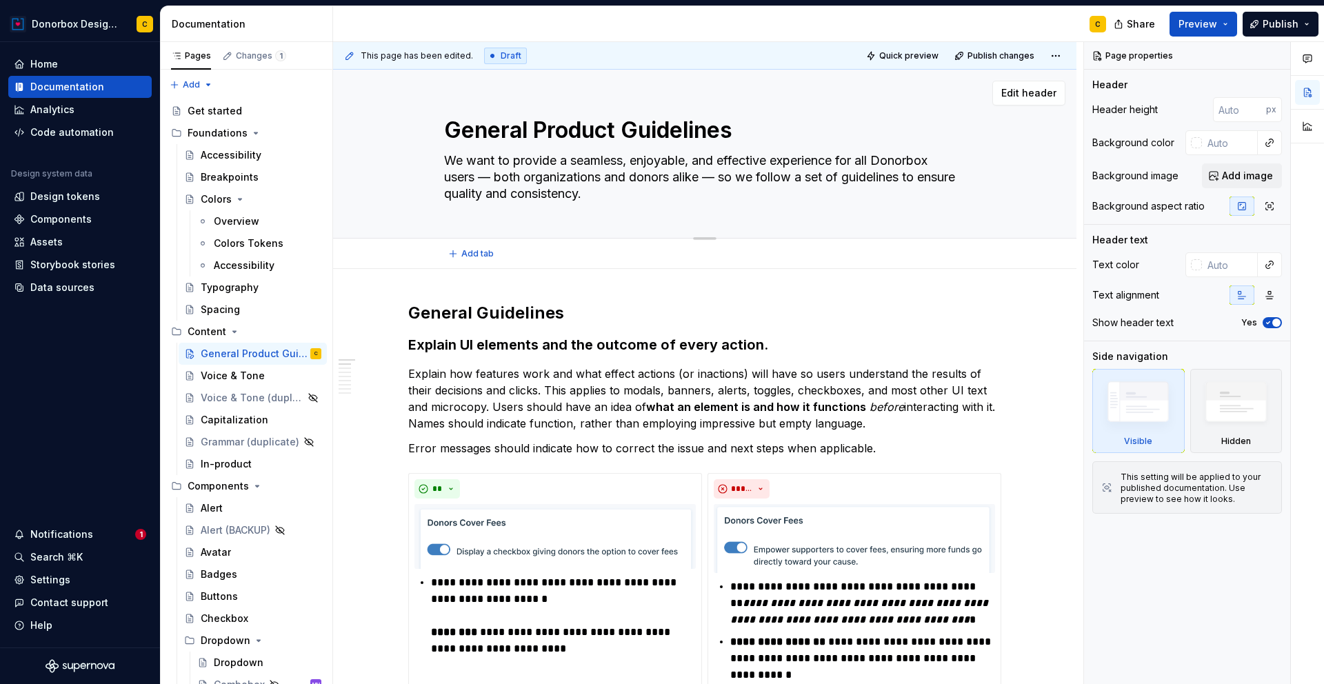
click at [452, 132] on textarea "General Product Guidelines" at bounding box center [701, 130] width 521 height 33
drag, startPoint x: 449, startPoint y: 130, endPoint x: 615, endPoint y: 130, distance: 166.2
click at [615, 130] on textarea "General Product Guidelines" at bounding box center [701, 130] width 521 height 33
click at [1290, 28] on span "Publish" at bounding box center [1280, 24] width 36 height 14
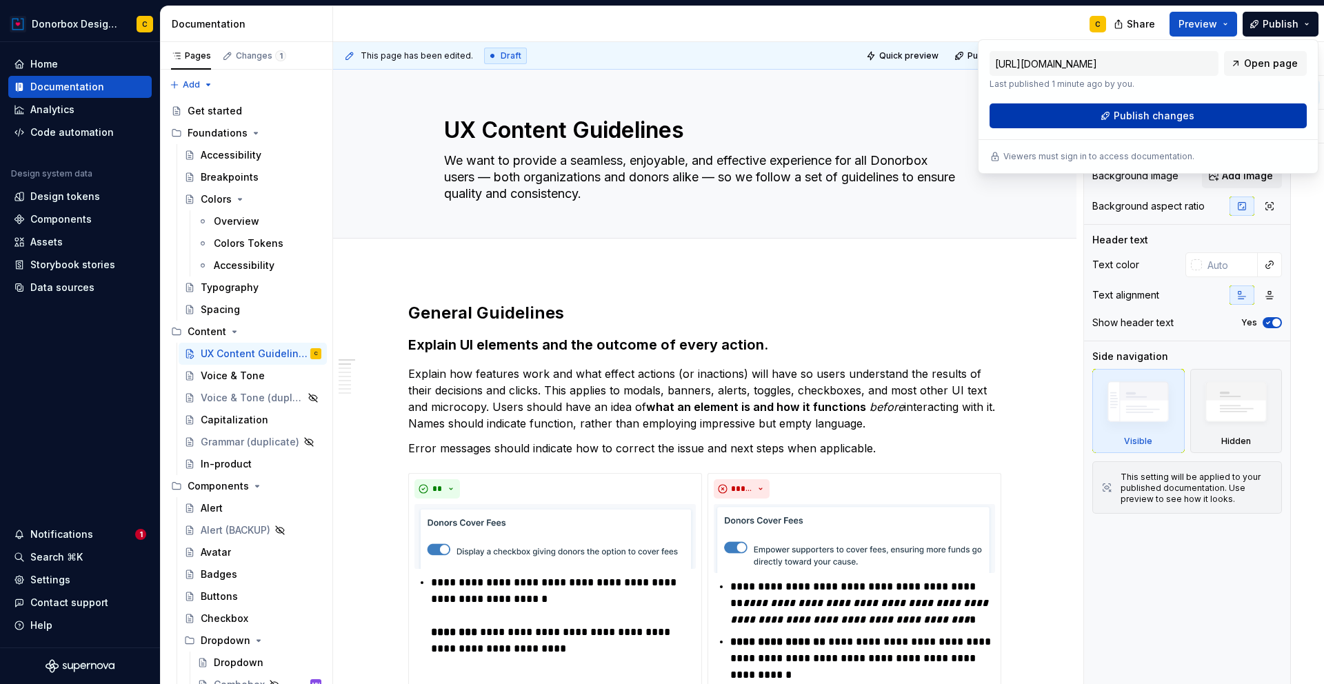
click at [1215, 114] on button "Publish changes" at bounding box center [1147, 115] width 317 height 25
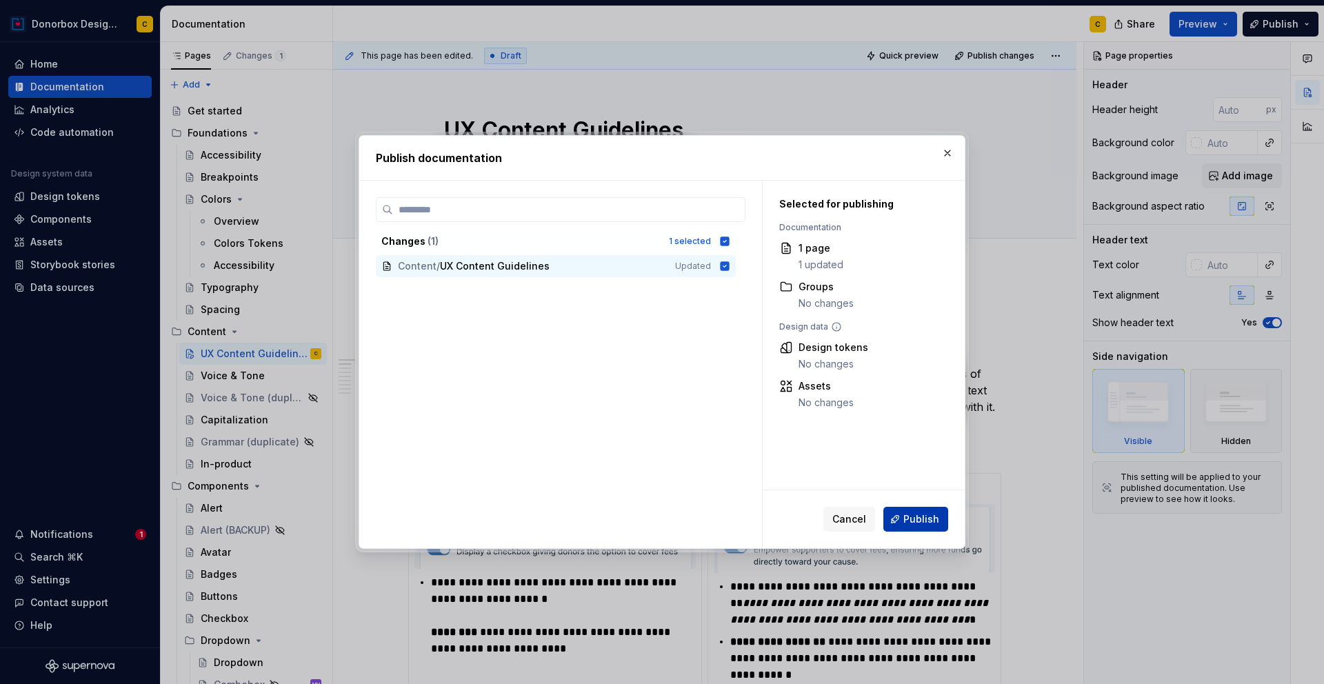
click at [927, 526] on button "Publish" at bounding box center [915, 519] width 65 height 25
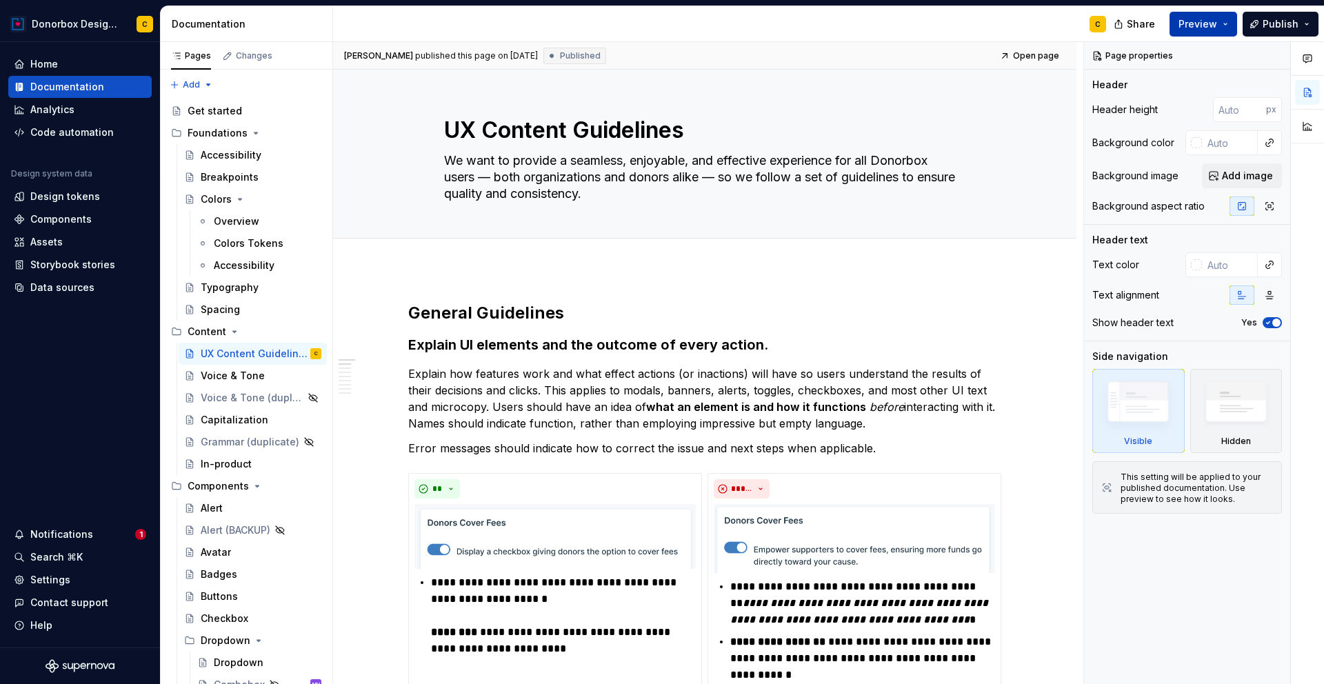
click at [1213, 22] on span "Preview" at bounding box center [1197, 24] width 39 height 14
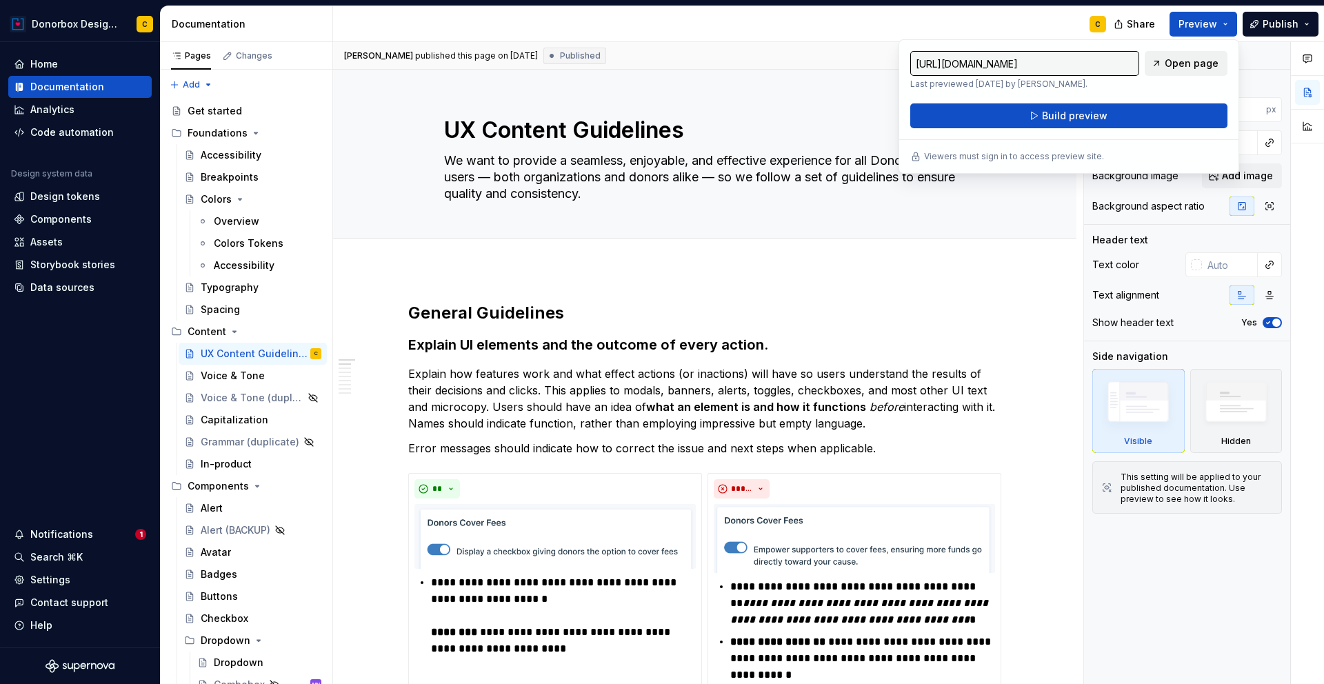
click at [1194, 63] on span "Open page" at bounding box center [1192, 64] width 54 height 14
click at [629, 188] on textarea "We want to provide a seamless, enjoyable, and effective experience for all Dono…" at bounding box center [701, 177] width 521 height 55
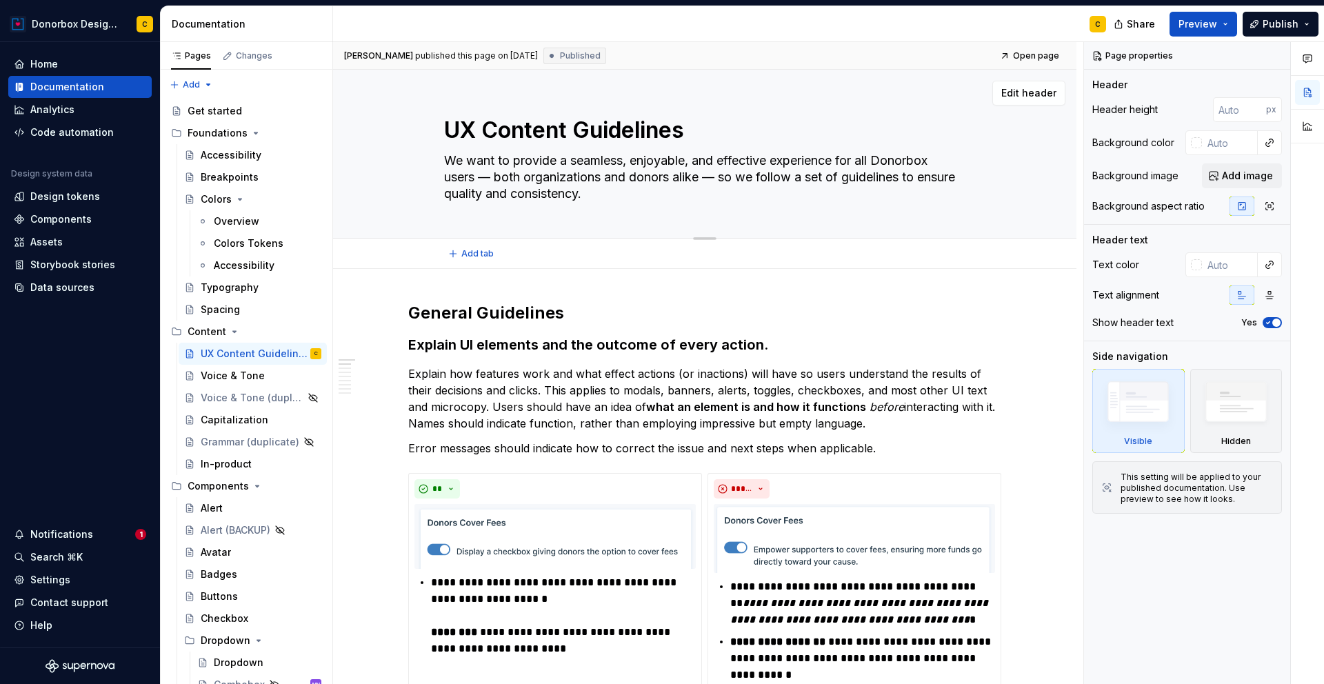
click at [852, 174] on textarea "We want to provide a seamless, enjoyable, and effective experience for all Dono…" at bounding box center [701, 177] width 521 height 55
click at [514, 158] on textarea "We want to provide a seamless, enjoyable, and effective experience for all Dono…" at bounding box center [701, 177] width 521 height 55
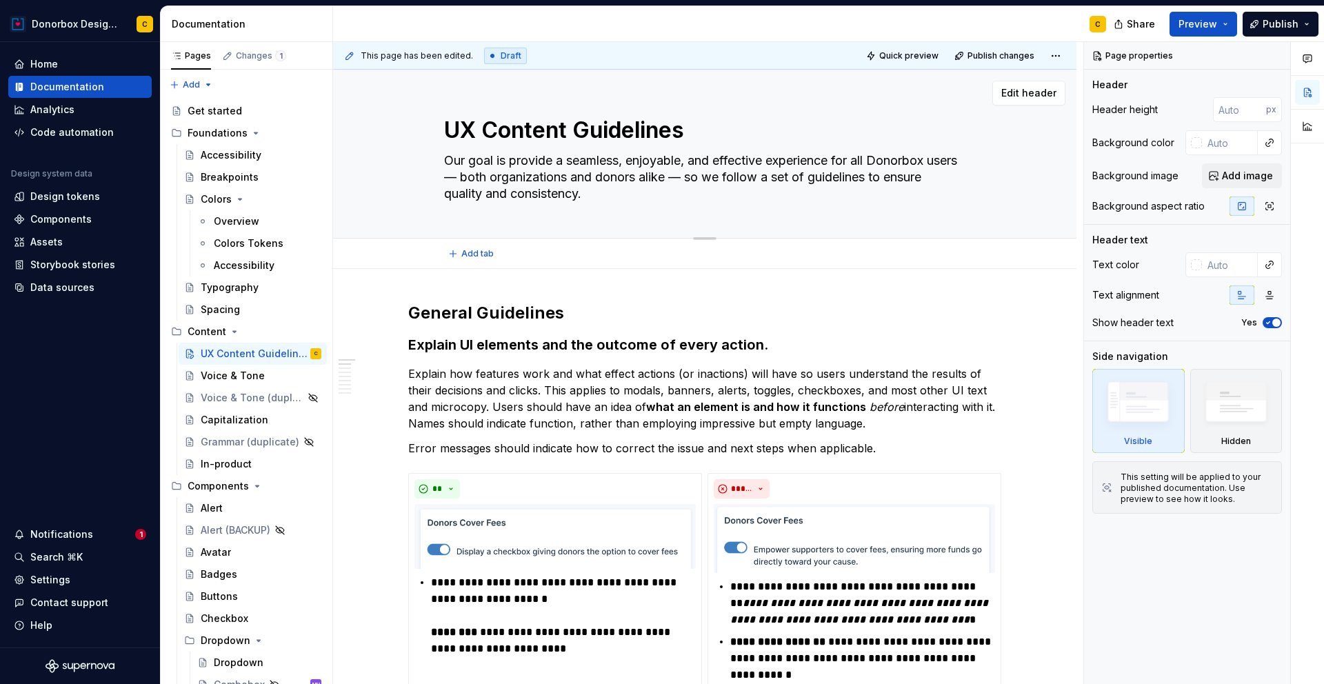
click at [849, 174] on textarea "Our goal is provide a seamless, enjoyable, and effective experience for all Don…" at bounding box center [701, 177] width 521 height 55
click at [920, 179] on textarea "Our goal is provide a seamless, enjoyable, and effective experience for all Don…" at bounding box center [701, 177] width 521 height 55
